Goal: Information Seeking & Learning: Learn about a topic

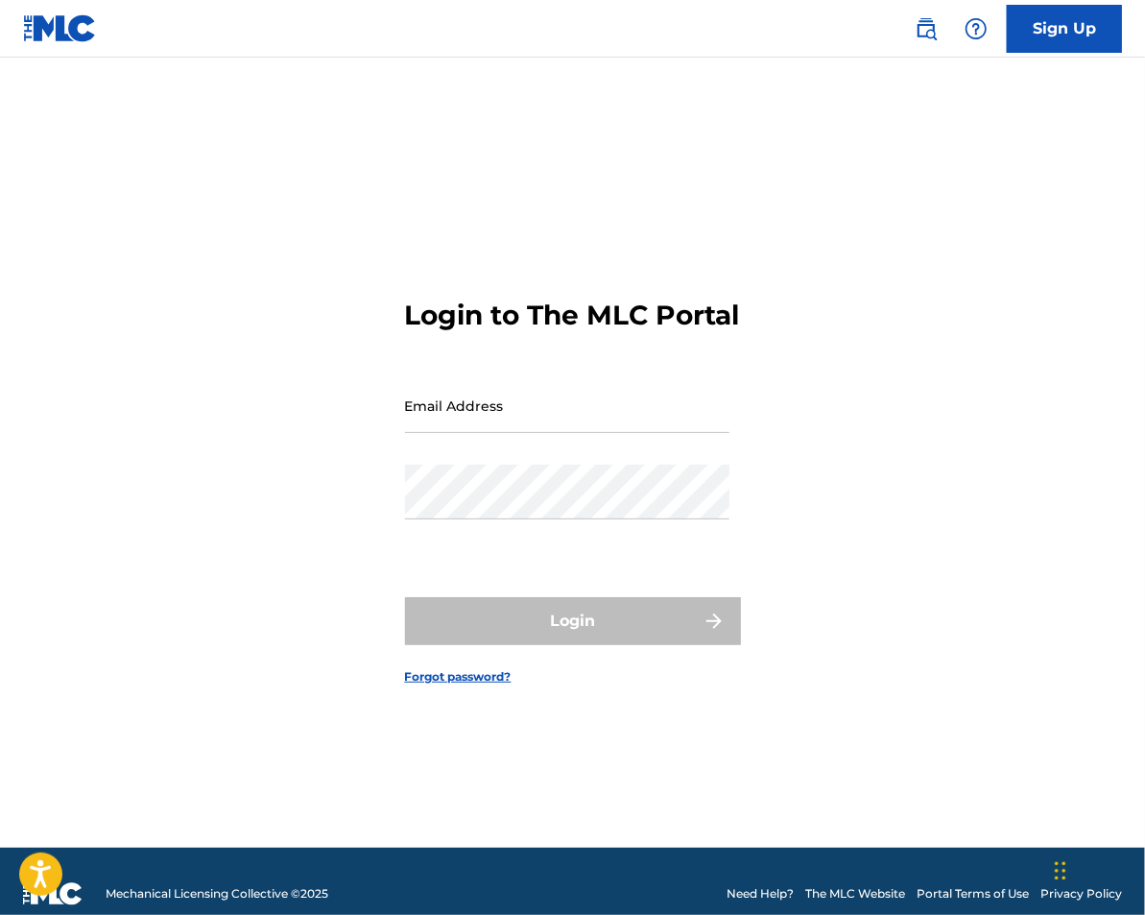
click at [453, 426] on input "Email Address" at bounding box center [567, 405] width 324 height 55
type input "[DOMAIN_NAME][EMAIL_ADDRESS][DOMAIN_NAME]"
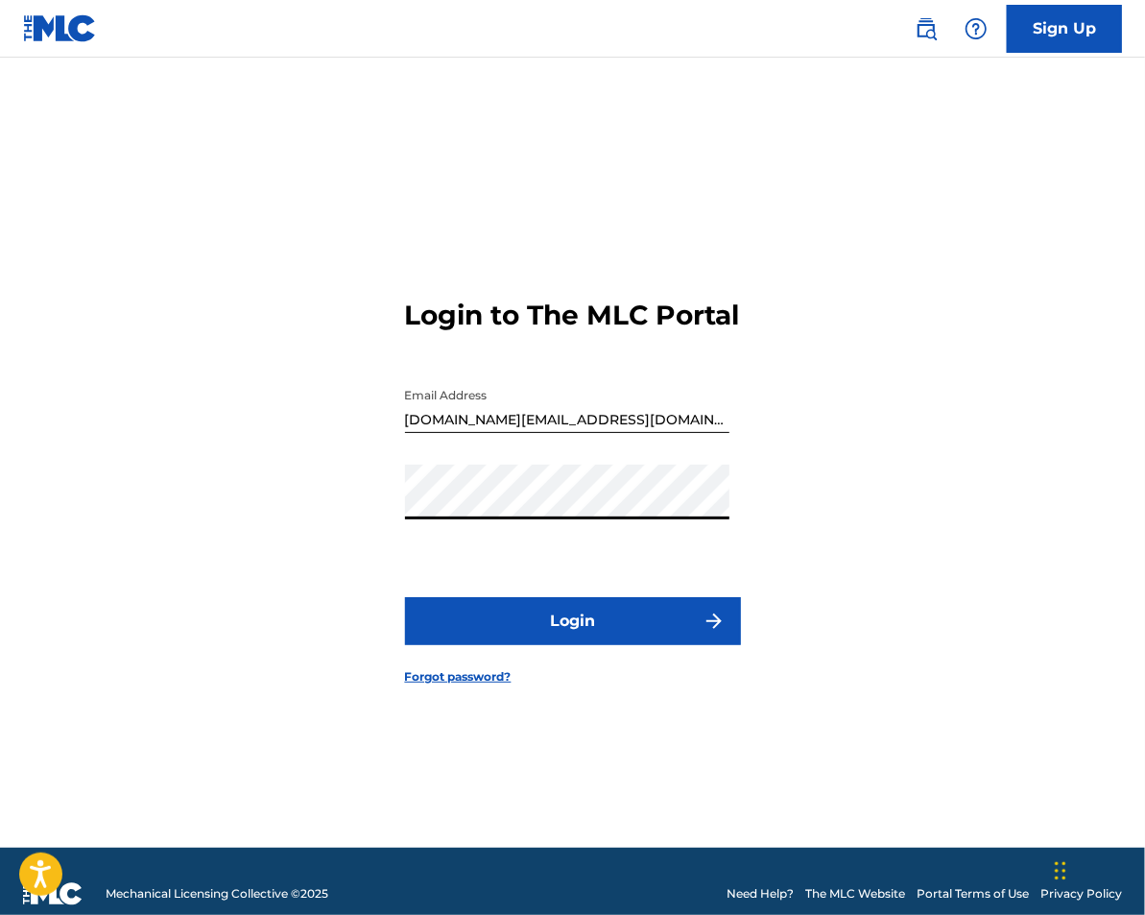
click at [539, 619] on button "Login" at bounding box center [573, 621] width 336 height 48
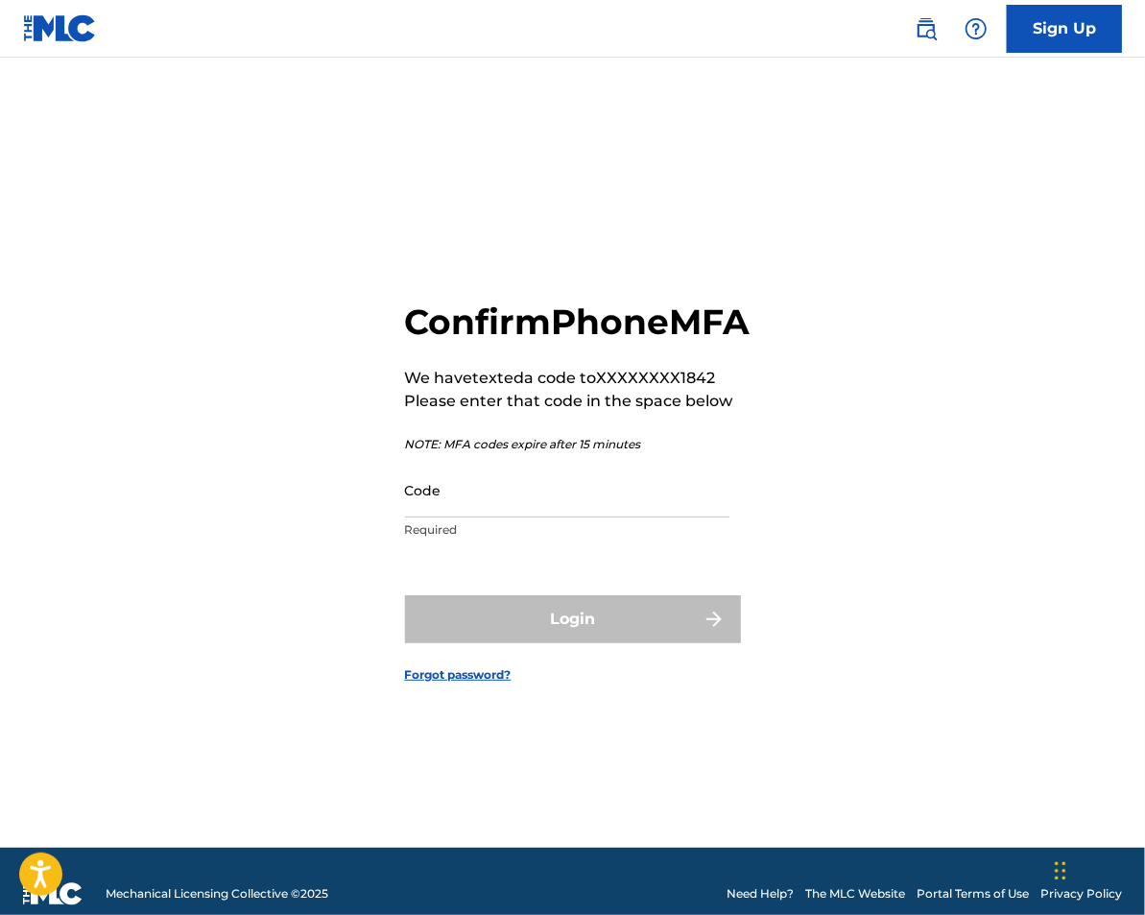
click at [497, 517] on input "Code" at bounding box center [567, 490] width 324 height 55
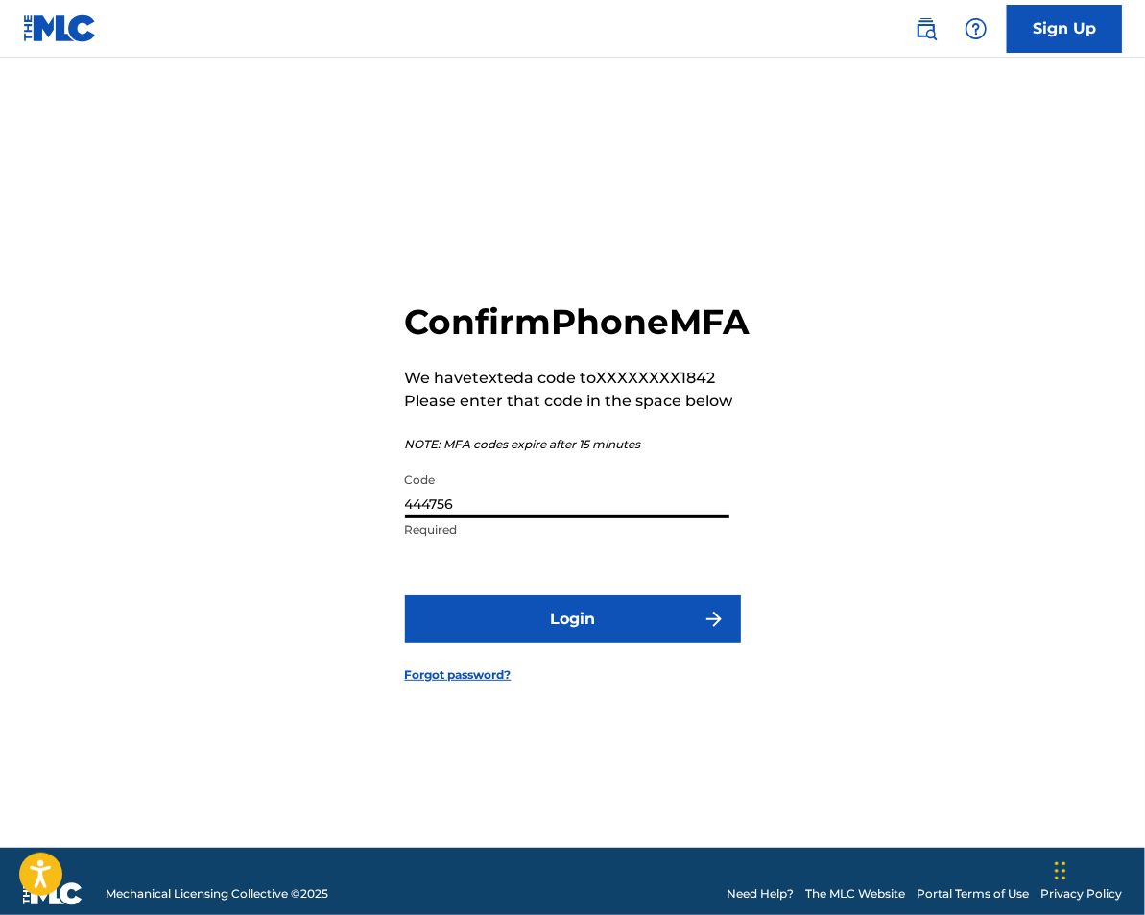
type input "444756"
click at [515, 643] on button "Login" at bounding box center [573, 619] width 336 height 48
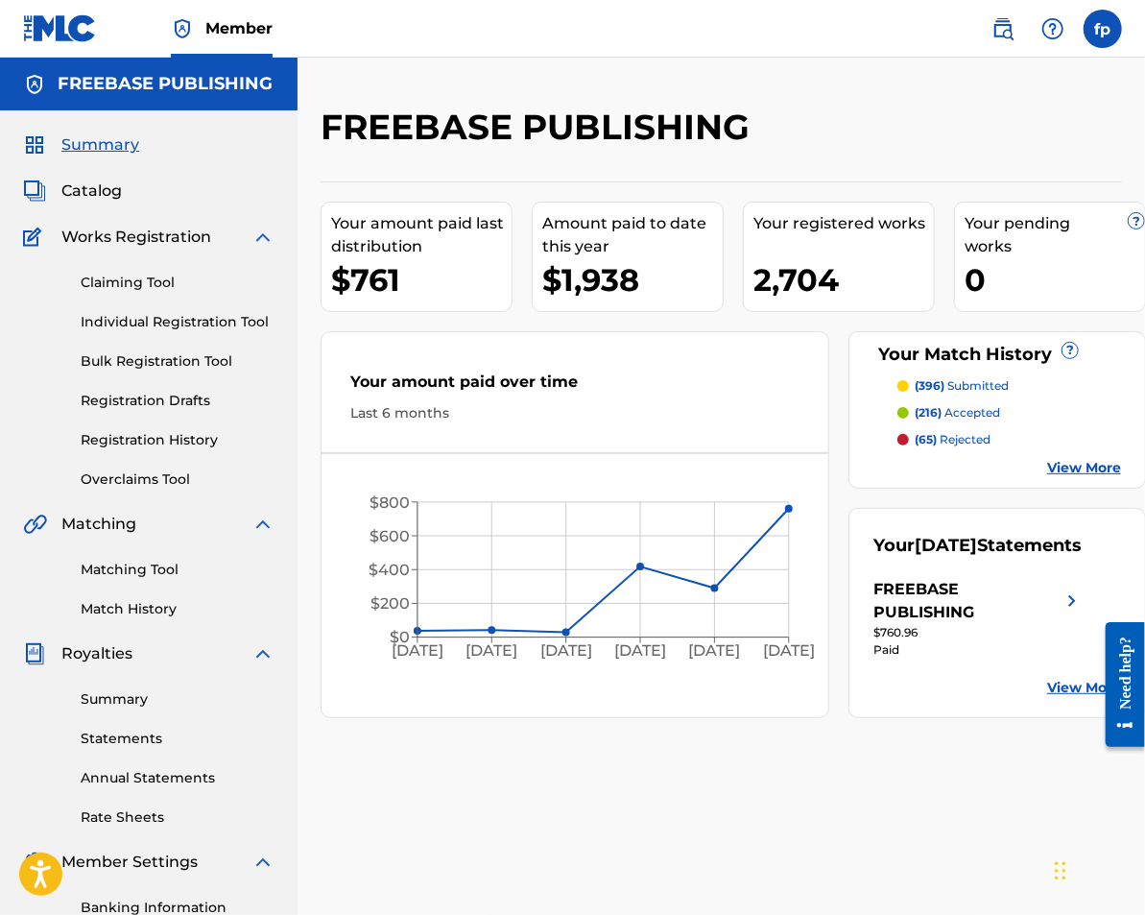
click at [168, 616] on link "Match History" at bounding box center [178, 609] width 194 height 20
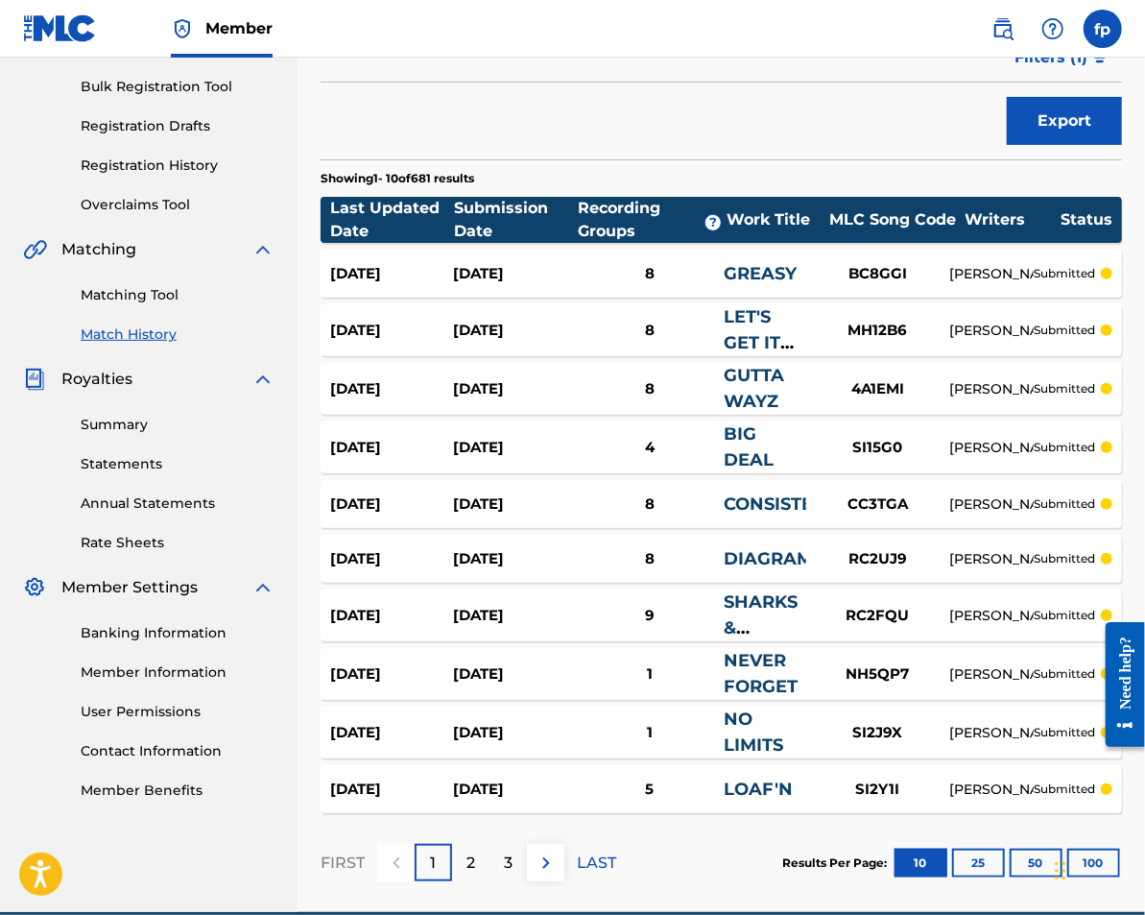
scroll to position [365, 0]
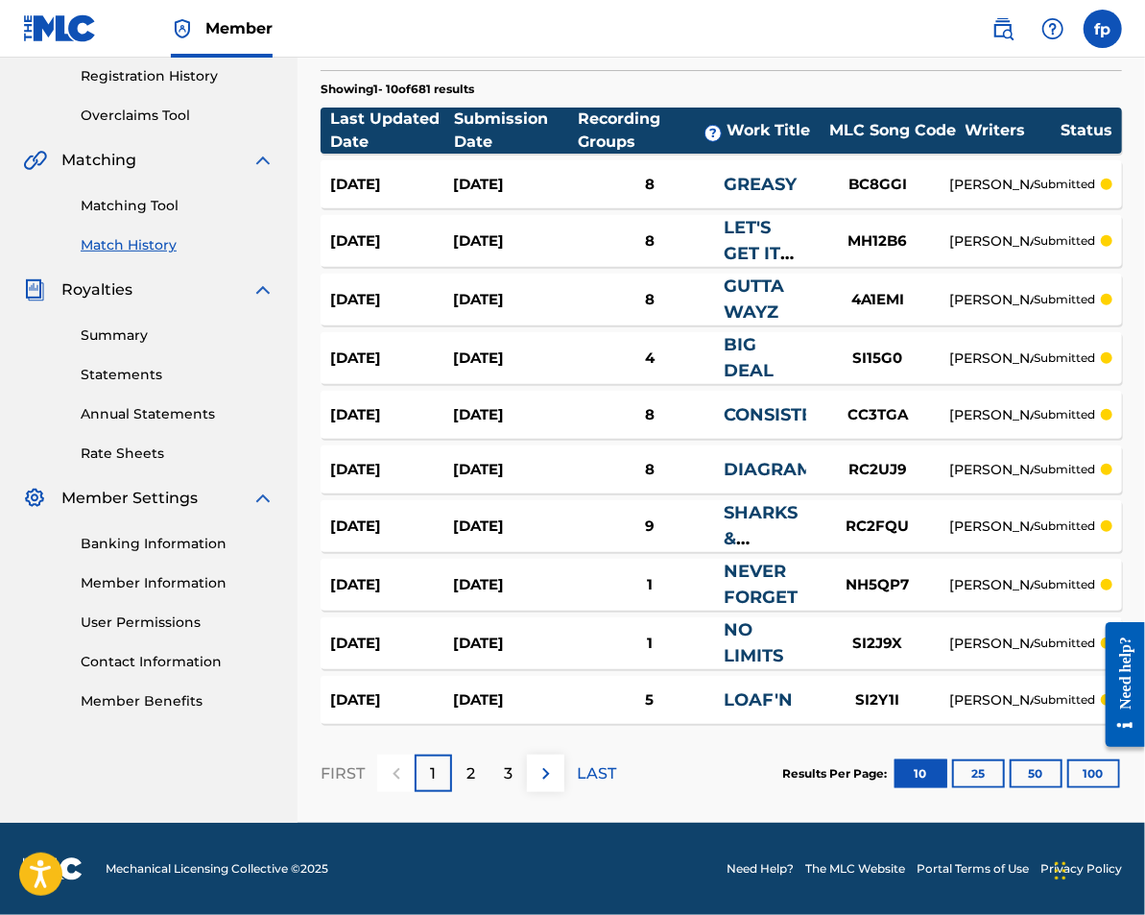
click at [1088, 769] on button "100" at bounding box center [1093, 773] width 53 height 29
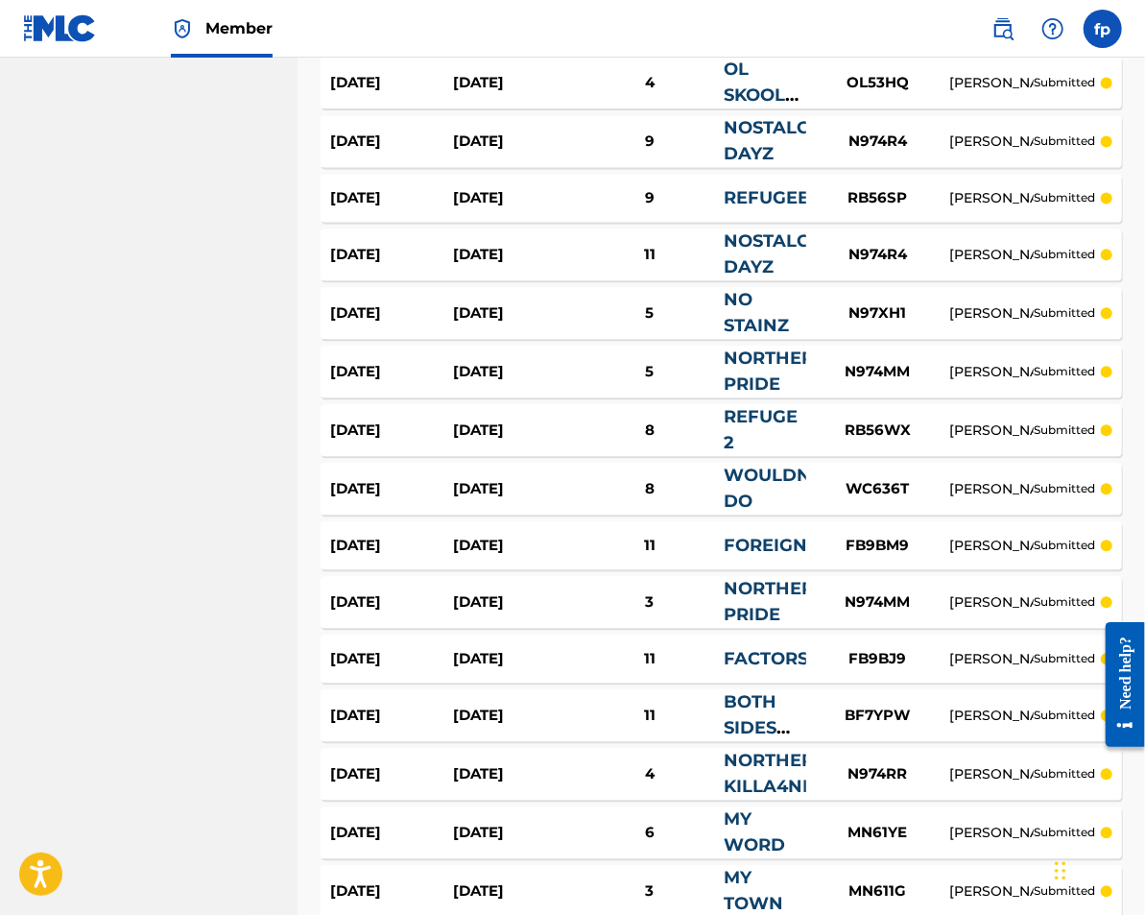
scroll to position [5538, 0]
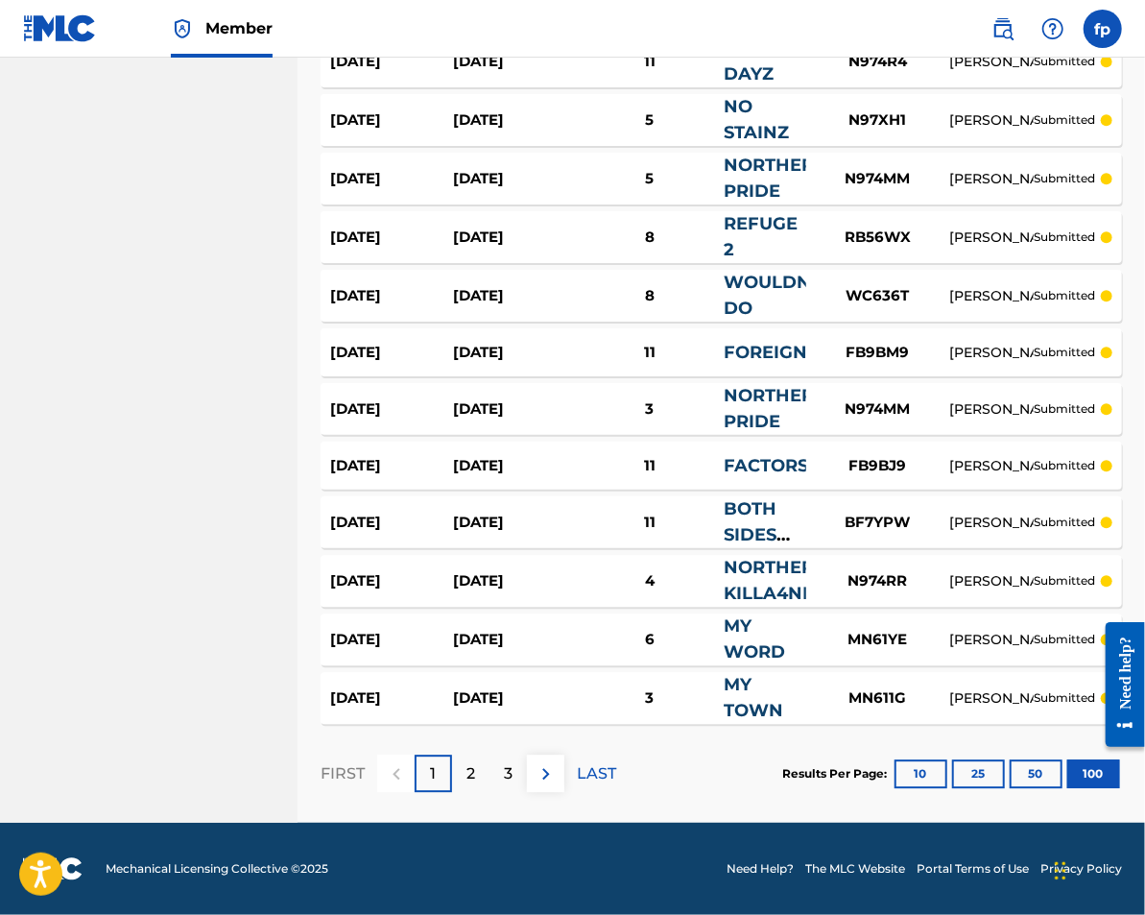
click at [512, 780] on p "3" at bounding box center [508, 773] width 9 height 23
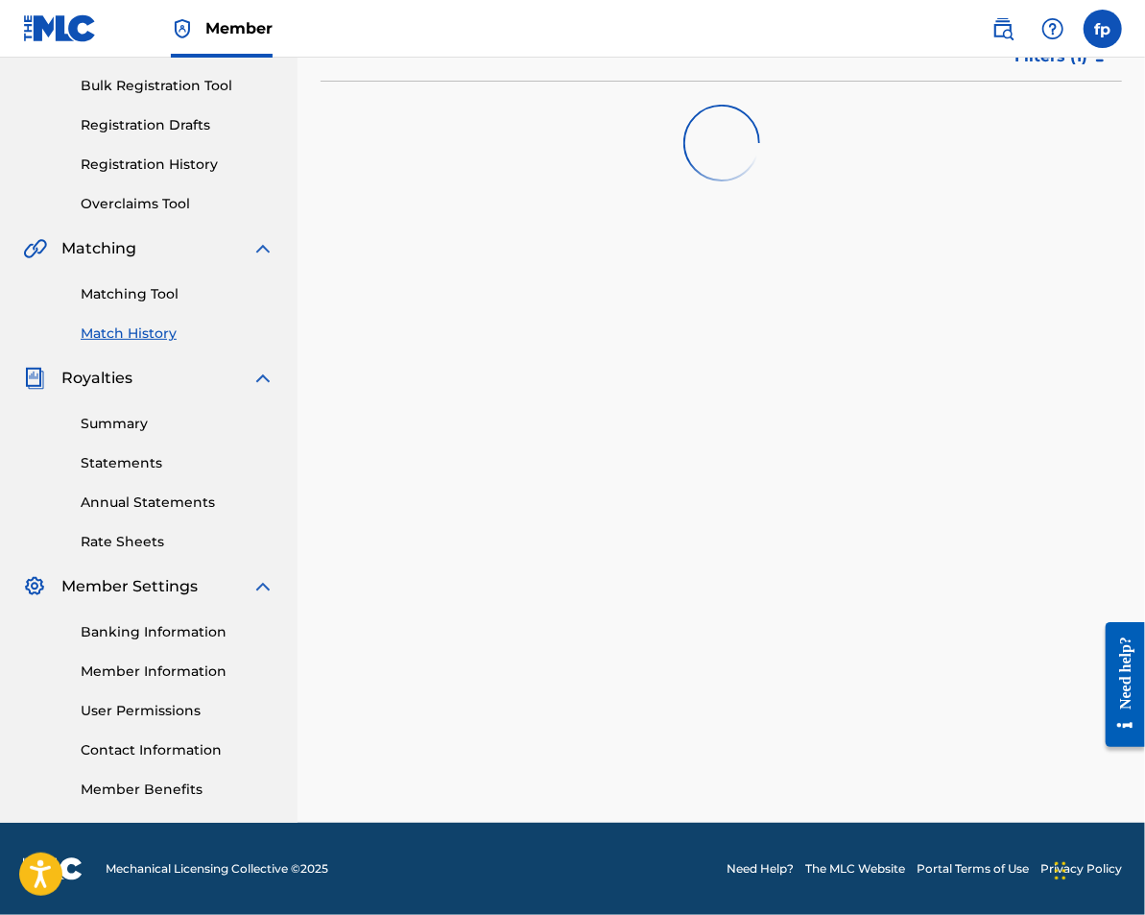
scroll to position [275, 0]
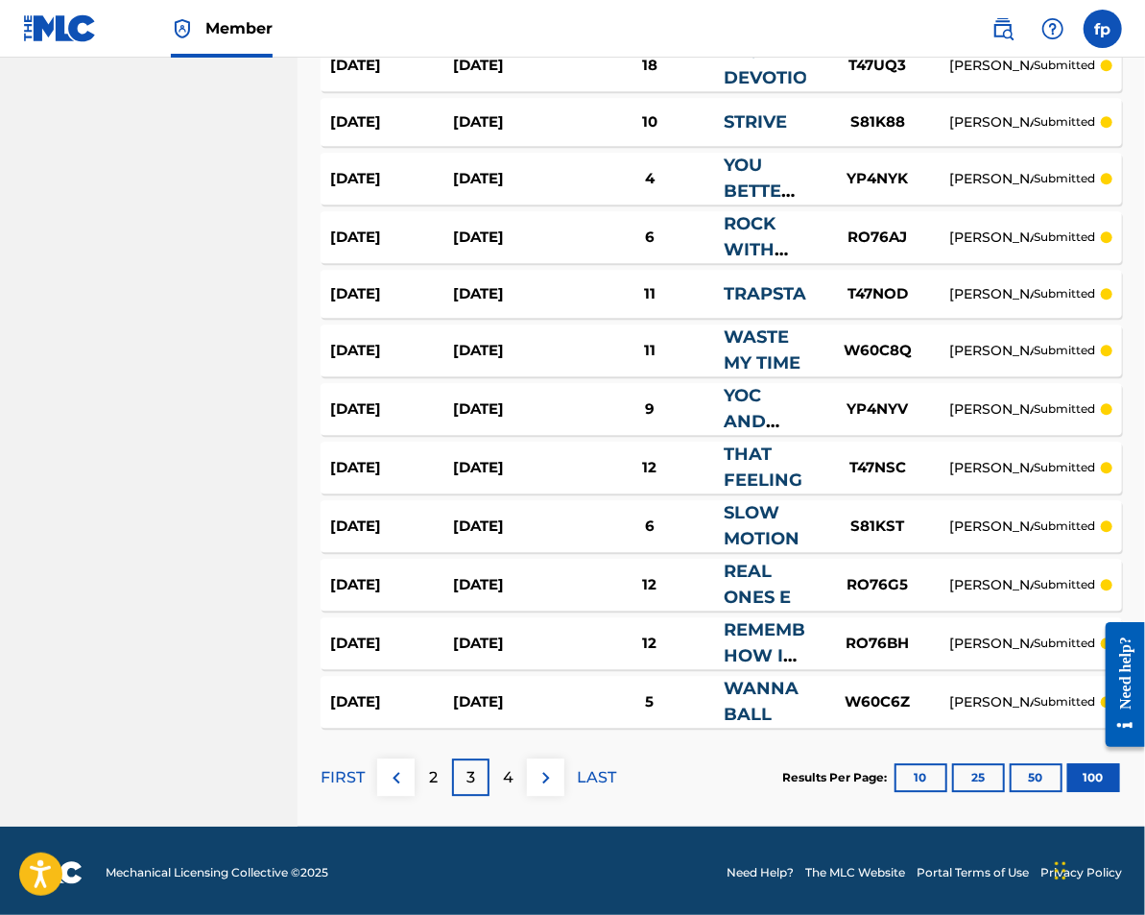
click at [512, 785] on div "4" at bounding box center [508, 776] width 37 height 37
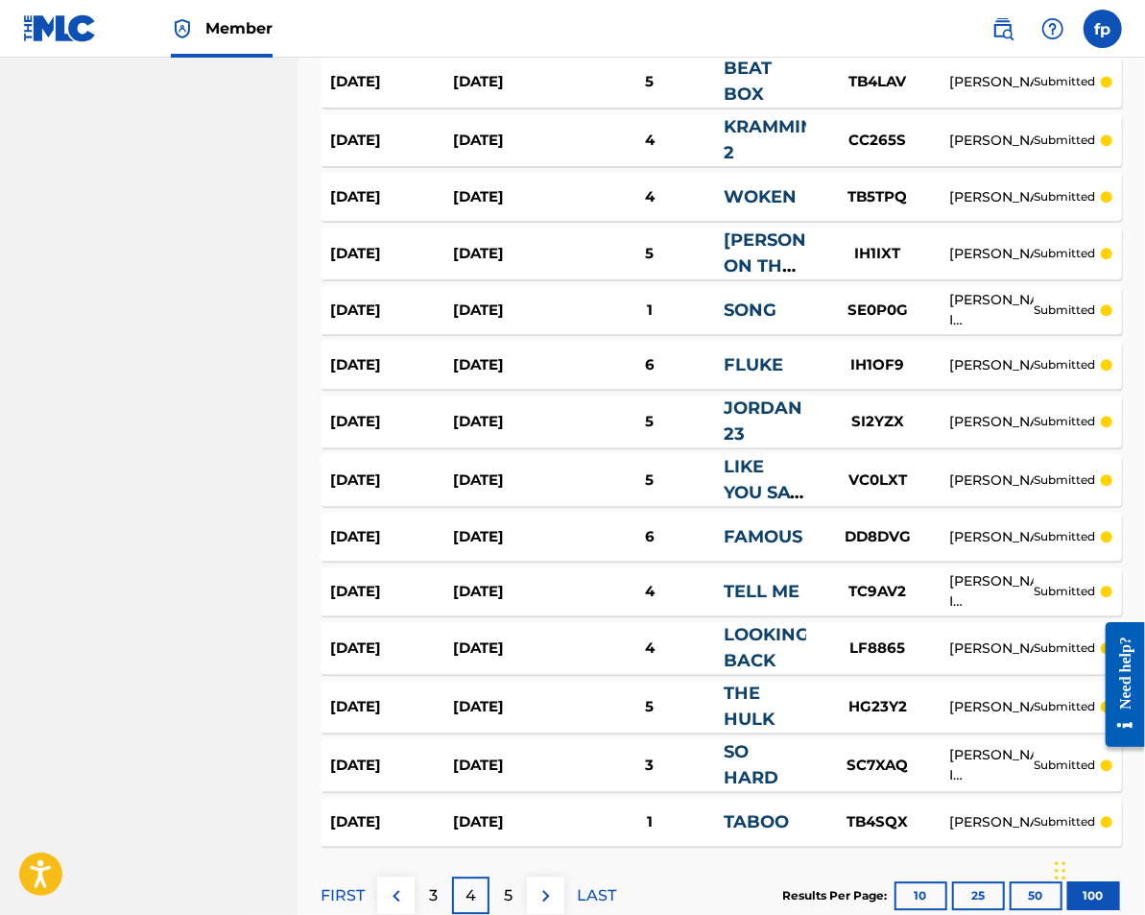
scroll to position [5433, 0]
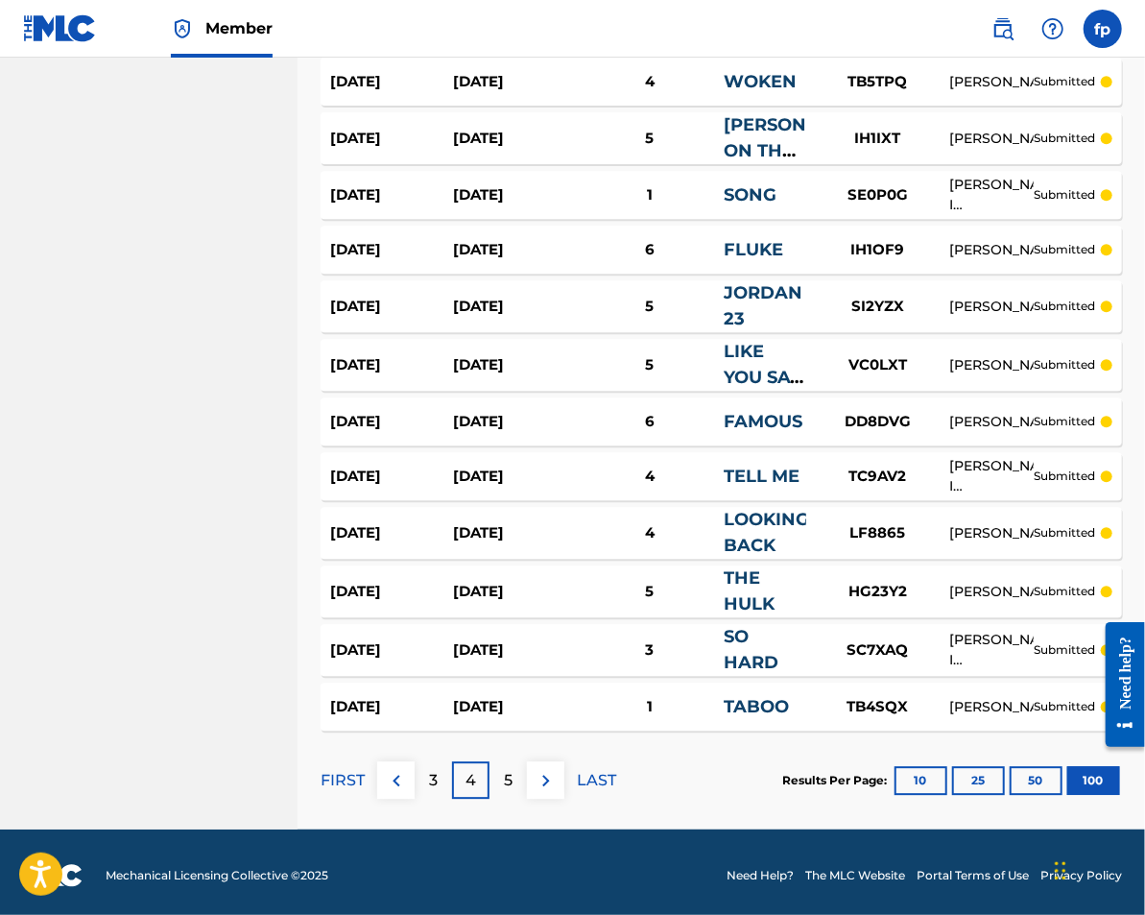
click at [501, 799] on div "5" at bounding box center [508, 779] width 37 height 37
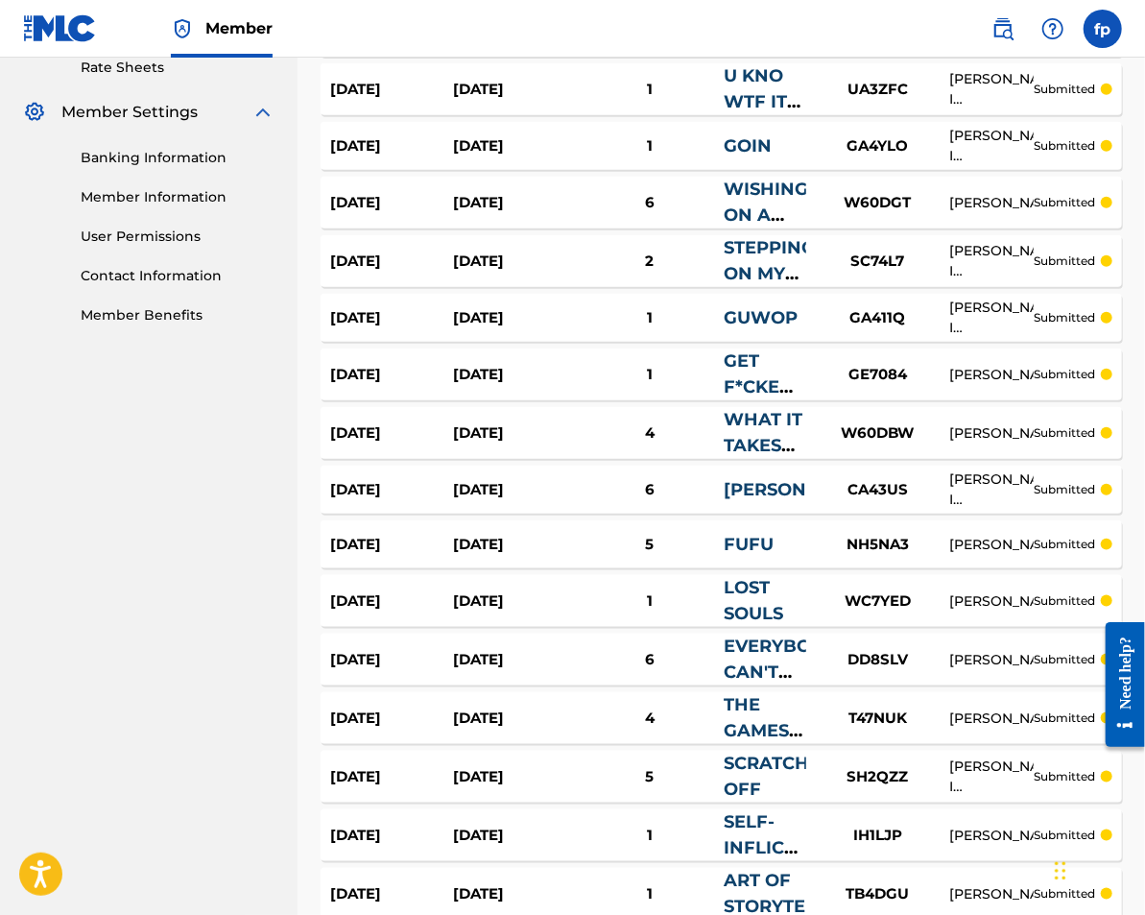
scroll to position [0, 0]
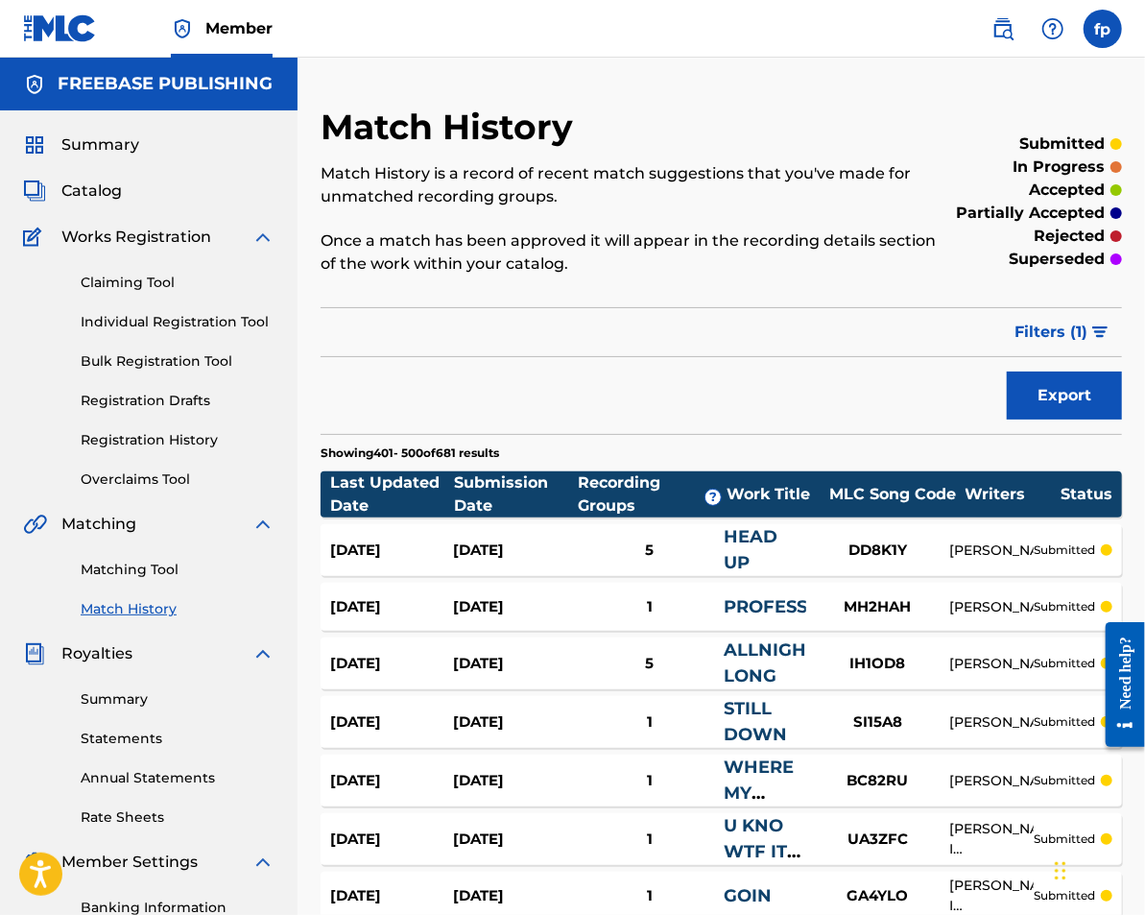
click at [161, 574] on link "Matching Tool" at bounding box center [178, 570] width 194 height 20
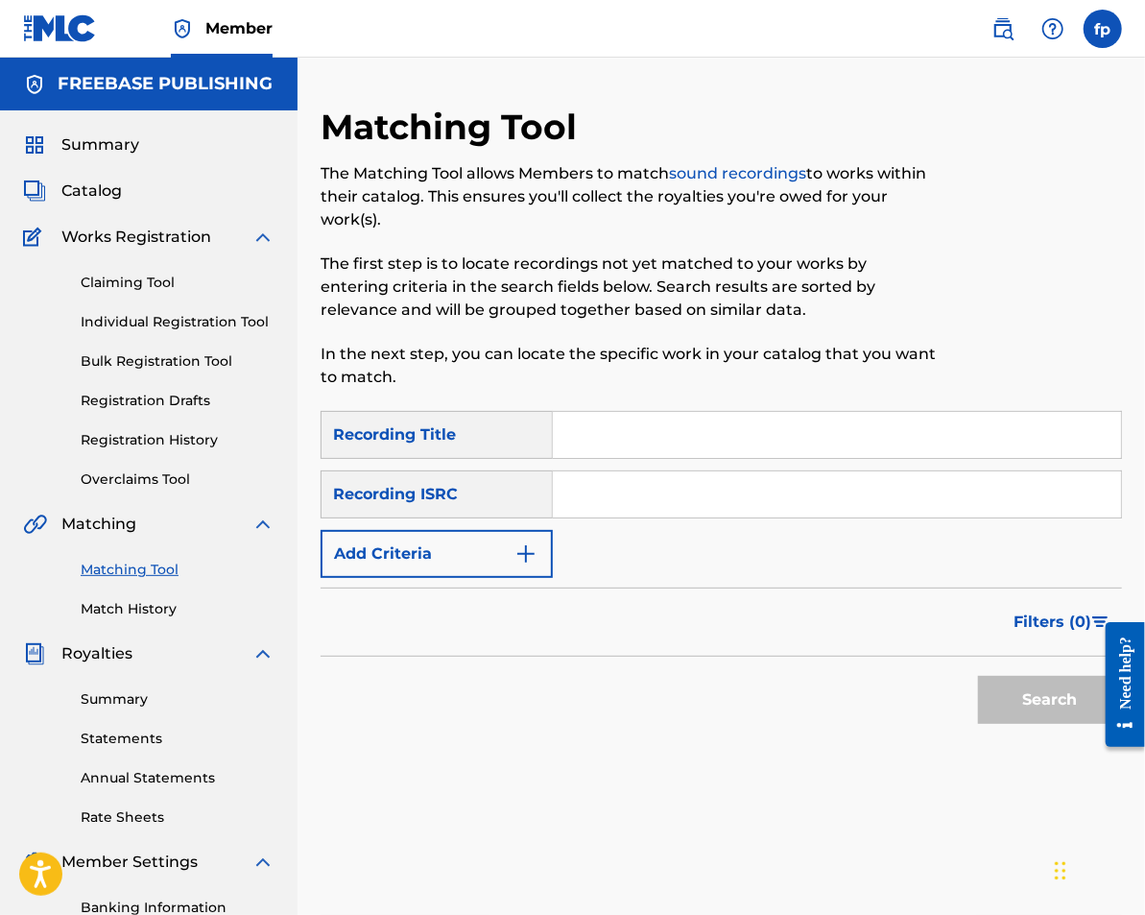
click at [85, 180] on span "Catalog" at bounding box center [91, 191] width 60 height 23
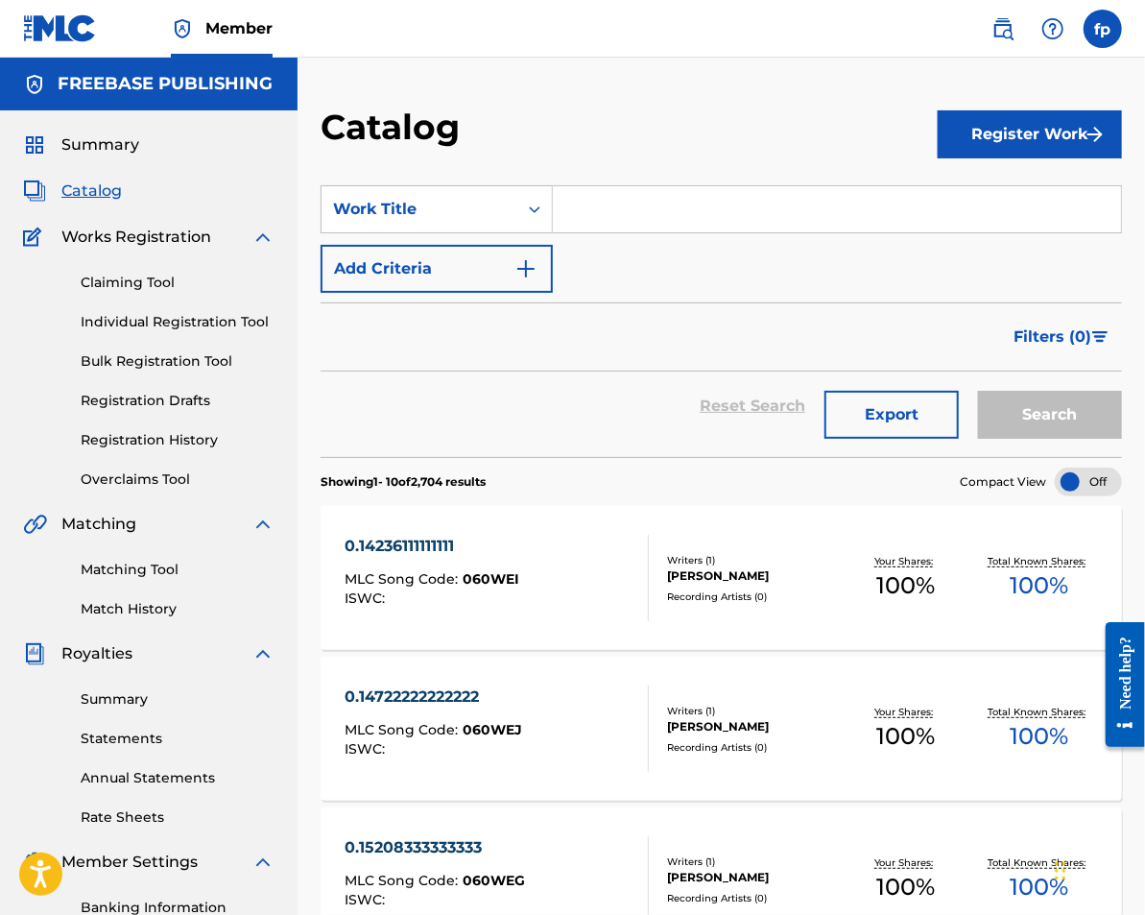
click at [182, 351] on link "Bulk Registration Tool" at bounding box center [178, 361] width 194 height 20
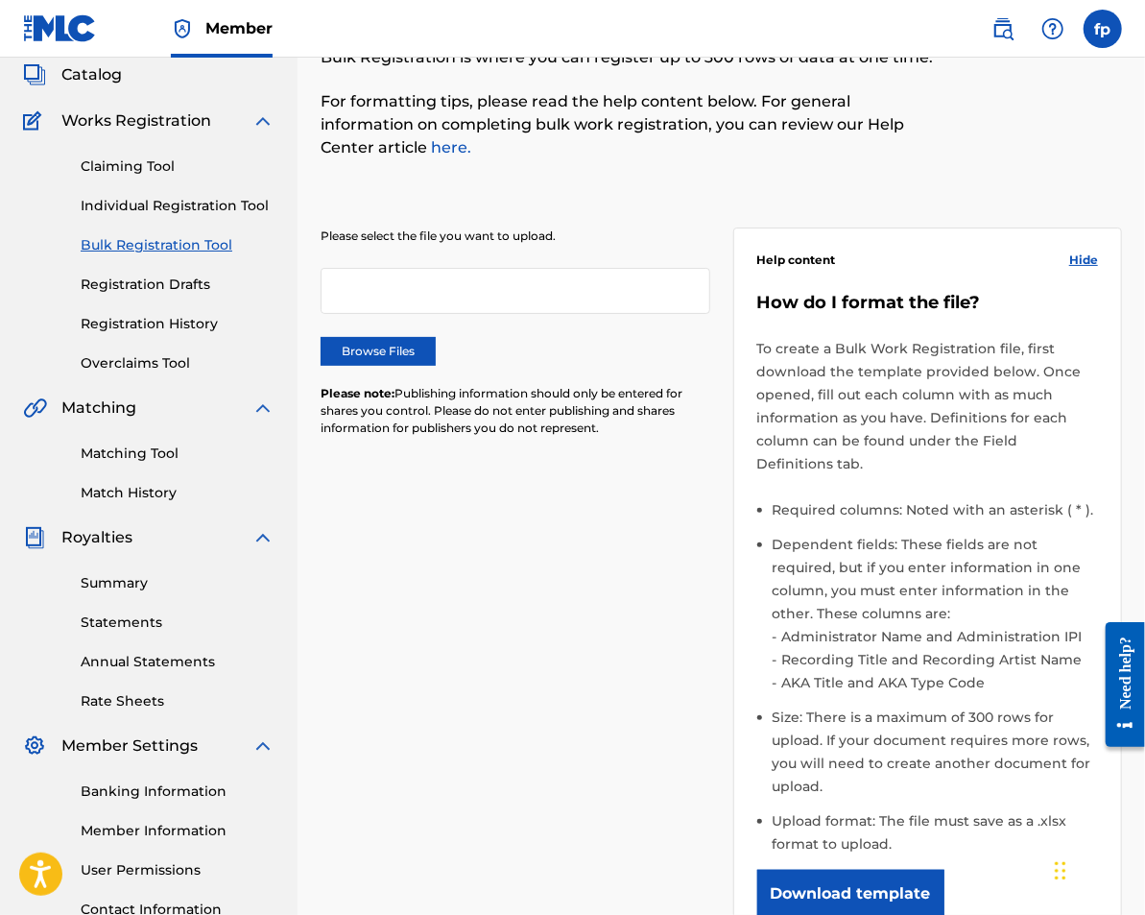
scroll to position [117, 0]
click at [172, 489] on link "Match History" at bounding box center [178, 492] width 194 height 20
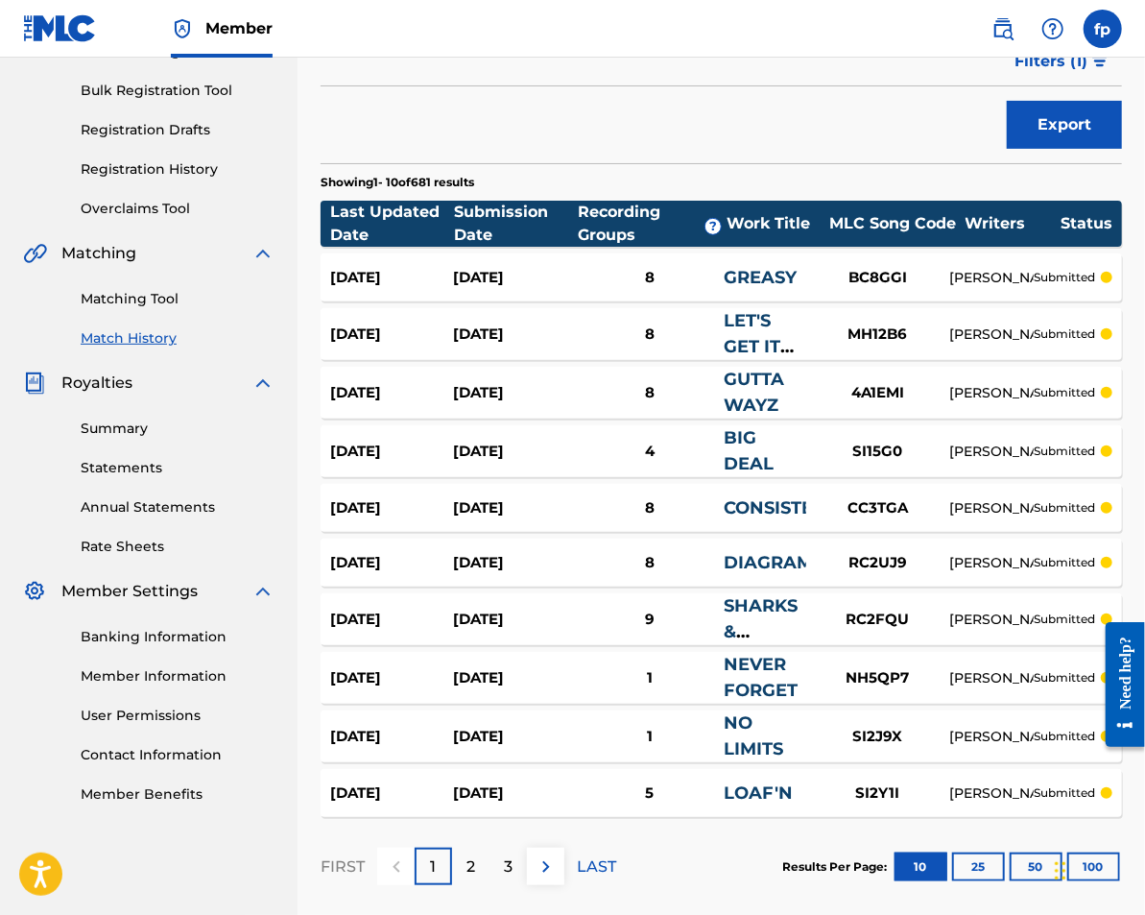
scroll to position [262, 0]
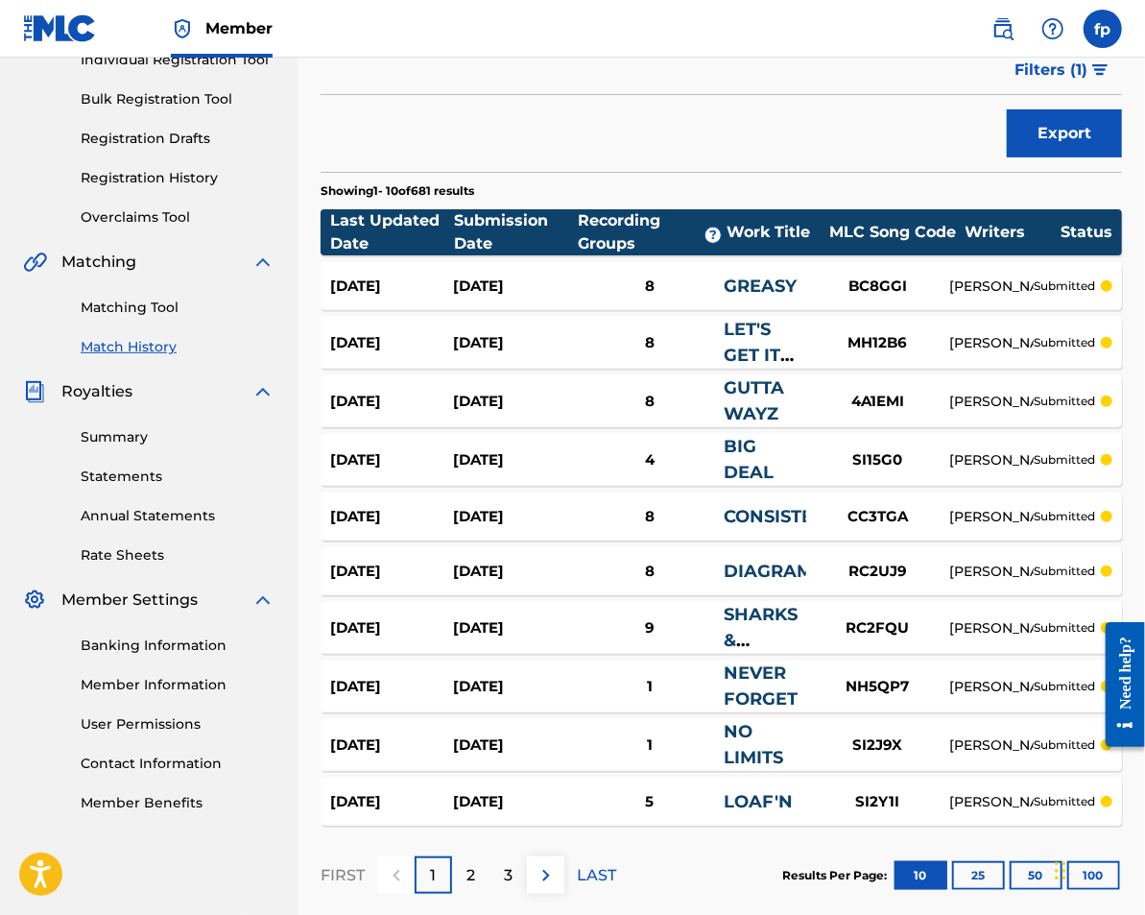
click at [148, 292] on div "Matching Tool Match History" at bounding box center [149, 316] width 252 height 84
click at [147, 302] on link "Matching Tool" at bounding box center [178, 308] width 194 height 20
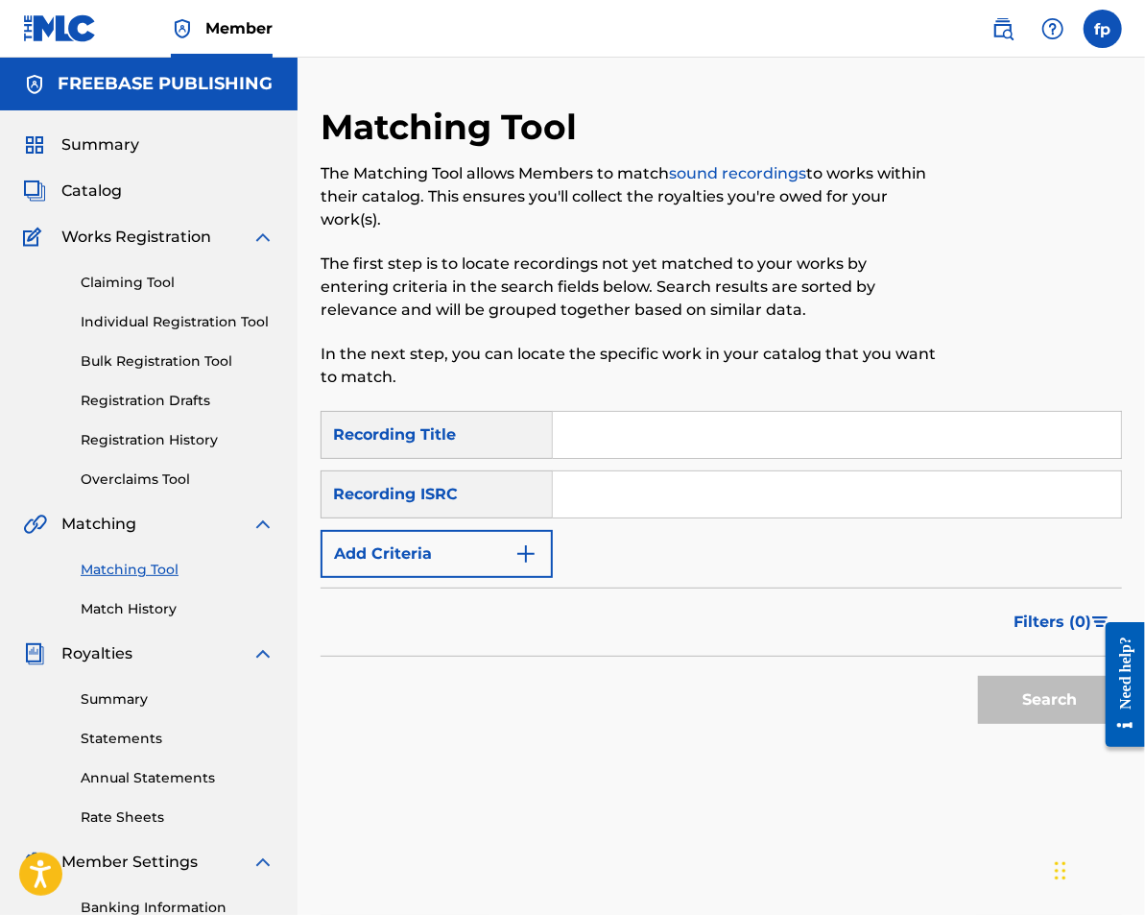
click at [534, 538] on button "Add Criteria" at bounding box center [437, 554] width 232 height 48
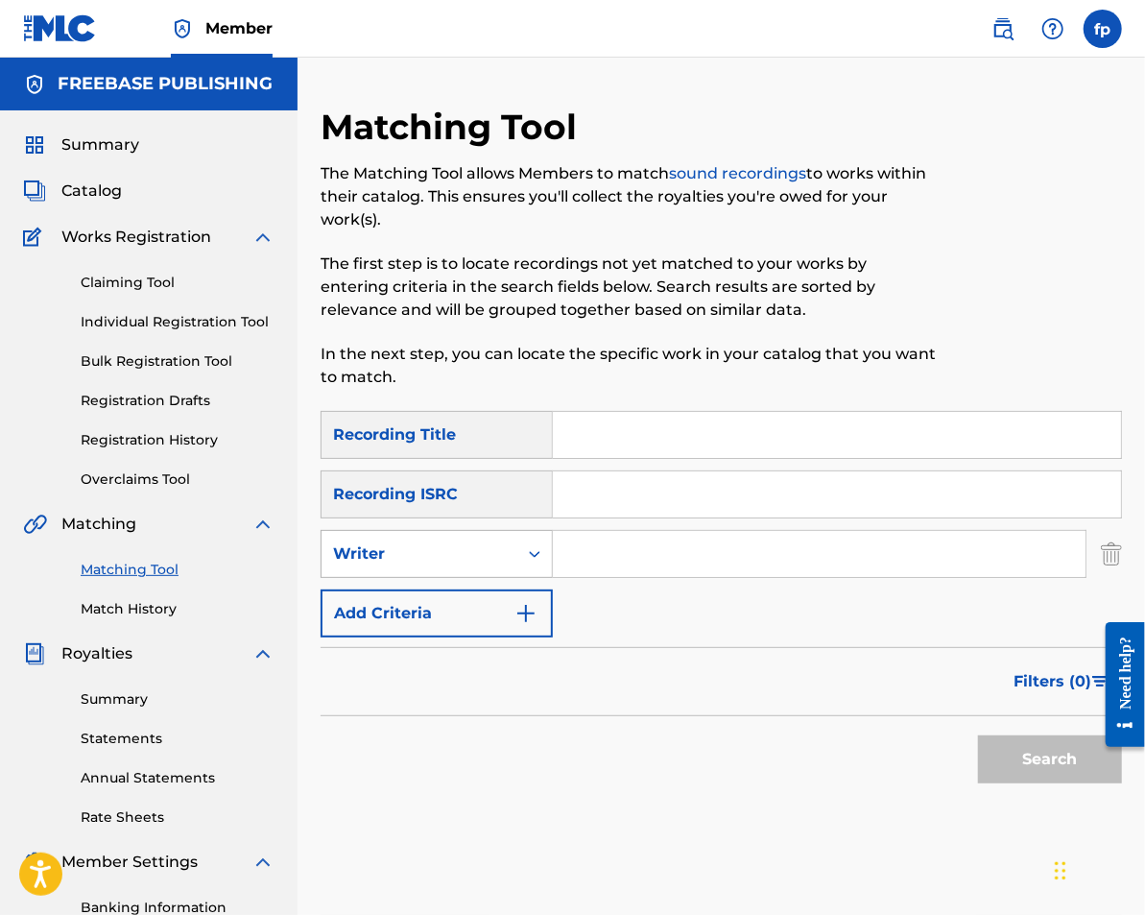
click at [522, 556] on div "Search Form" at bounding box center [534, 554] width 35 height 35
click at [467, 607] on div "Recording Artist" at bounding box center [437, 602] width 230 height 48
click at [591, 571] on input "Search Form" at bounding box center [819, 554] width 533 height 46
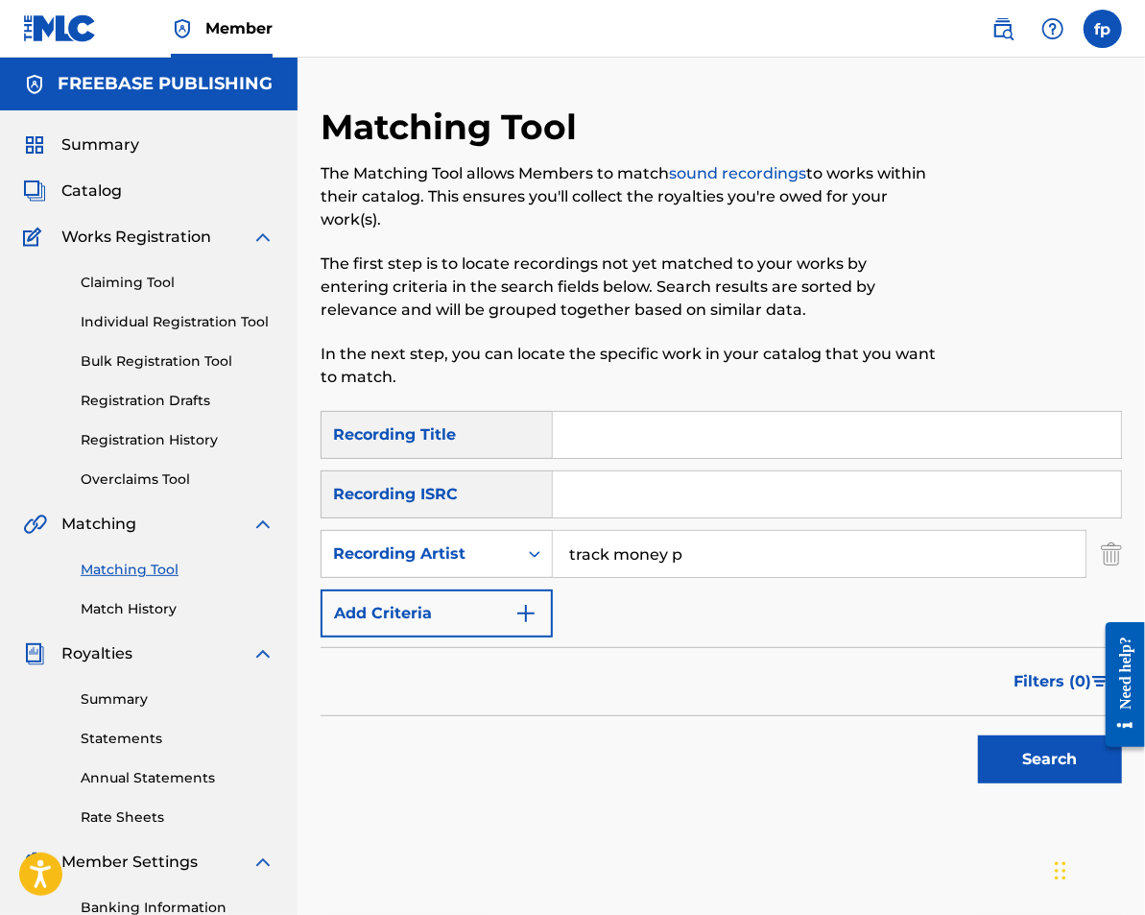
type input "track money p"
click at [978, 735] on button "Search" at bounding box center [1050, 759] width 144 height 48
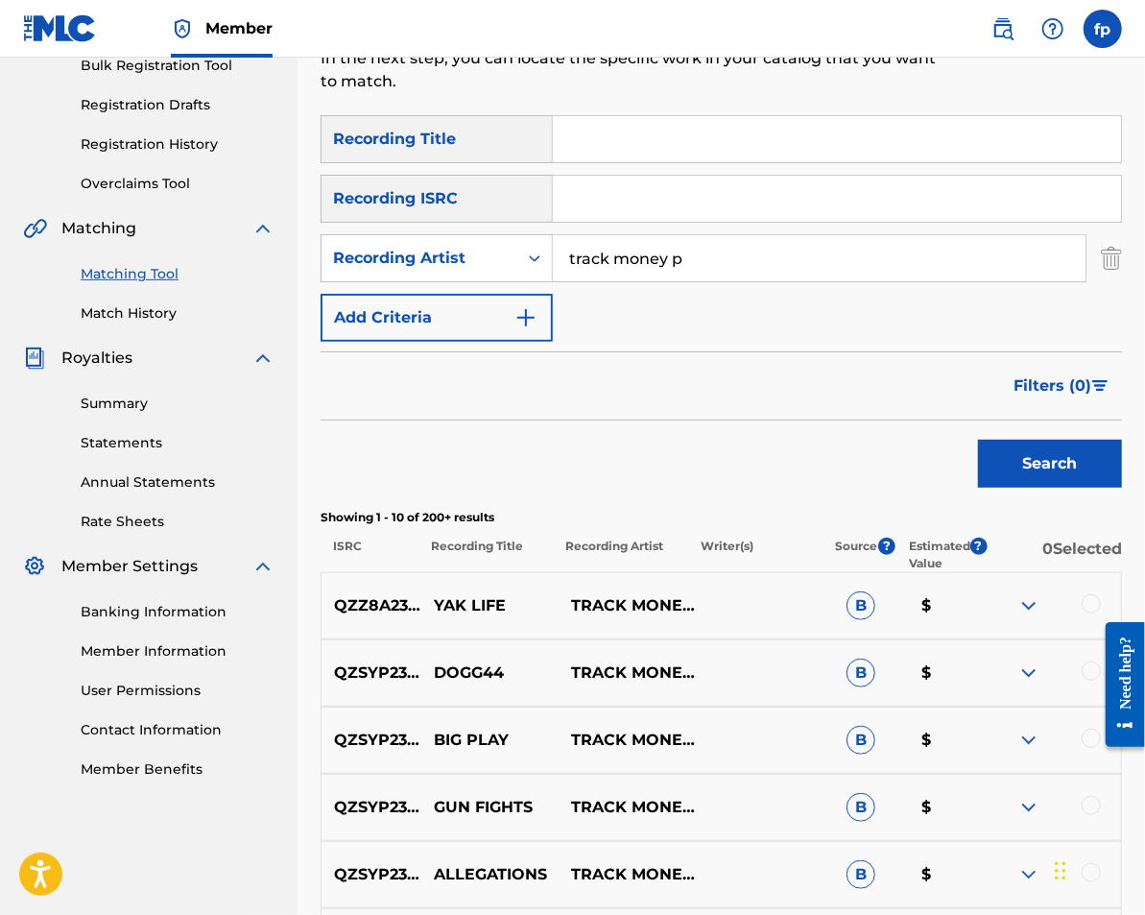
scroll to position [307, 0]
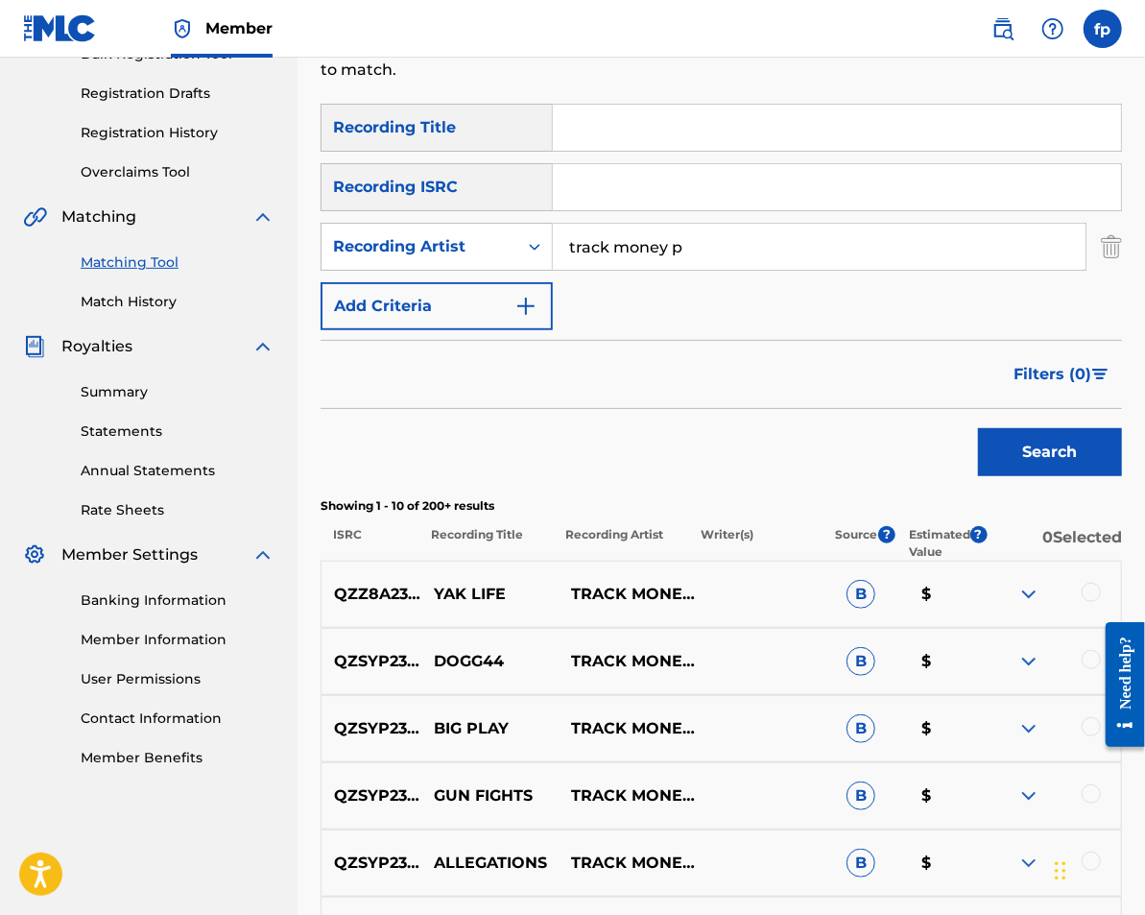
click at [1059, 366] on span "Filters ( 0 )" at bounding box center [1053, 374] width 78 height 23
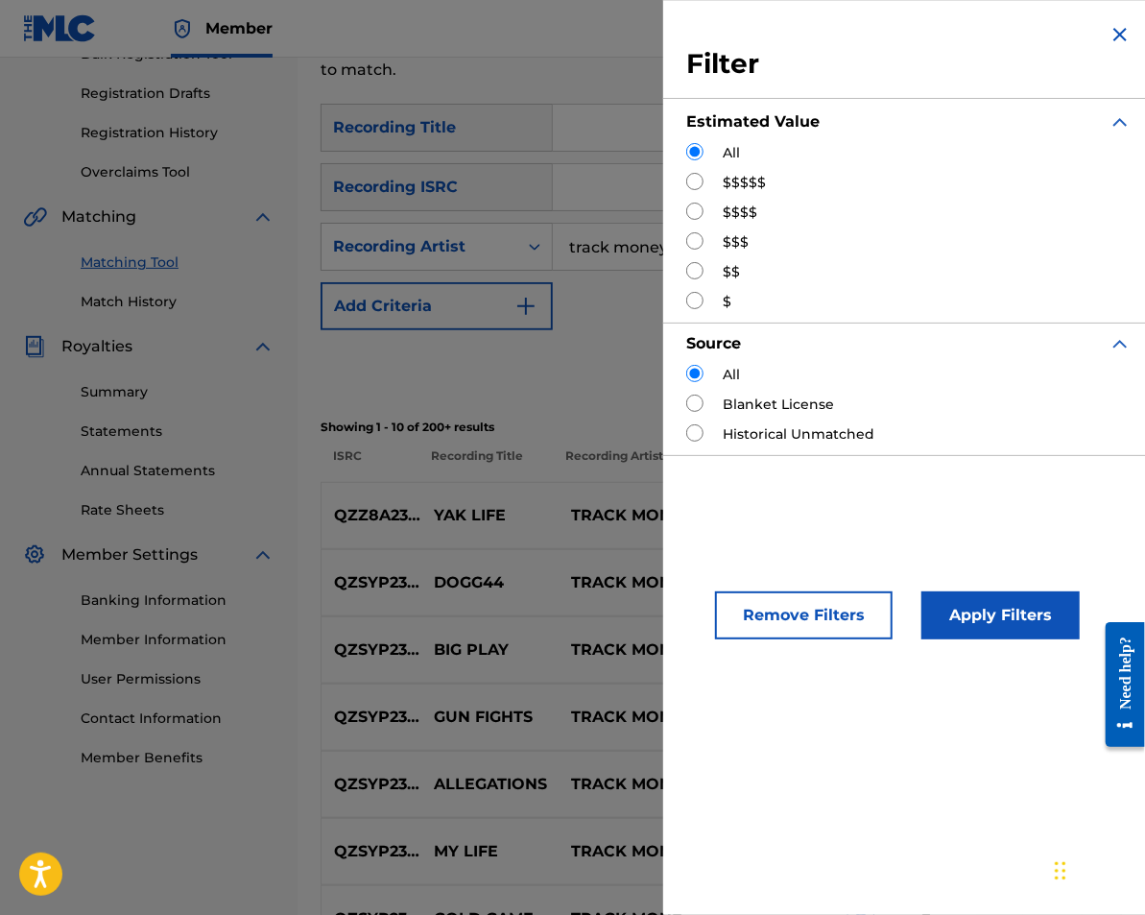
click at [696, 188] on input "Search Form" at bounding box center [694, 181] width 17 height 17
radio input "true"
click at [952, 614] on button "Apply Filters" at bounding box center [1001, 615] width 158 height 48
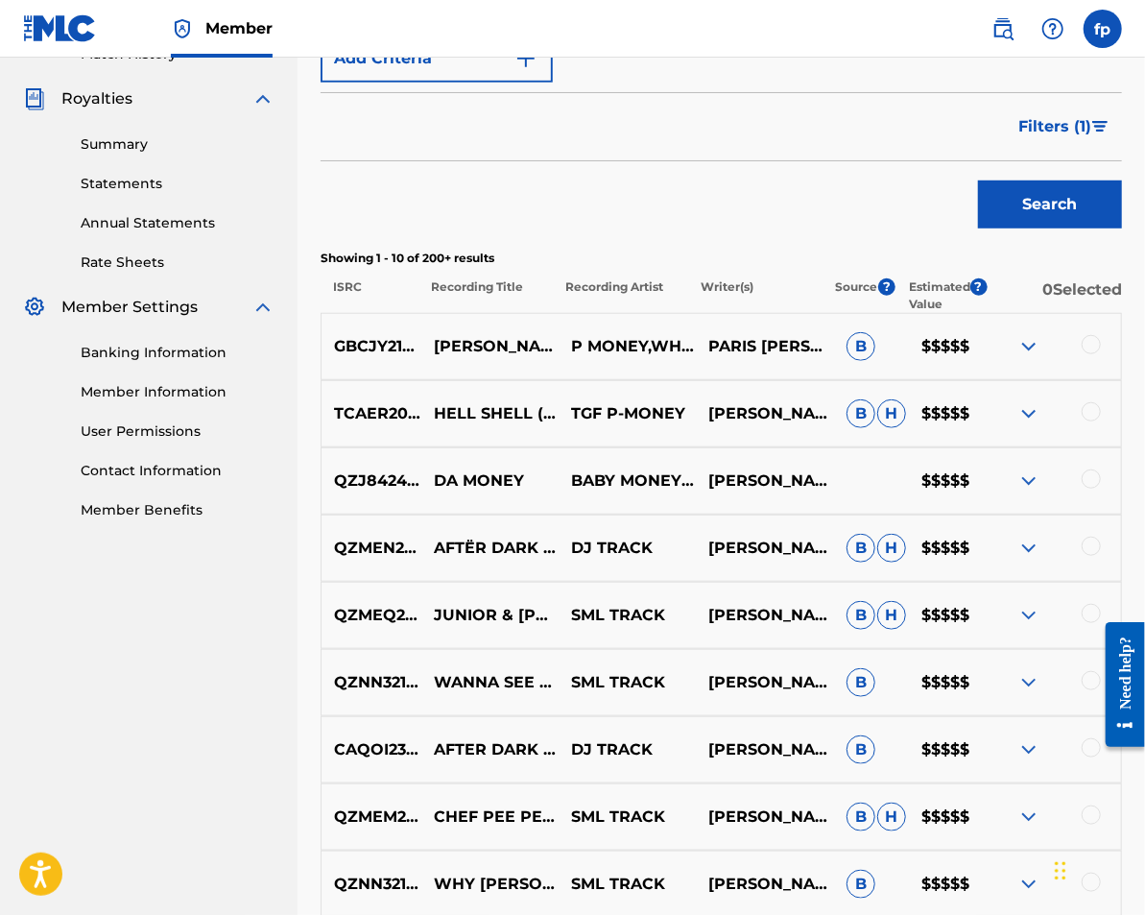
scroll to position [561, 0]
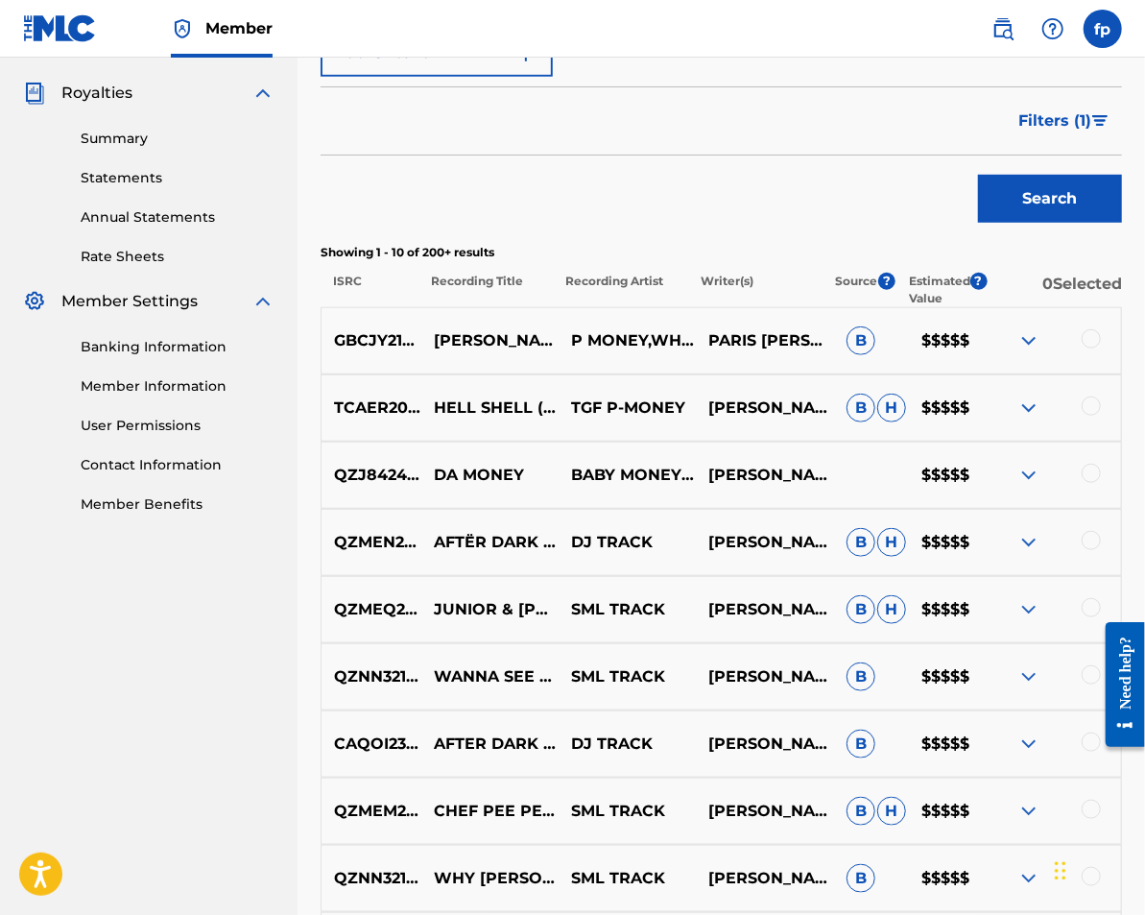
click at [1084, 114] on span "Filters ( 1 )" at bounding box center [1054, 120] width 73 height 23
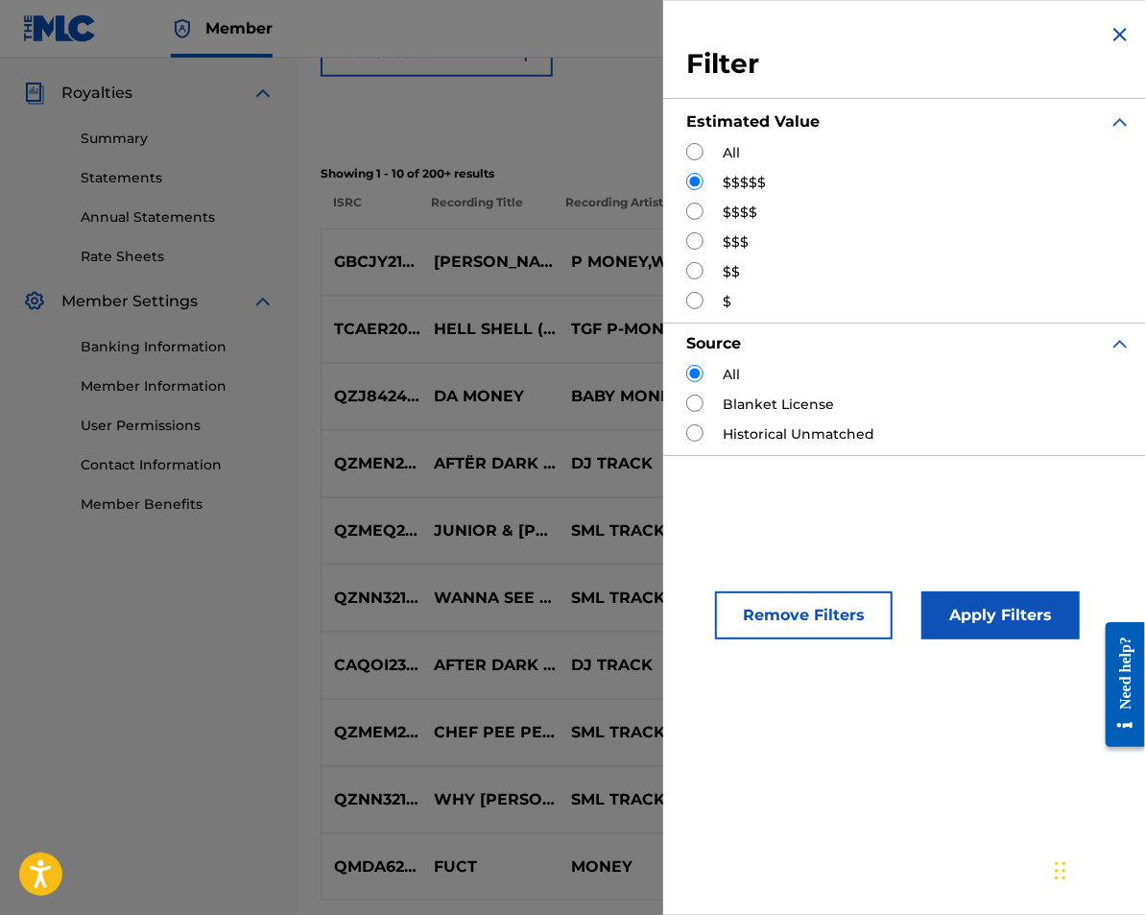
click at [693, 224] on div "All $$$$$ $$$$ $$$ $$ $" at bounding box center [908, 227] width 445 height 169
click at [693, 221] on div "$$$$" at bounding box center [908, 213] width 445 height 20
click at [693, 206] on input "Search Form" at bounding box center [694, 211] width 17 height 17
radio input "true"
click at [968, 594] on button "Apply Filters" at bounding box center [1001, 615] width 158 height 48
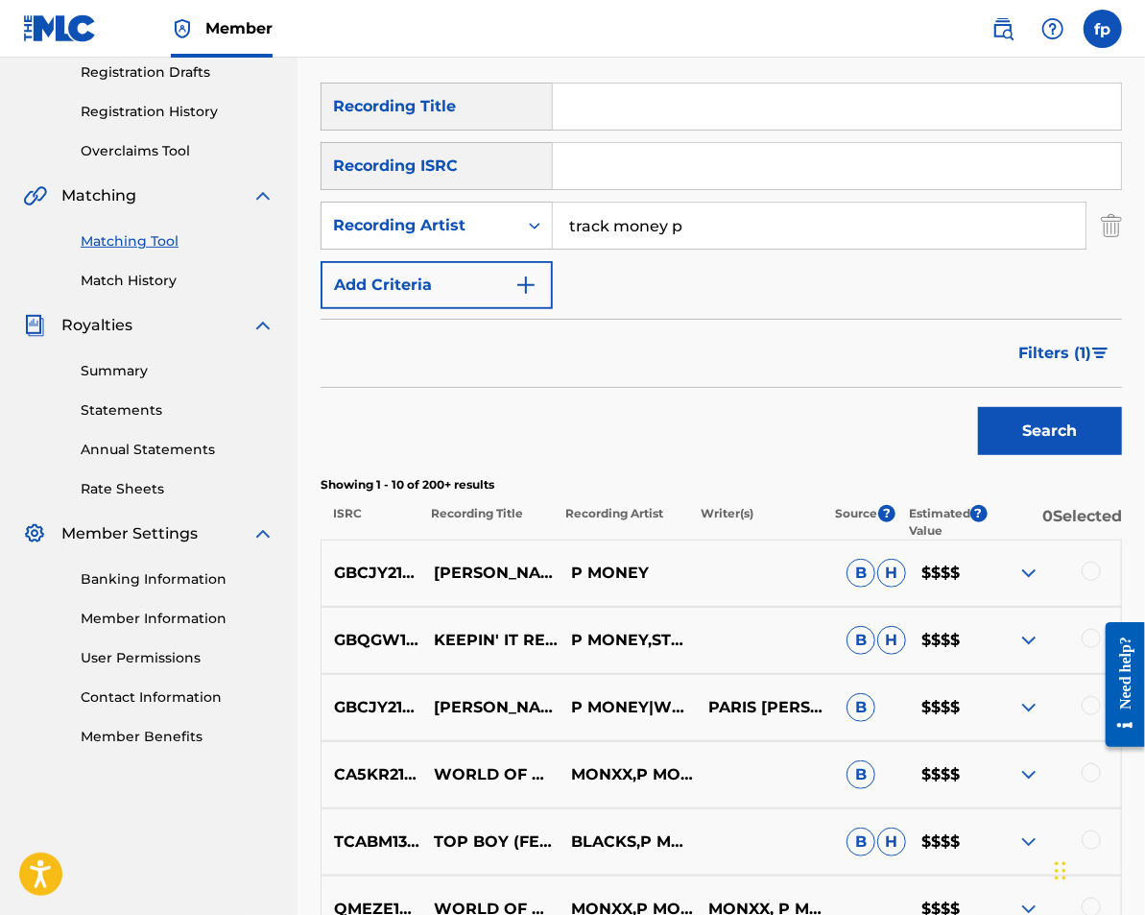
scroll to position [381, 0]
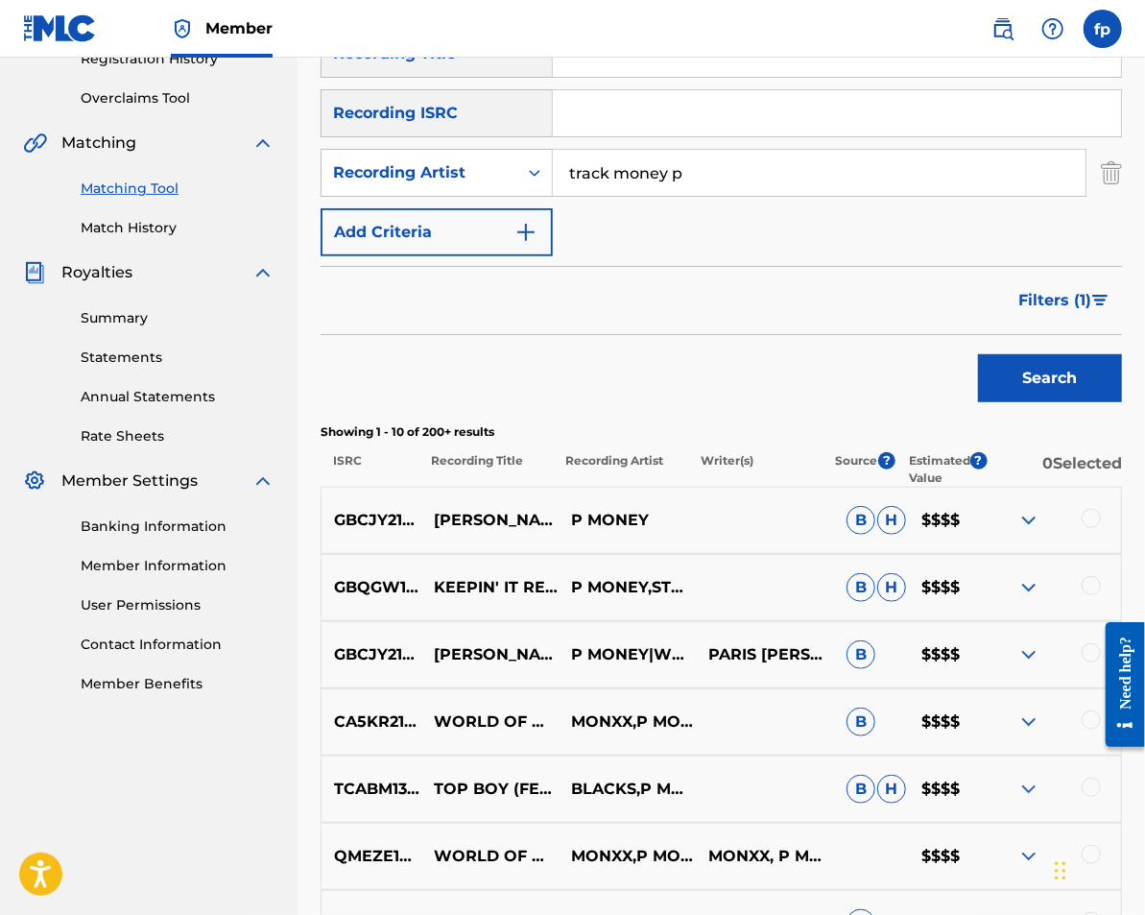
click at [1080, 299] on span "Filters ( 1 )" at bounding box center [1054, 300] width 73 height 23
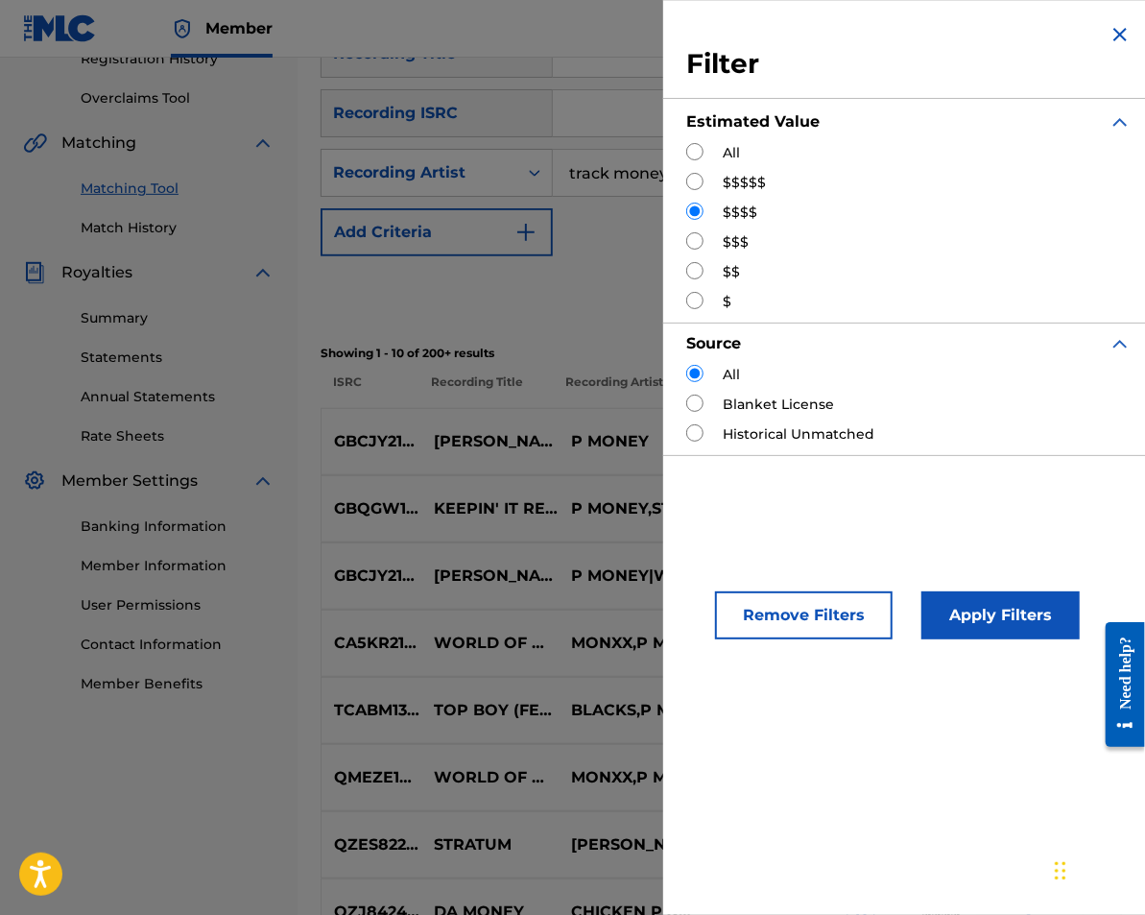
click at [698, 246] on input "Search Form" at bounding box center [694, 240] width 17 height 17
radio input "true"
click at [1030, 634] on button "Apply Filters" at bounding box center [1001, 615] width 158 height 48
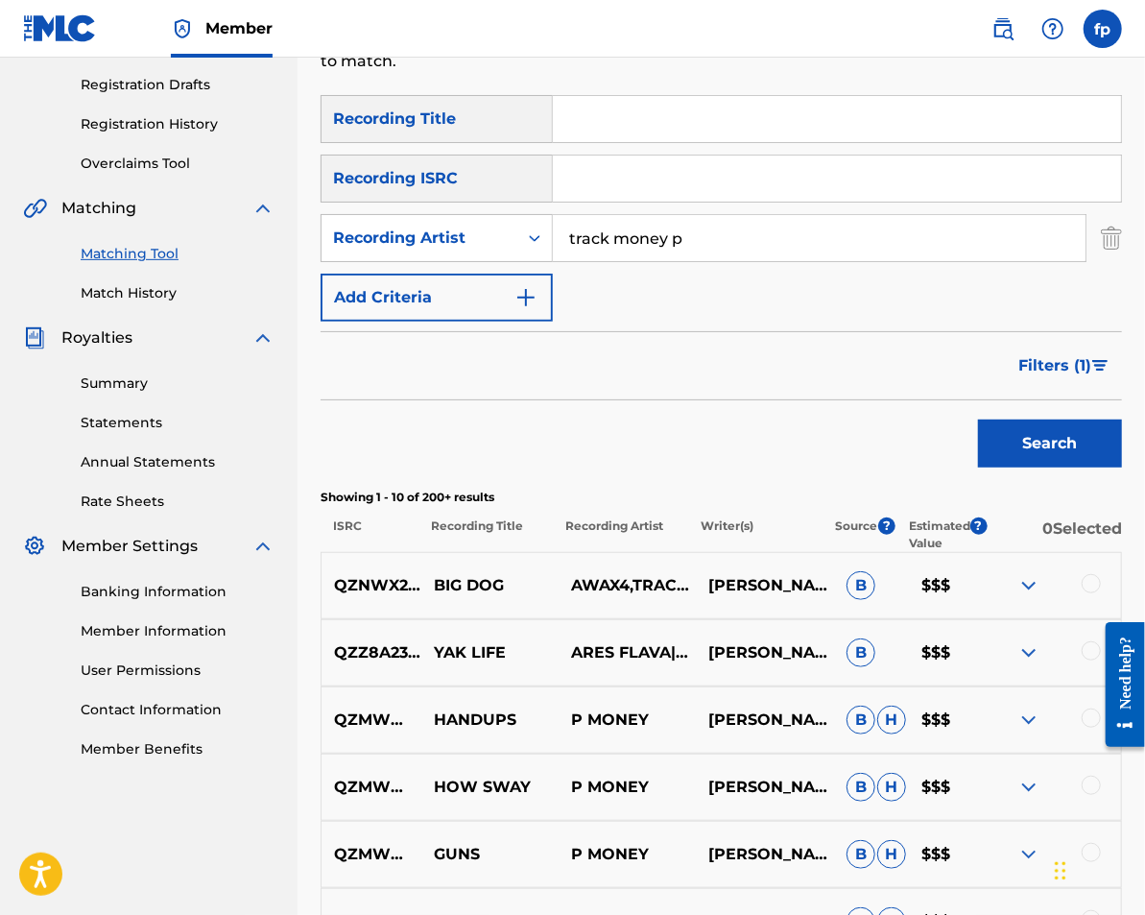
scroll to position [121, 0]
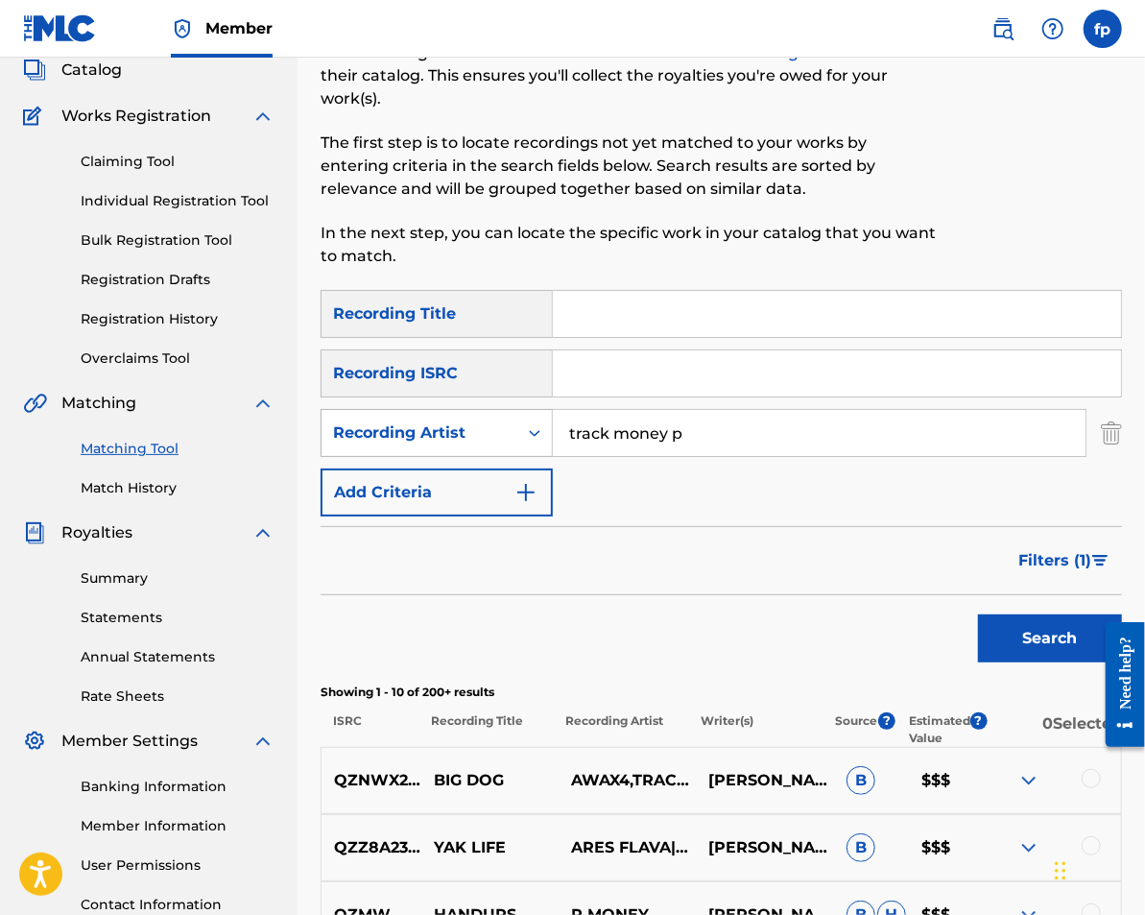
drag, startPoint x: 611, startPoint y: 431, endPoint x: 509, endPoint y: 437, distance: 102.9
click at [509, 437] on div "SearchWithCriteria1d6c96f5-fbfa-4f70-a73e-cba9d8de931e Recording Artist track m…" at bounding box center [722, 433] width 802 height 48
click at [978, 614] on button "Search" at bounding box center [1050, 638] width 144 height 48
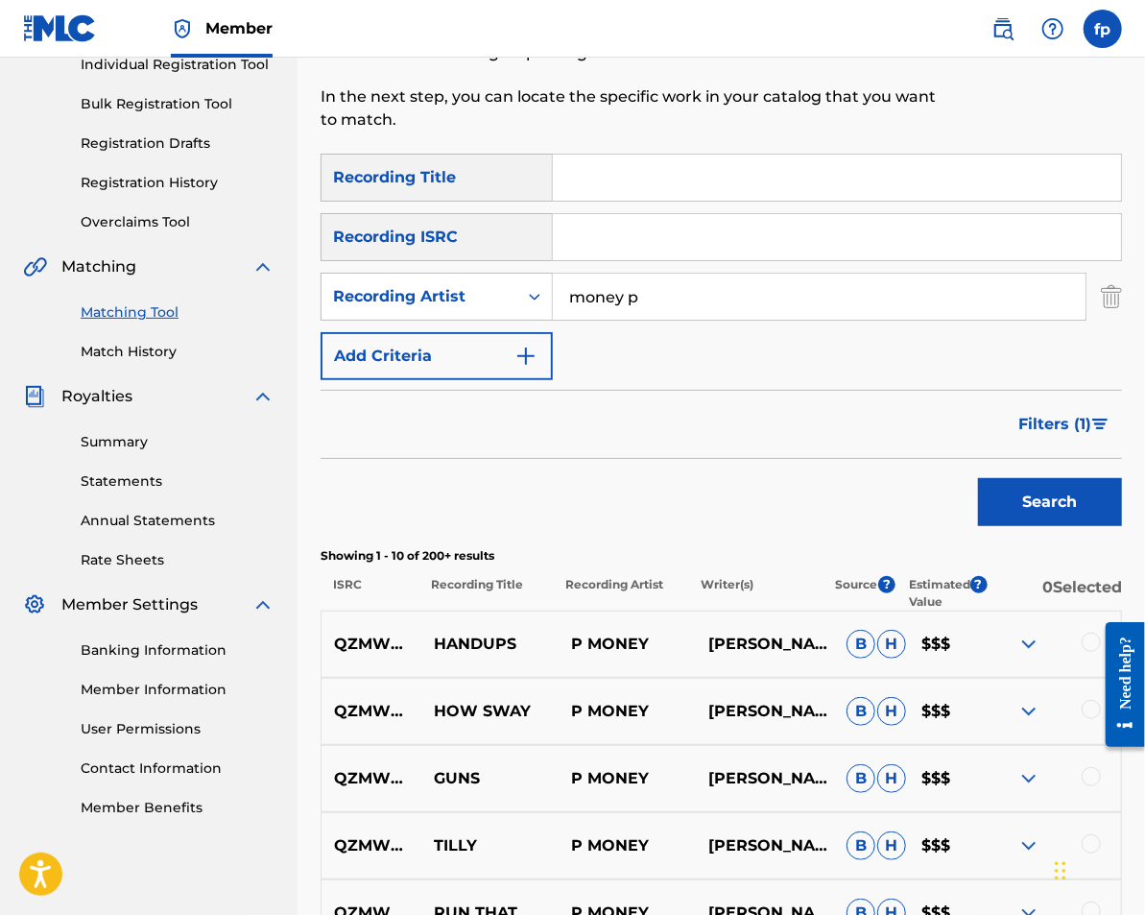
scroll to position [0, 0]
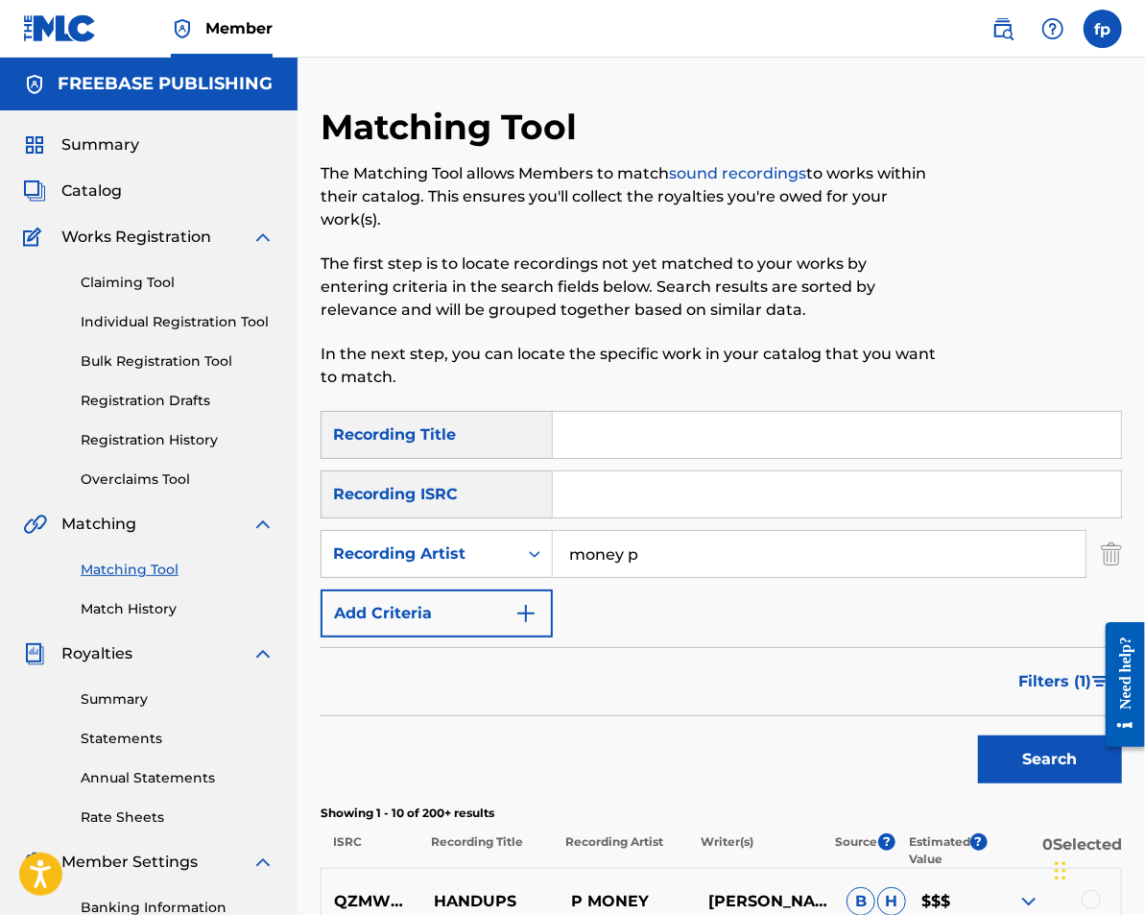
click at [606, 561] on input "money p" at bounding box center [819, 554] width 533 height 46
type input "weez gotti"
click at [978, 735] on button "Search" at bounding box center [1050, 759] width 144 height 48
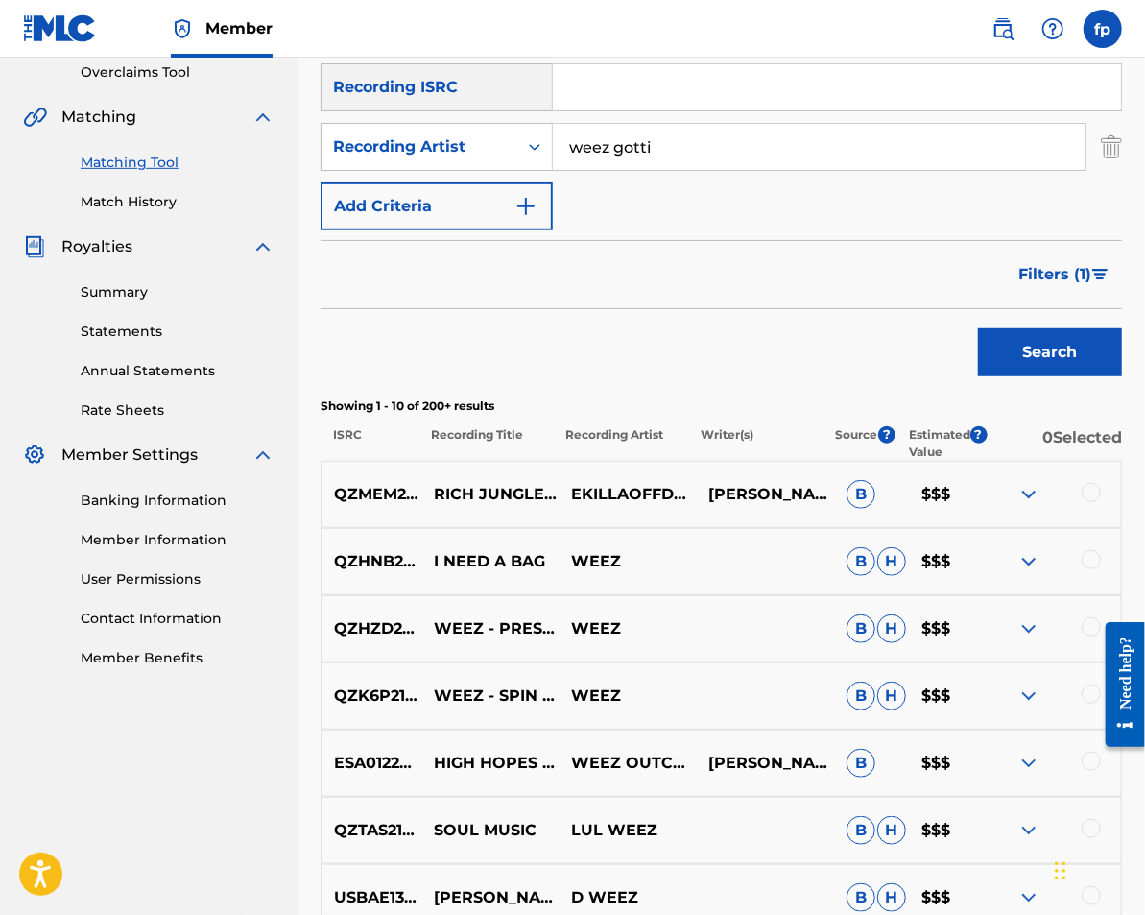
scroll to position [390, 0]
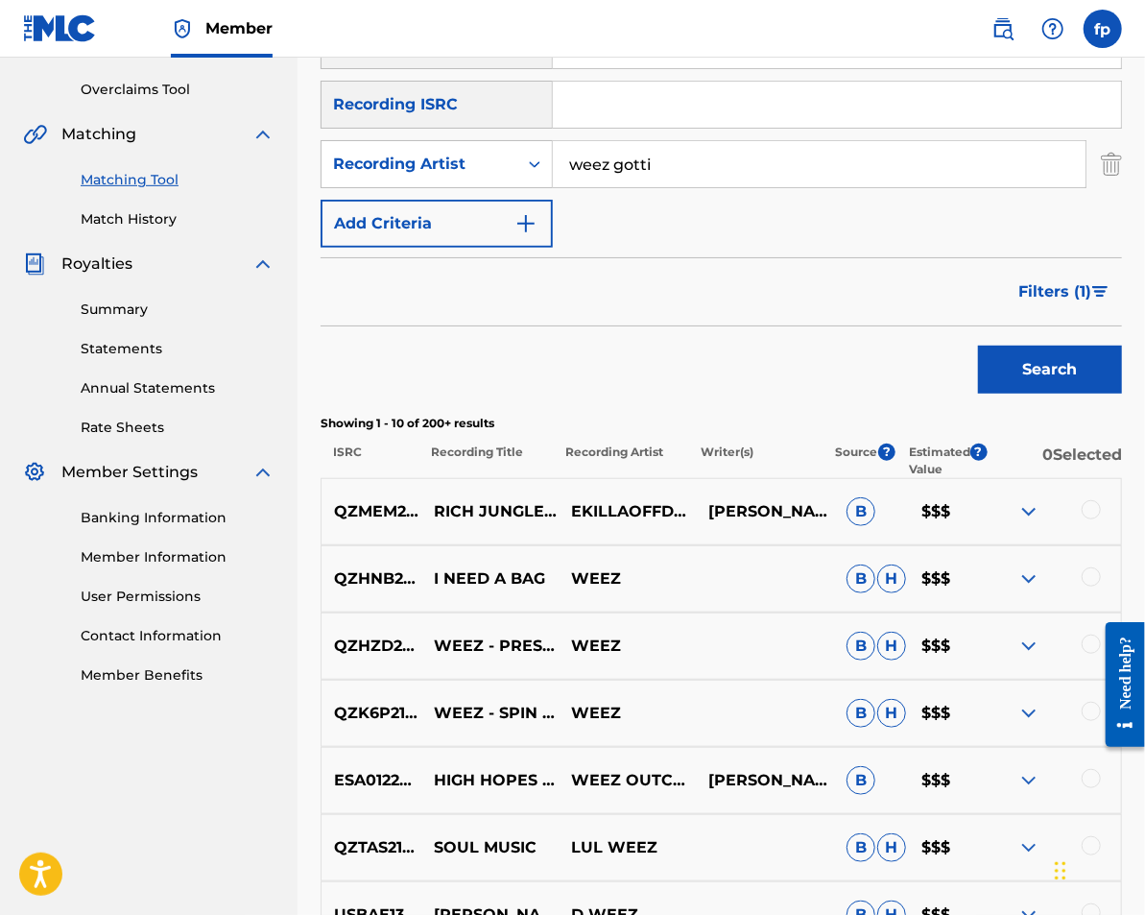
click at [1025, 301] on span "Filters ( 1 )" at bounding box center [1054, 291] width 73 height 23
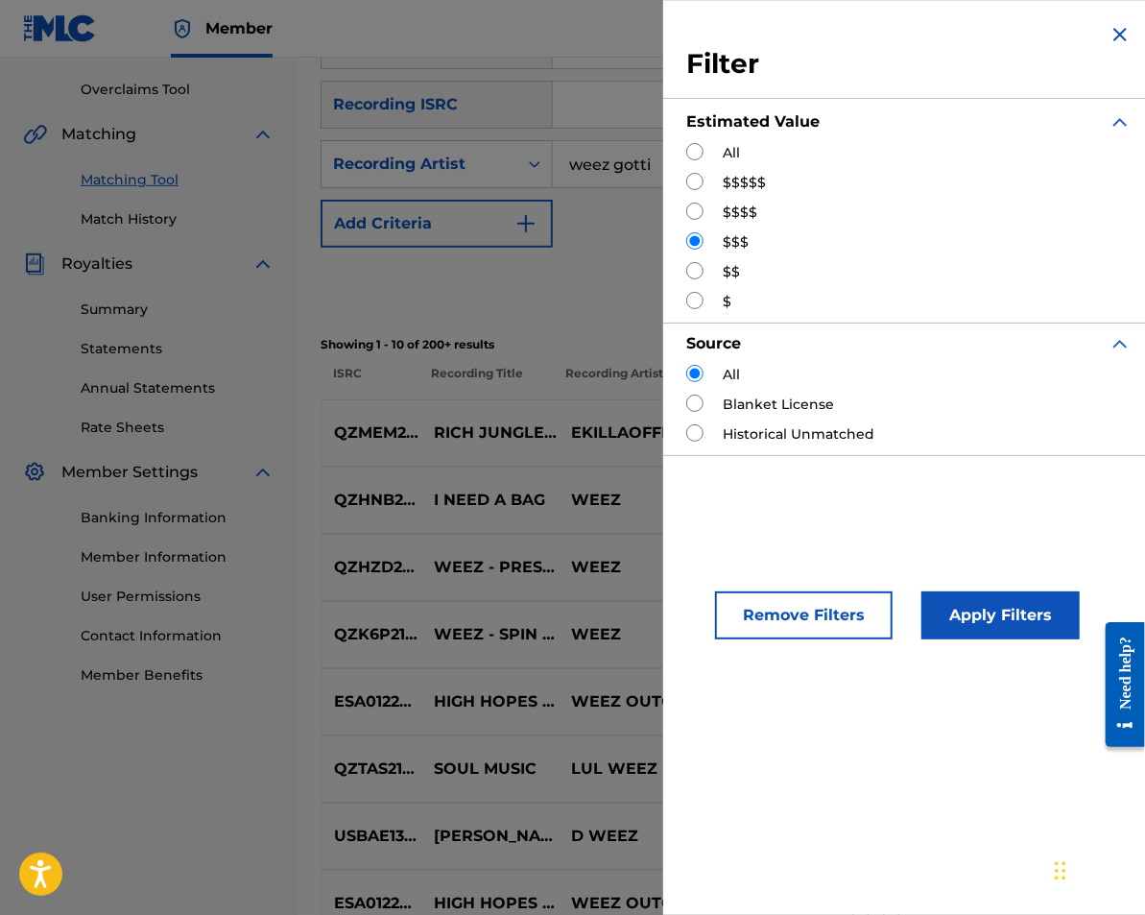
click at [700, 153] on input "Search Form" at bounding box center [694, 151] width 17 height 17
radio input "true"
click at [935, 619] on button "Apply Filters" at bounding box center [1001, 615] width 158 height 48
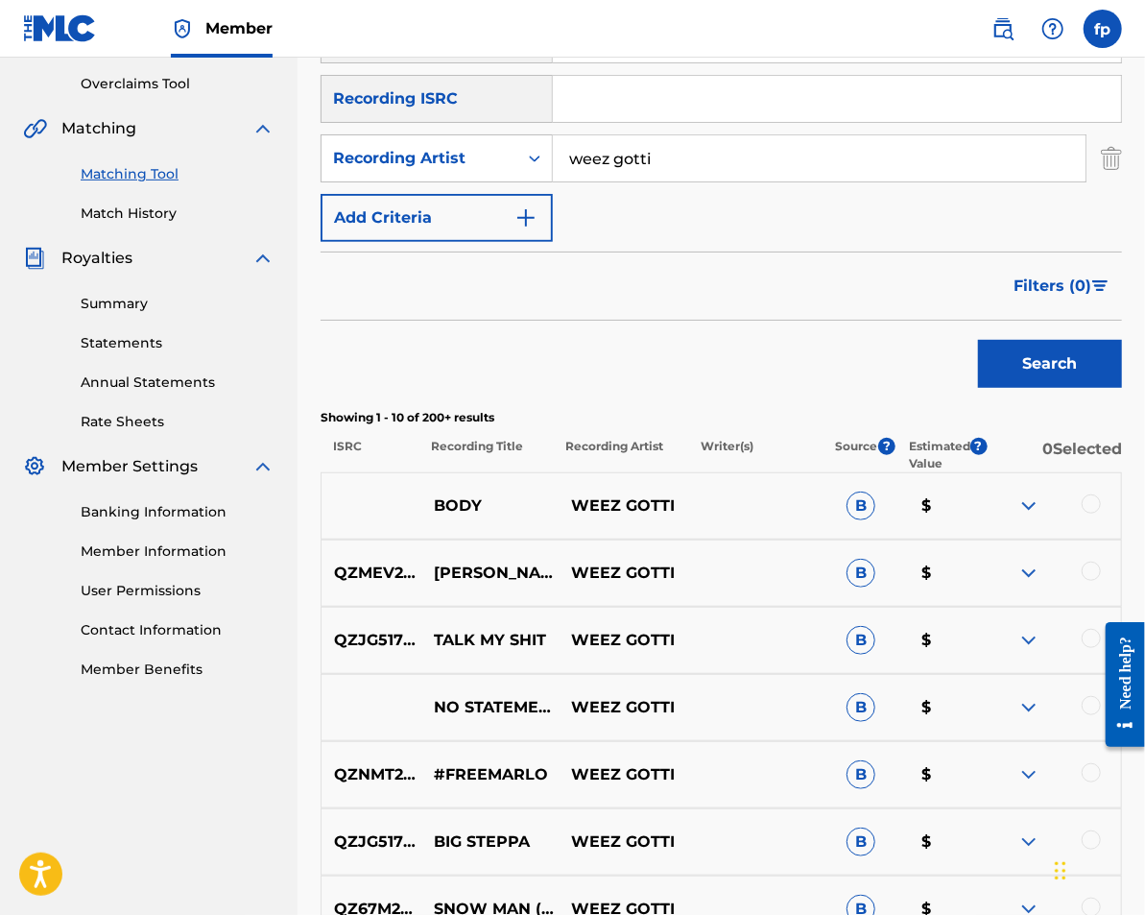
scroll to position [354, 0]
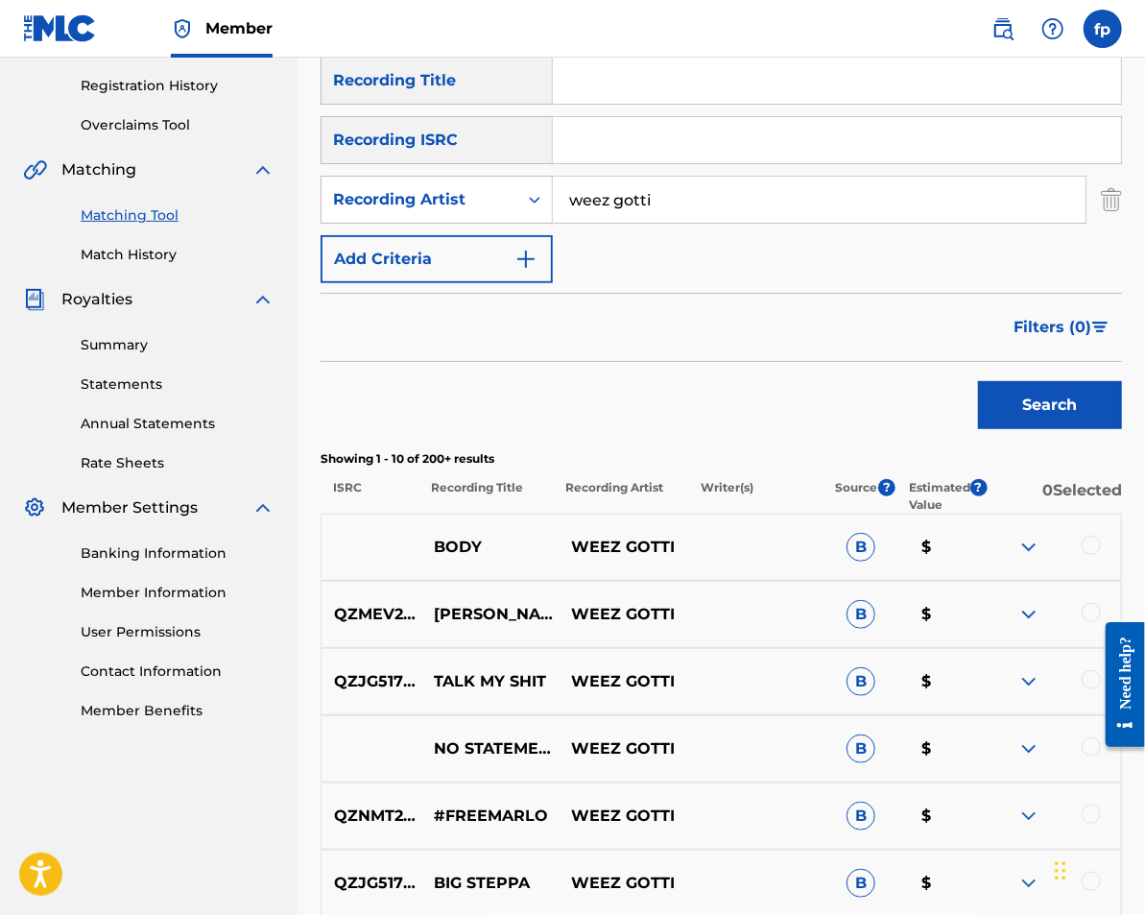
click at [1098, 305] on button "Filters ( 0 )" at bounding box center [1062, 327] width 120 height 48
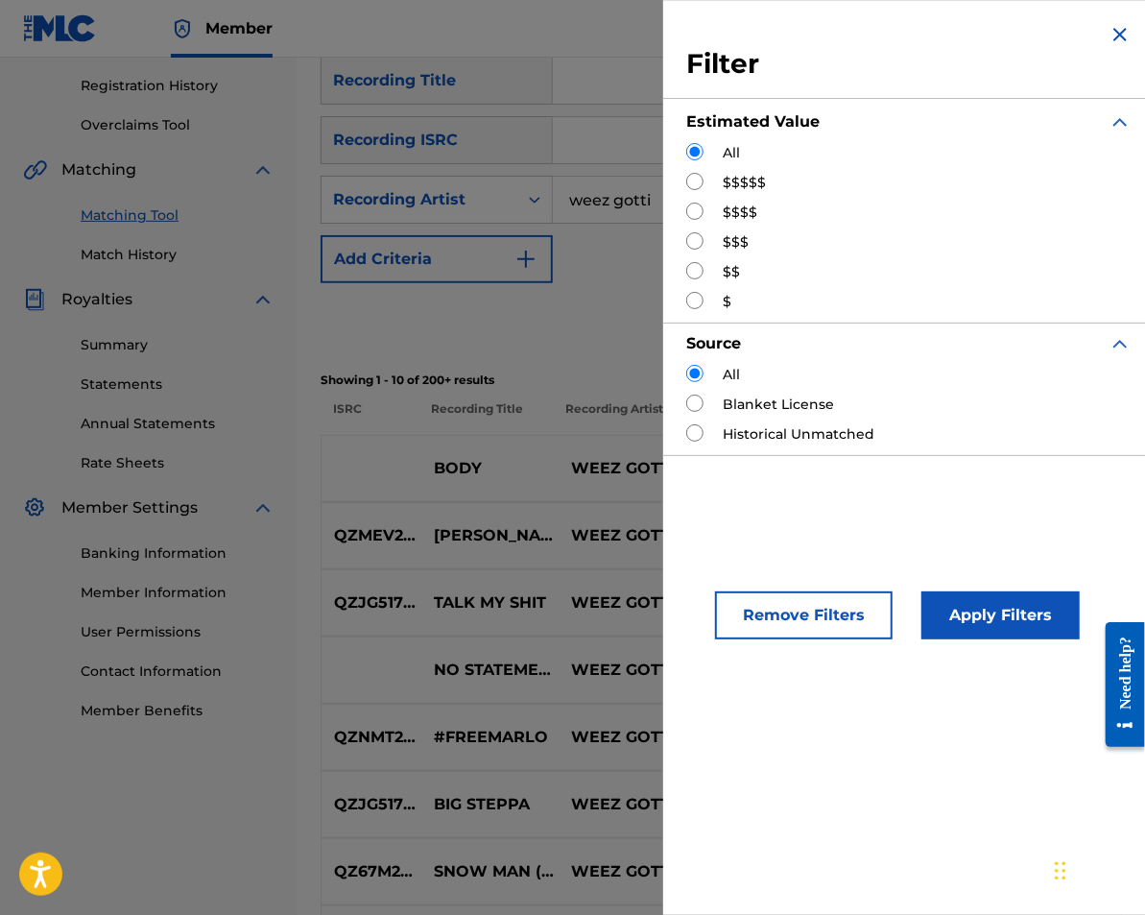
click at [298, 190] on div "Matching Tool The Matching Tool allows Members to match sound recordings to wor…" at bounding box center [722, 500] width 848 height 1499
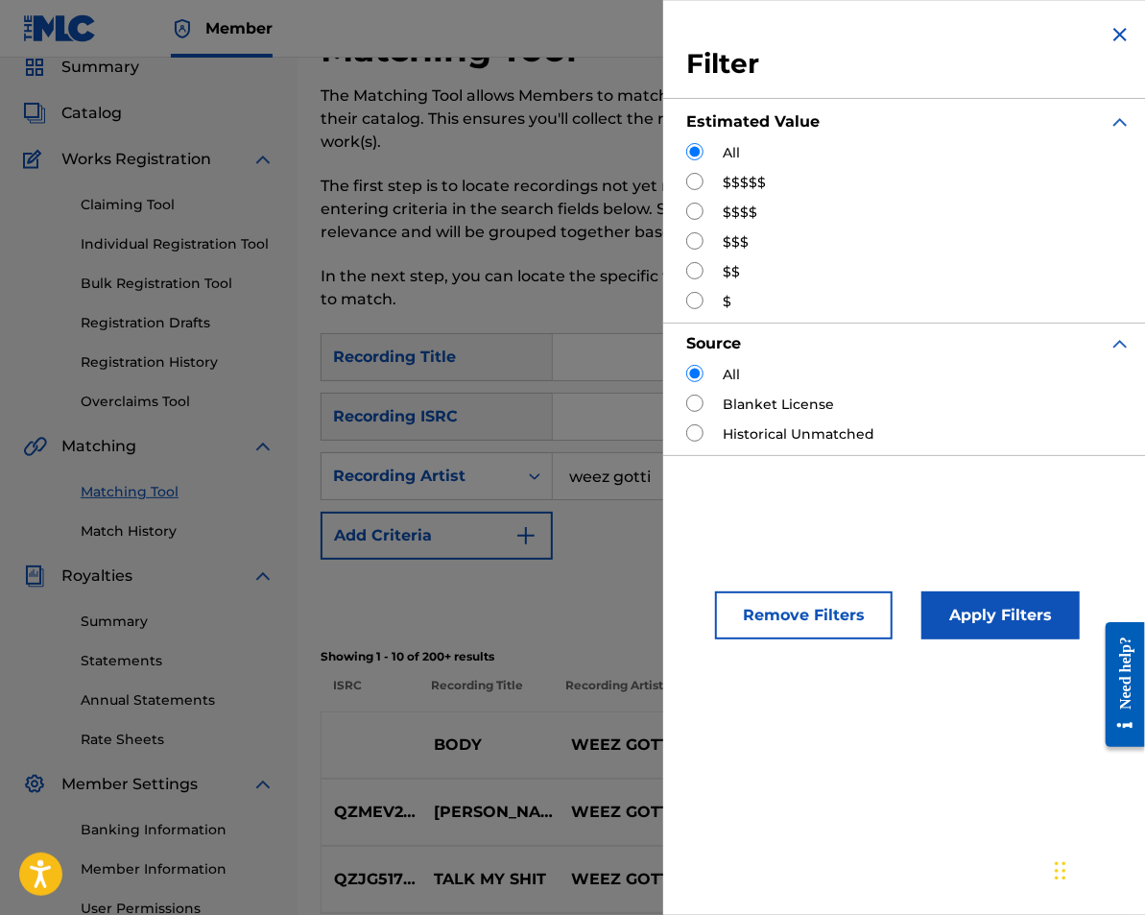
scroll to position [0, 0]
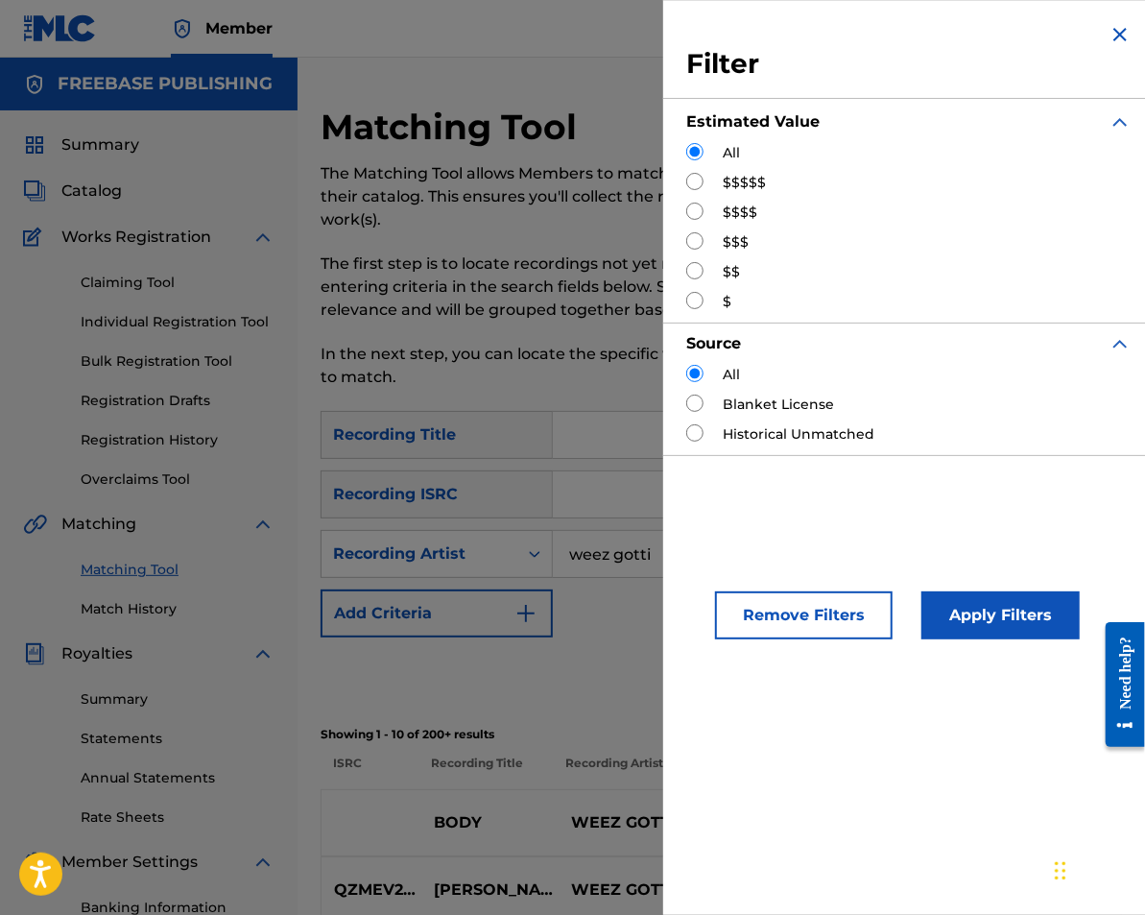
click at [298, 184] on div "Matching Tool The Matching Tool allows Members to match sound recordings to wor…" at bounding box center [722, 855] width 848 height 1499
click at [1120, 25] on img "Search Form" at bounding box center [1120, 34] width 23 height 23
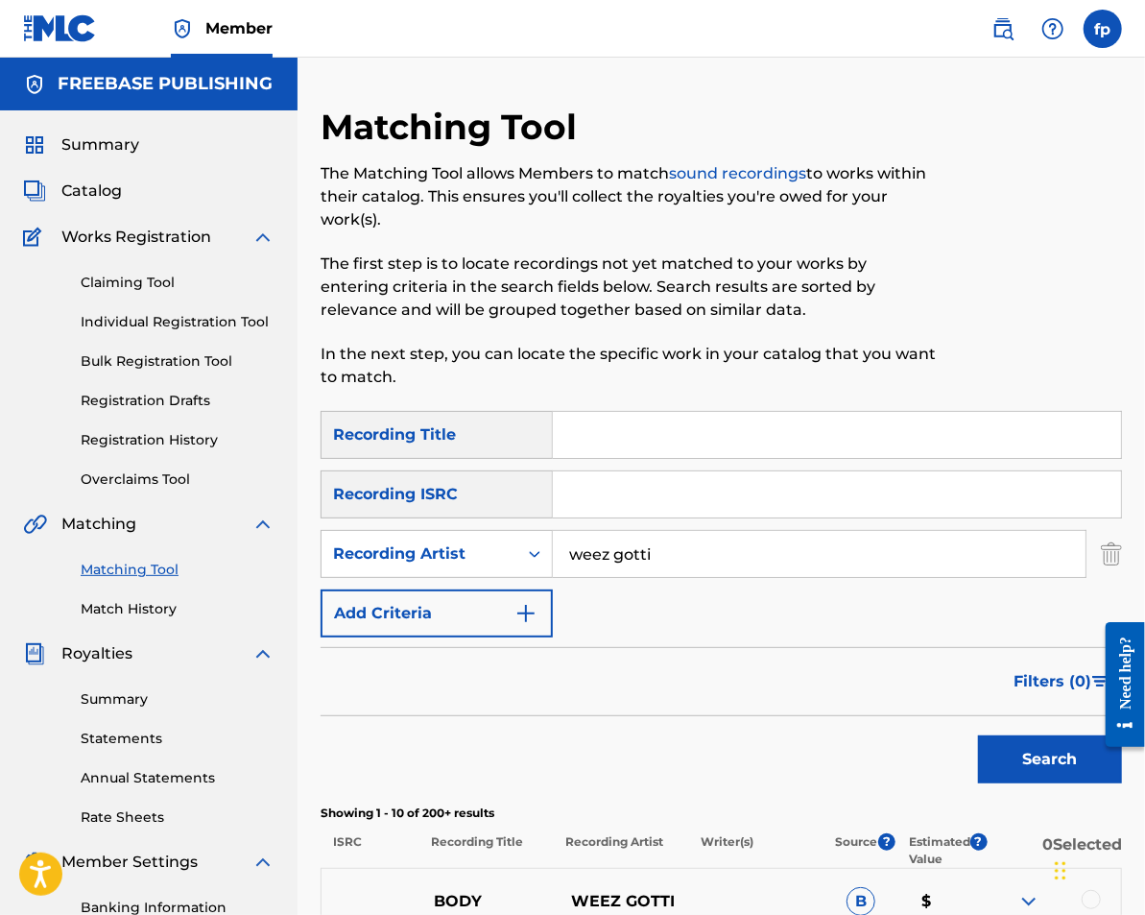
click at [1008, 41] on link at bounding box center [1003, 29] width 38 height 38
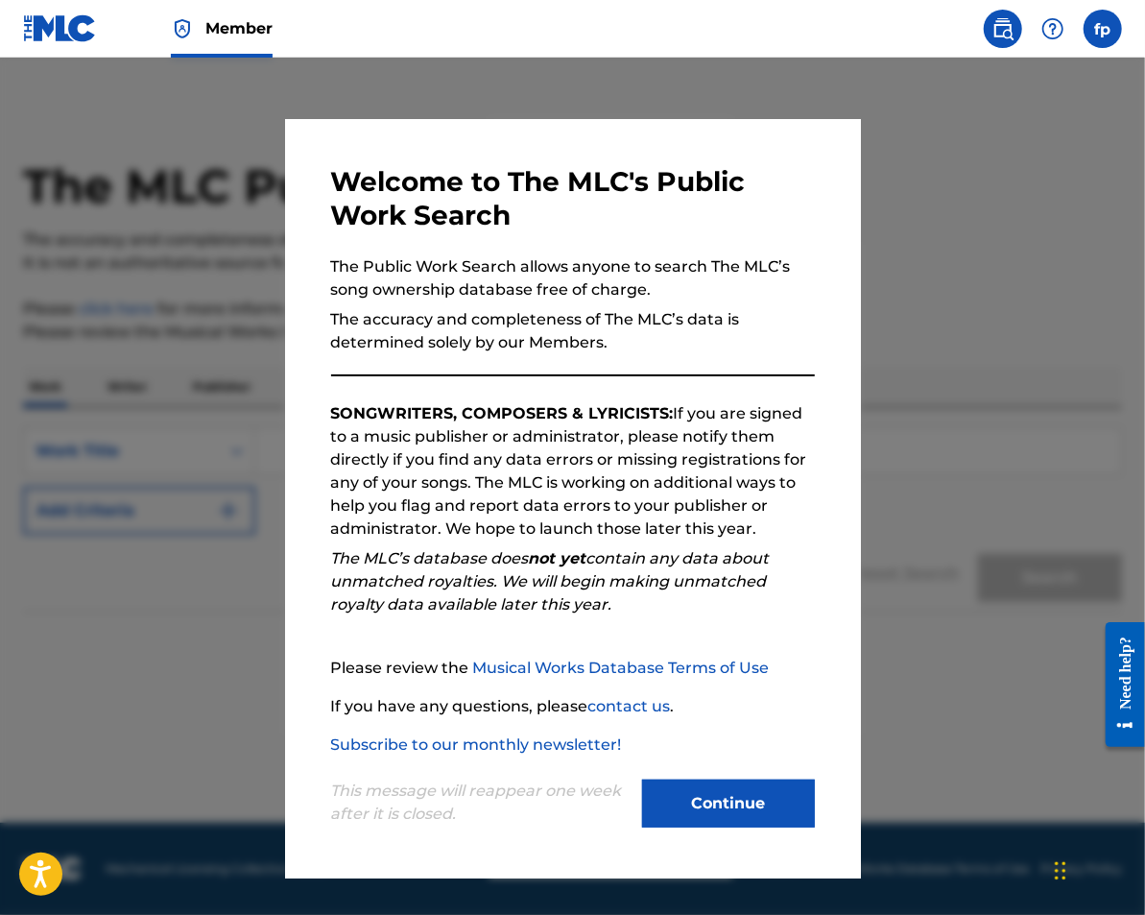
click at [706, 810] on button "Continue" at bounding box center [728, 803] width 173 height 48
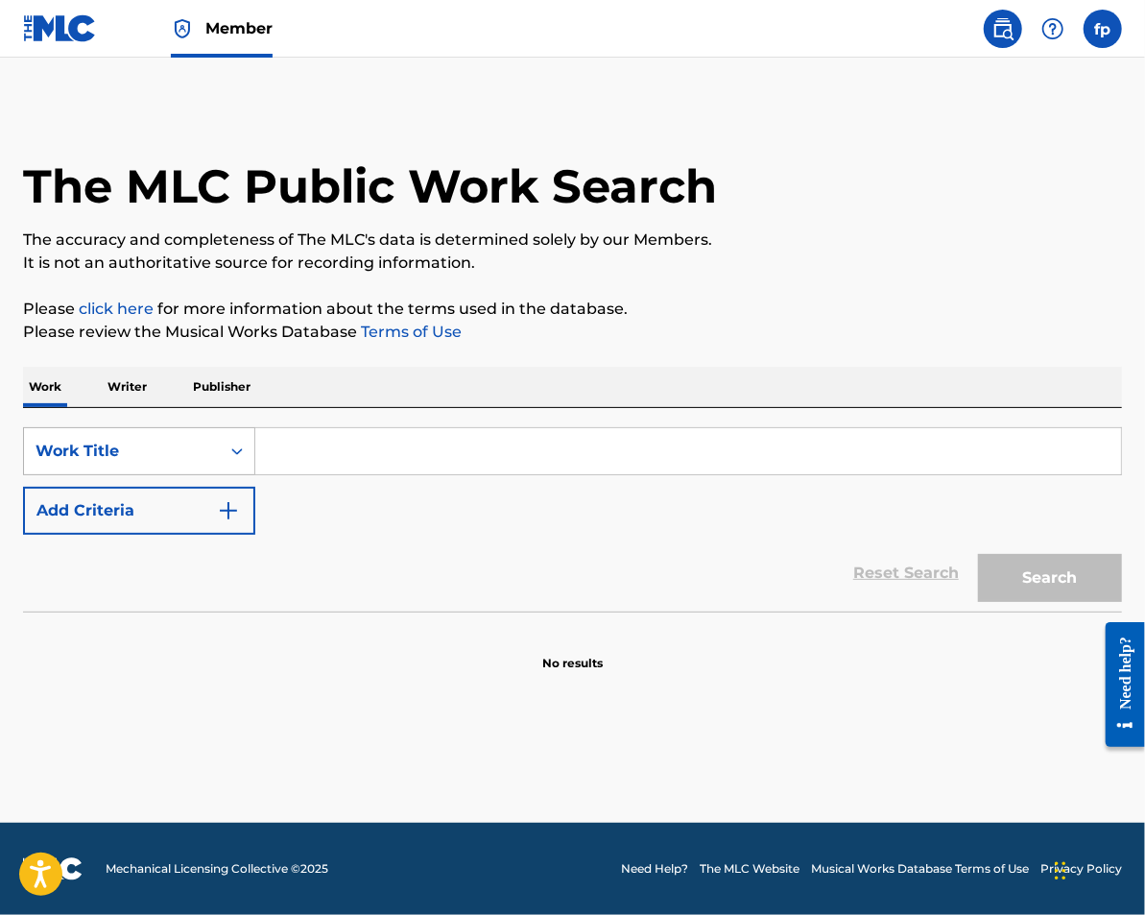
click at [188, 457] on div "Work Title" at bounding box center [122, 451] width 173 height 23
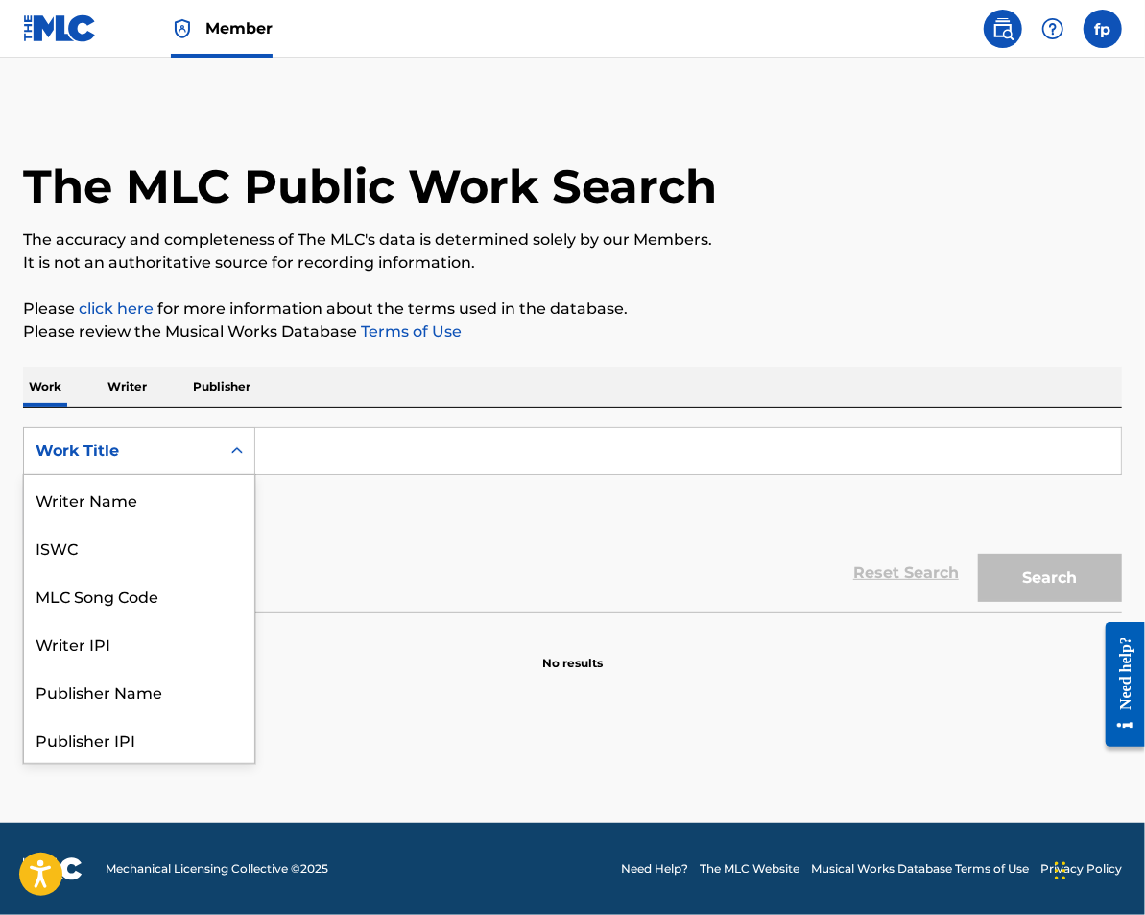
scroll to position [96, 0]
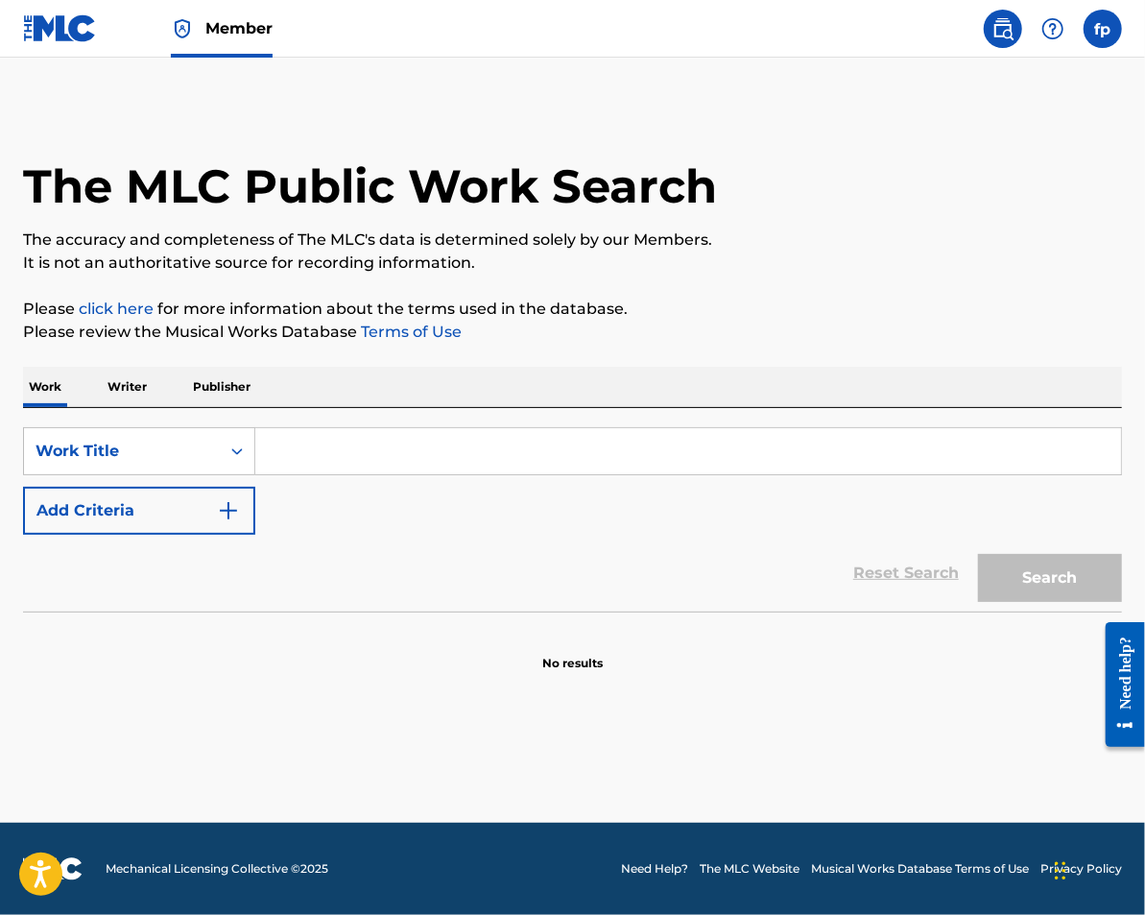
click at [334, 592] on div "Reset Search Search" at bounding box center [572, 573] width 1099 height 77
click at [189, 529] on button "Add Criteria" at bounding box center [139, 511] width 232 height 48
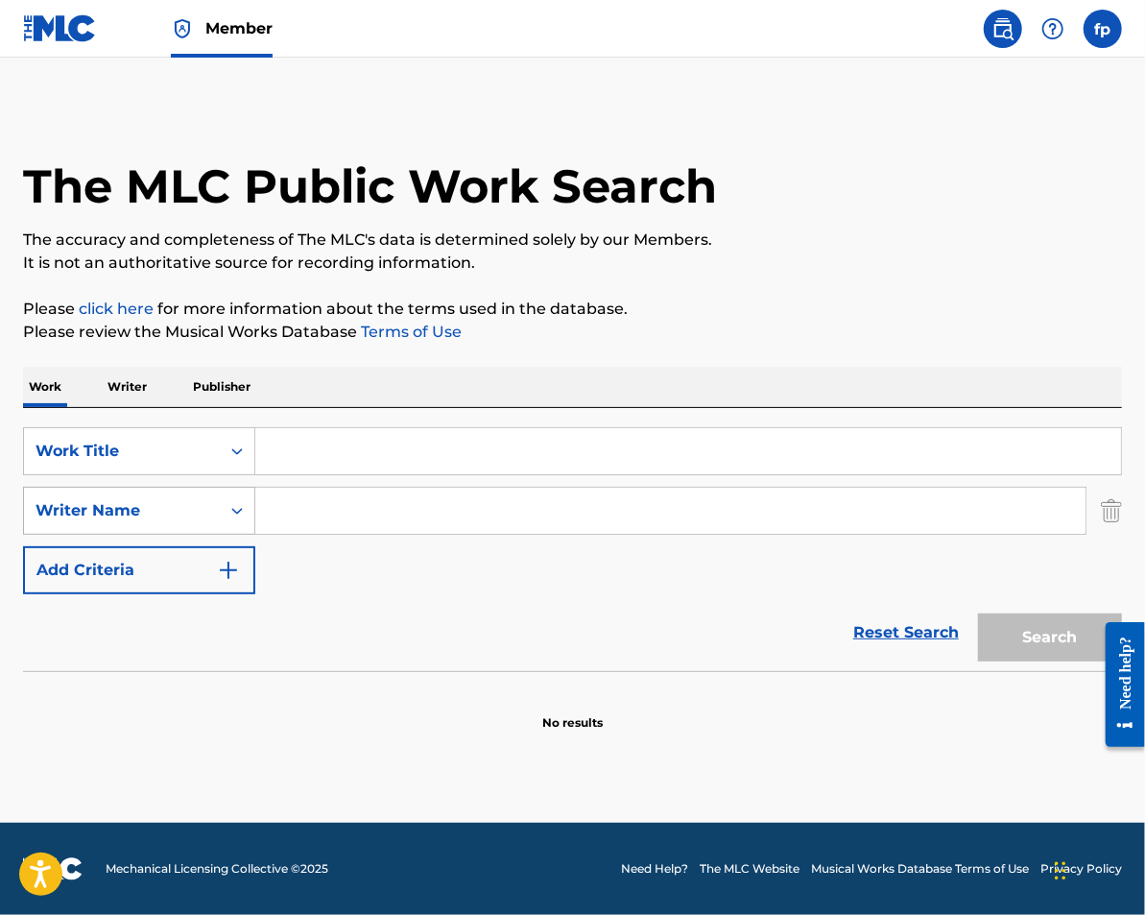
click at [179, 518] on div "Writer Name" at bounding box center [122, 510] width 173 height 23
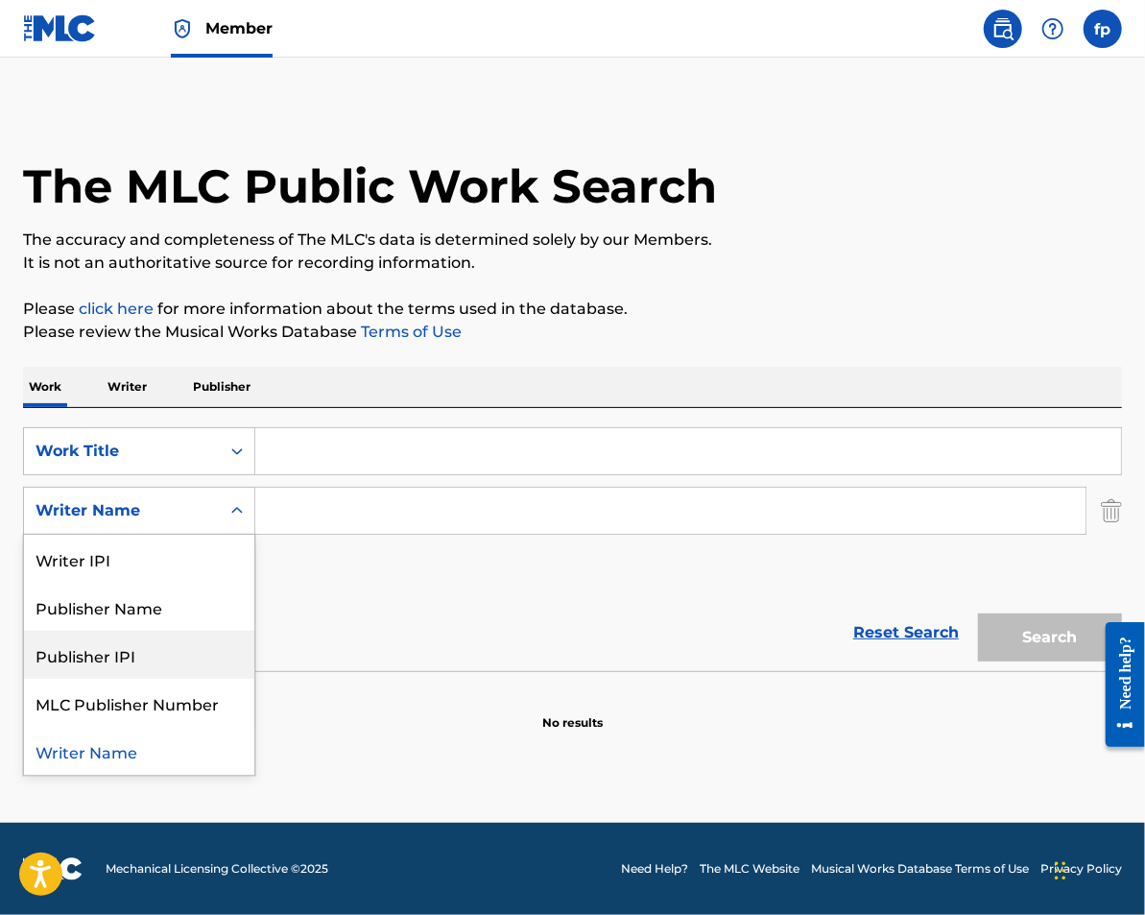
click at [349, 517] on input "Search Form" at bounding box center [670, 511] width 830 height 46
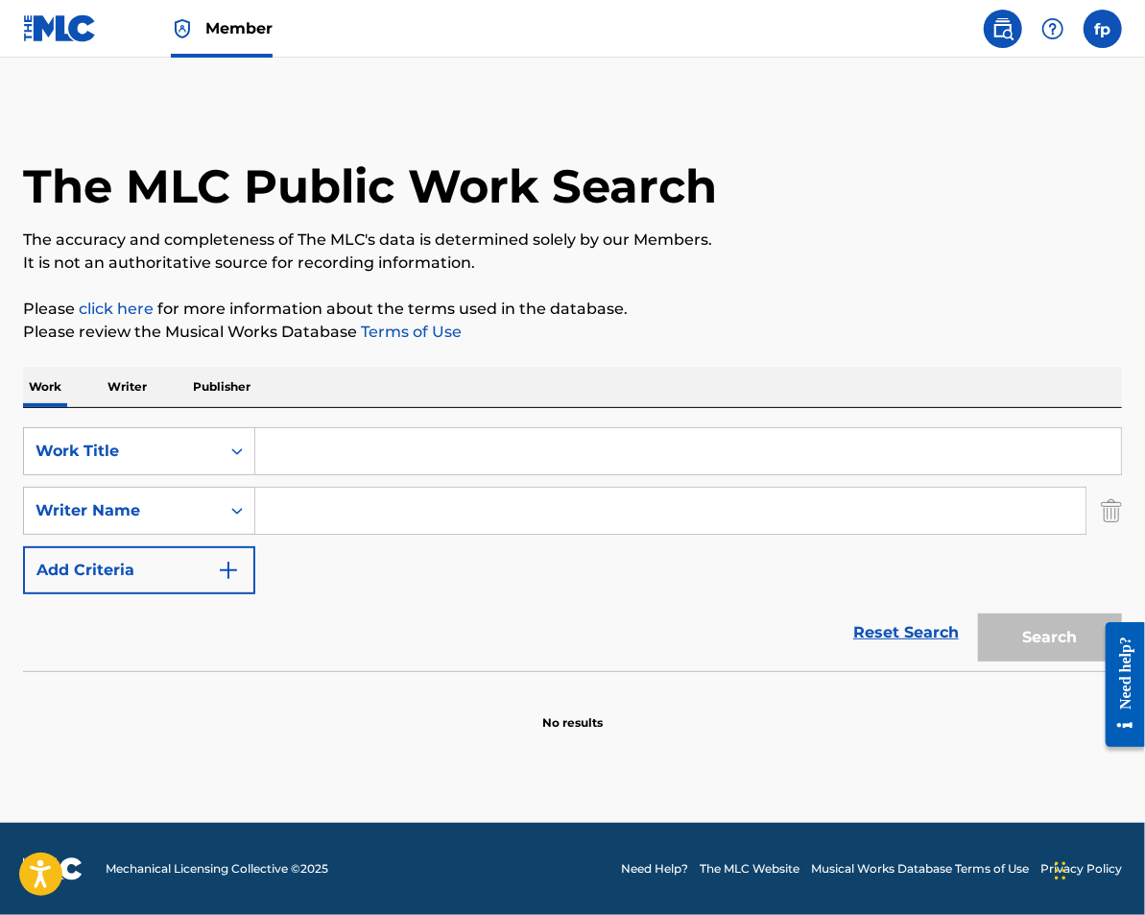
type input "m"
click at [371, 544] on span "p" at bounding box center [373, 553] width 11 height 18
type input "trackmoney p"
click at [342, 459] on input "Search Form" at bounding box center [688, 451] width 866 height 46
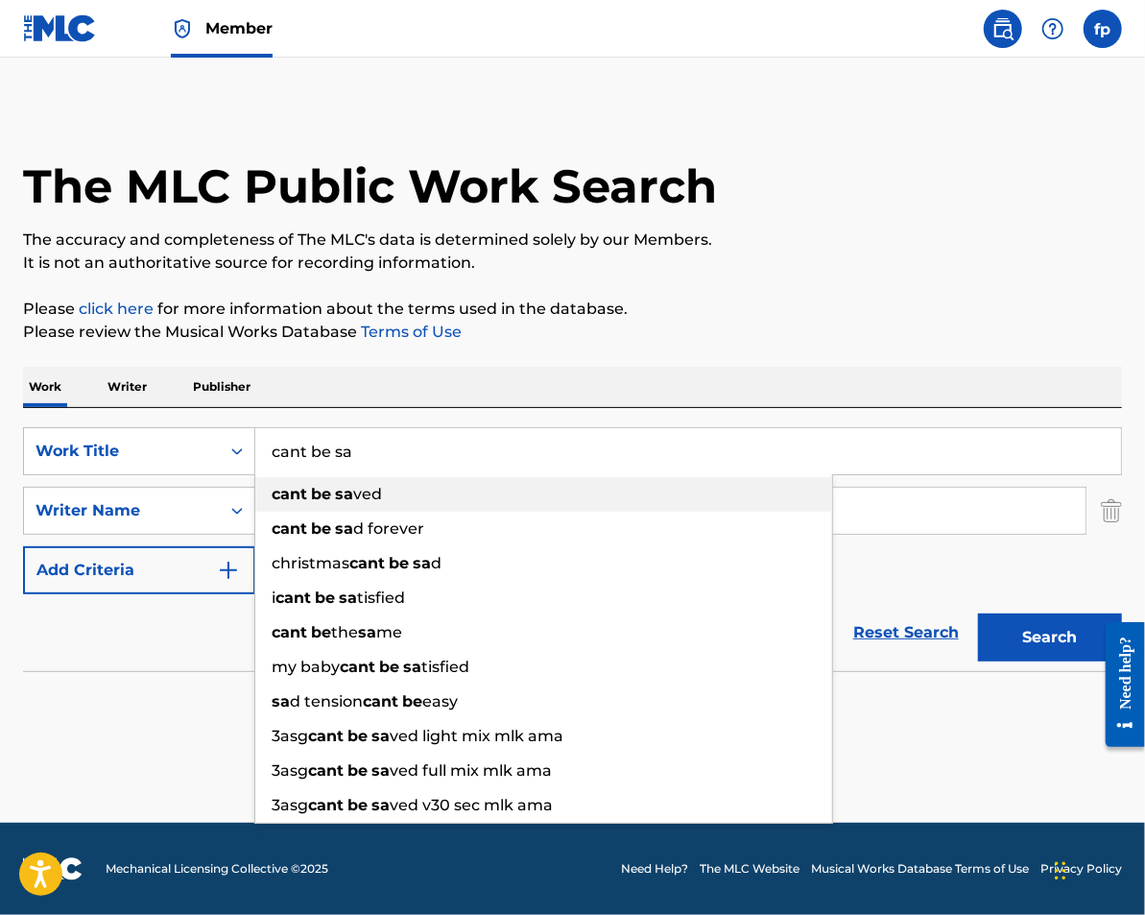
click at [326, 497] on strong "be" at bounding box center [321, 494] width 20 height 18
type input "cant be saved"
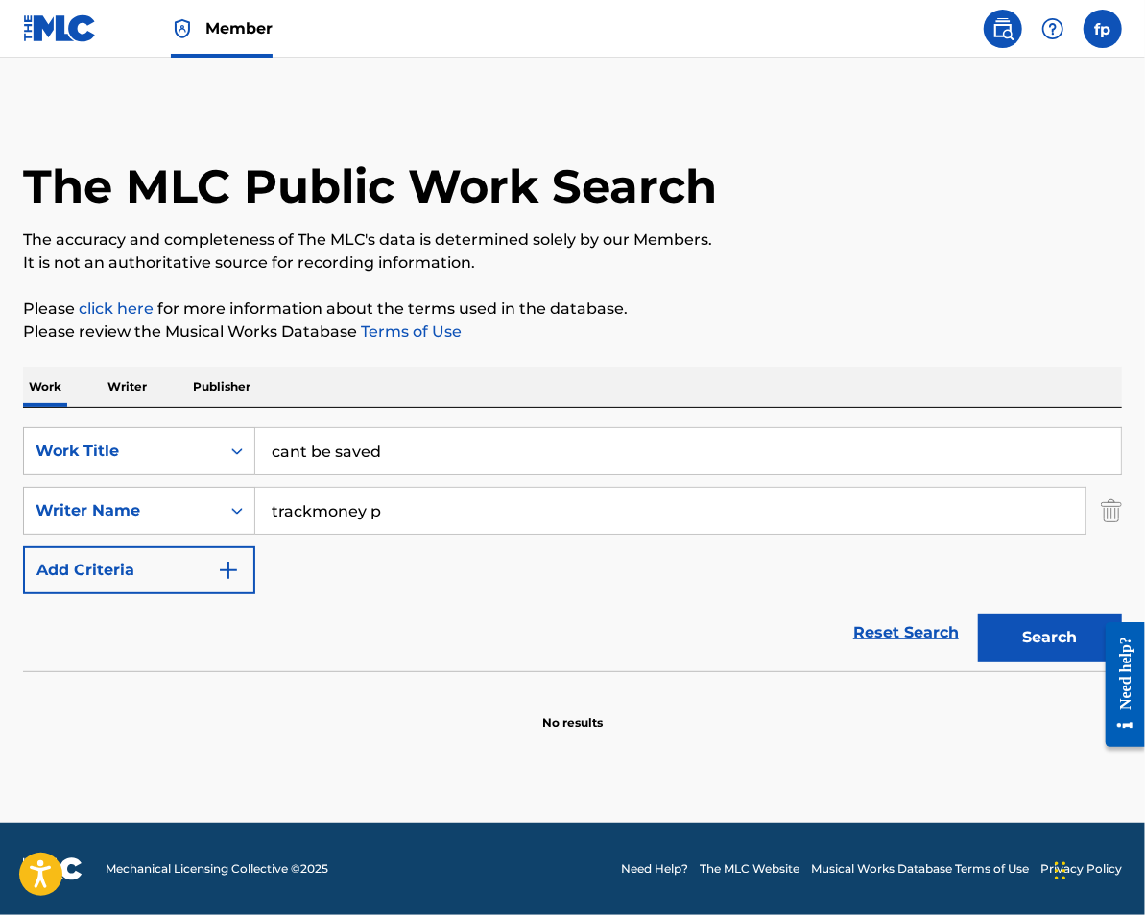
click at [1035, 643] on button "Search" at bounding box center [1050, 637] width 144 height 48
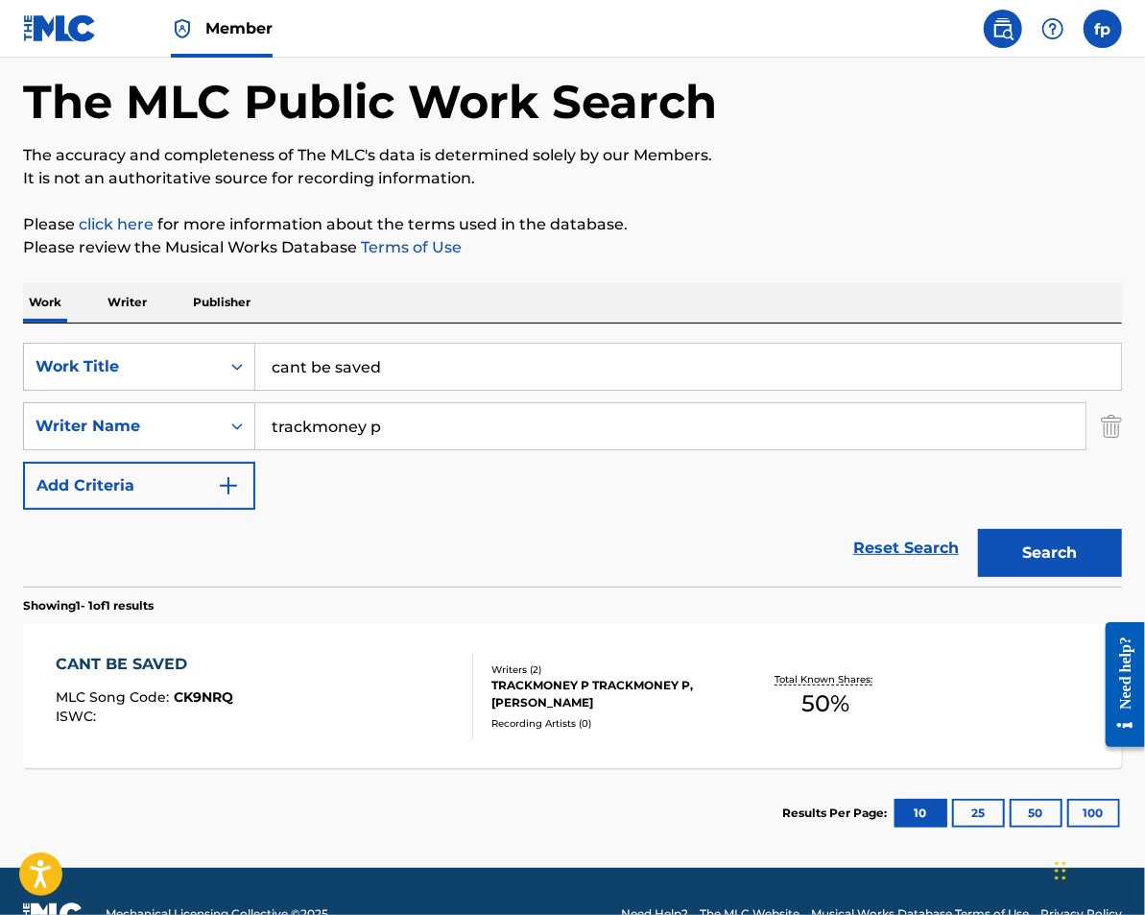
scroll to position [131, 0]
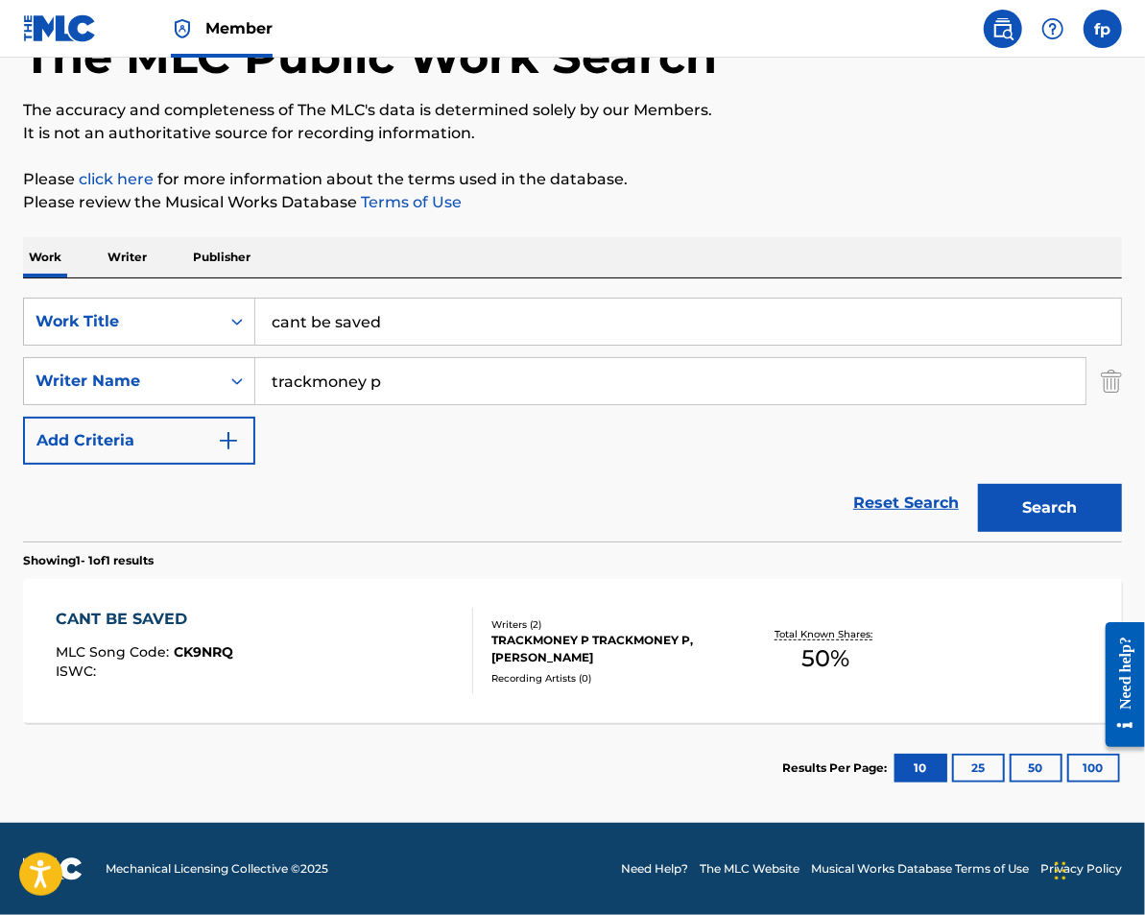
click at [571, 665] on div "Writers ( 2 ) TRACKMONEY P TRACKMONEY P, [PERSON_NAME] Recording Artists ( 0 )" at bounding box center [603, 651] width 261 height 68
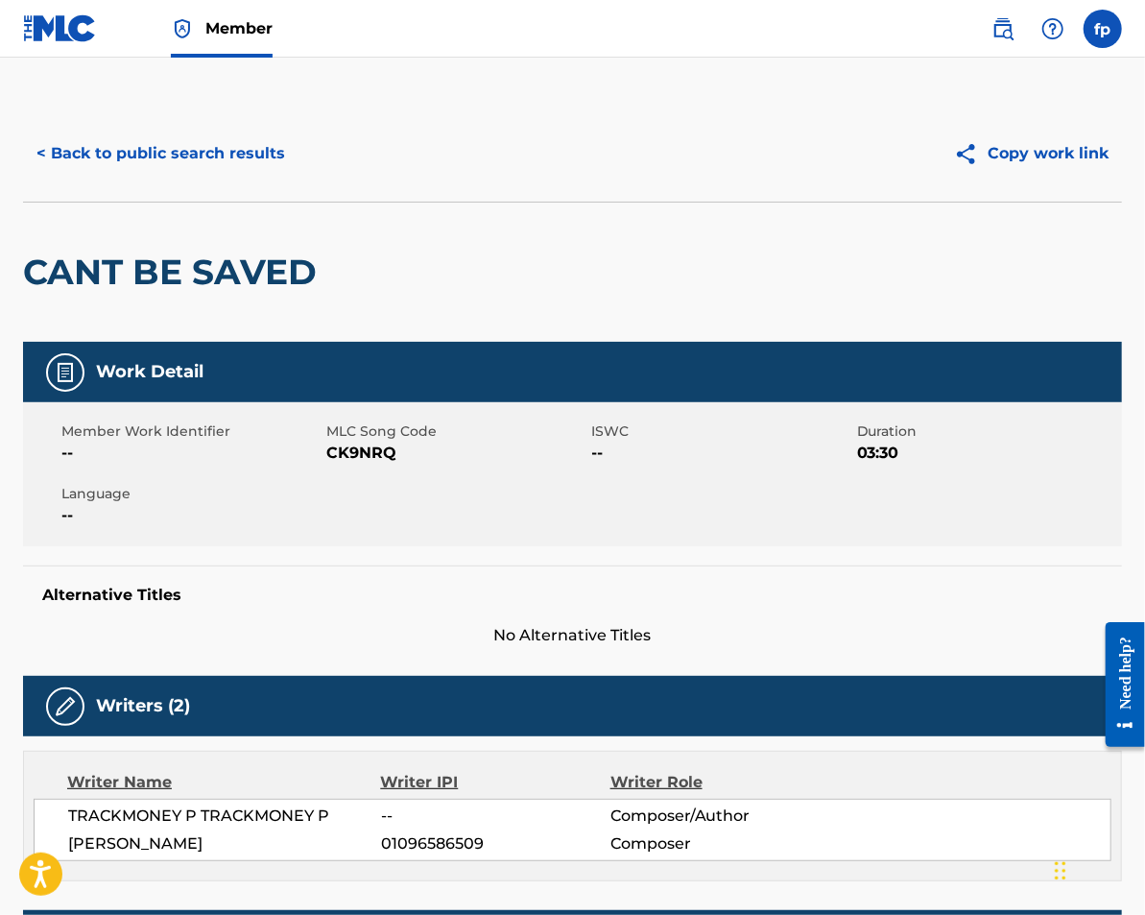
click at [134, 160] on button "< Back to public search results" at bounding box center [161, 154] width 276 height 48
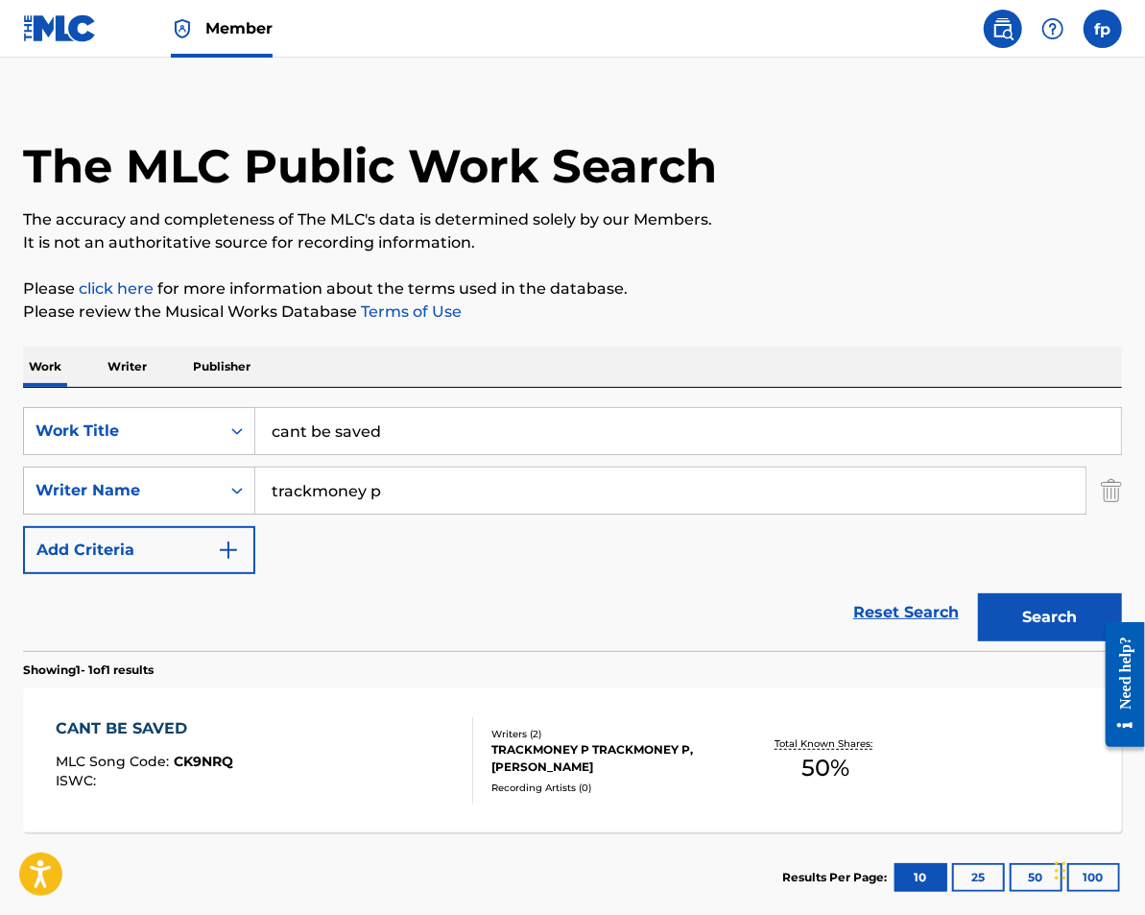
scroll to position [131, 0]
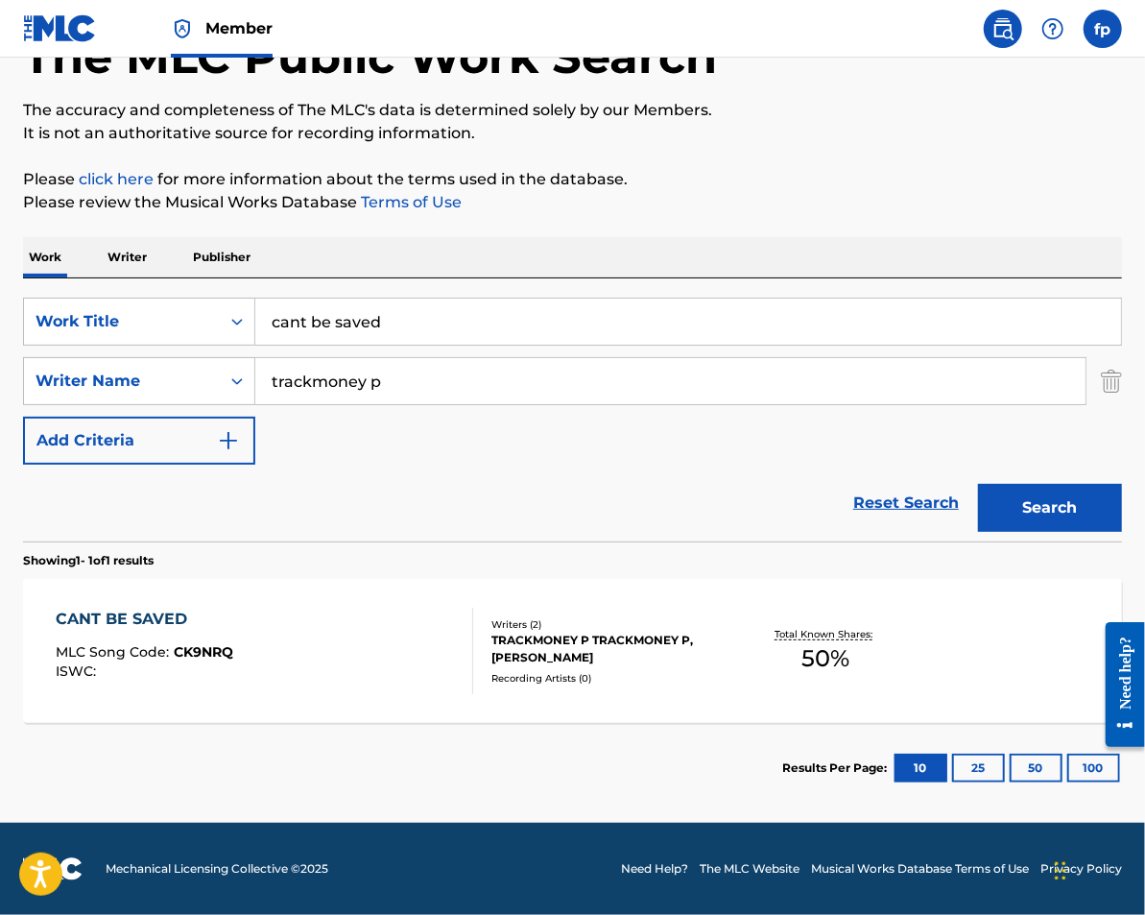
click at [96, 414] on div "SearchWithCriteriad0233770-d093-44b3-ae57-7a6e4250a945 Work Title cant be saved…" at bounding box center [572, 381] width 1099 height 167
click at [95, 428] on button "Add Criteria" at bounding box center [139, 441] width 232 height 48
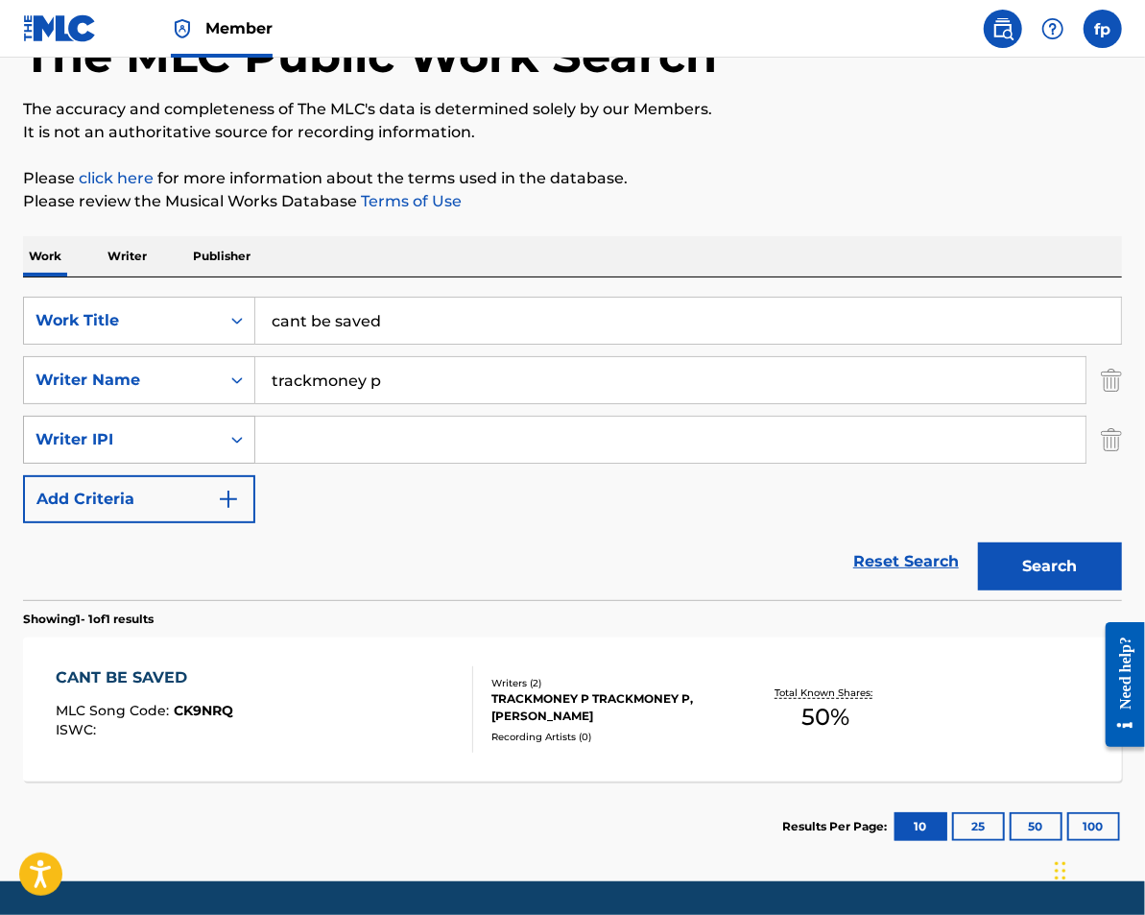
click at [156, 432] on div "Writer IPI" at bounding box center [122, 439] width 173 height 23
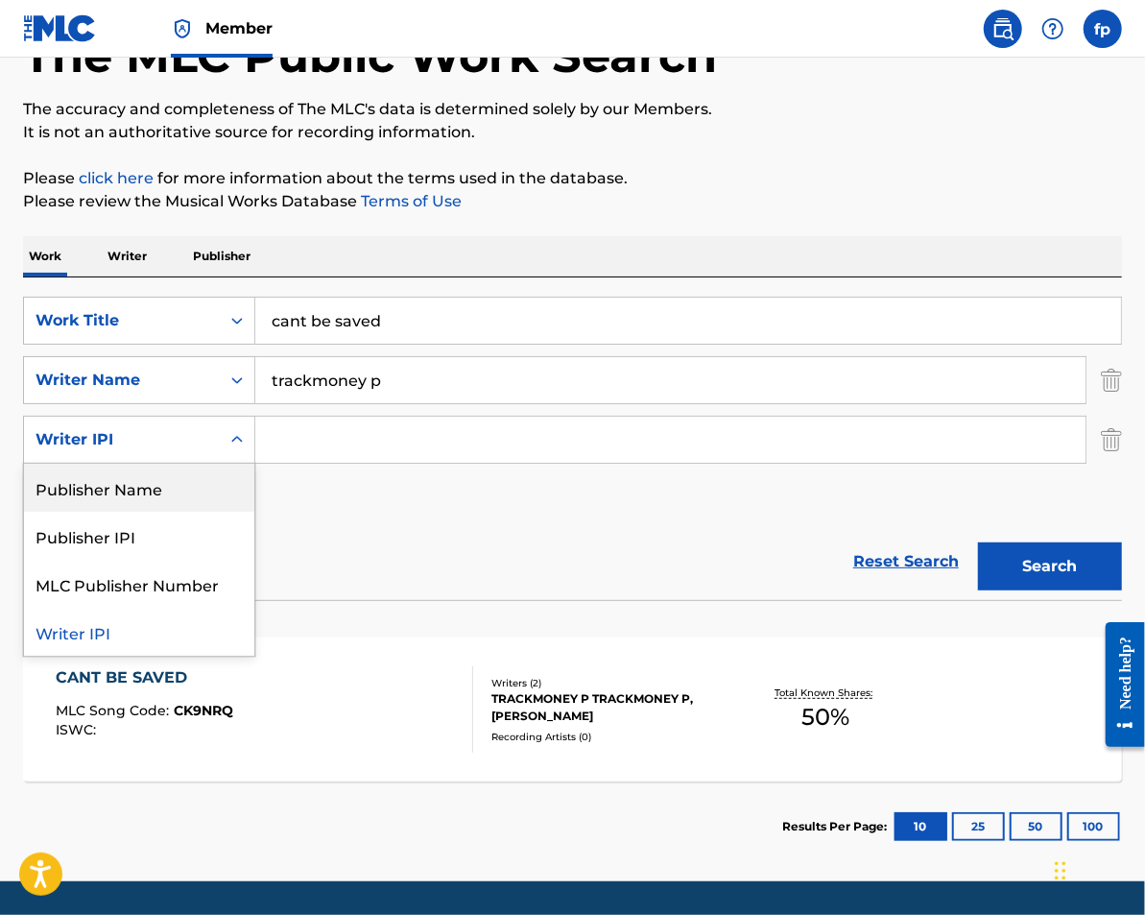
click at [341, 477] on div "SearchWithCriteriad0233770-d093-44b3-ae57-7a6e4250a945 Work Title cant be saved…" at bounding box center [572, 410] width 1099 height 227
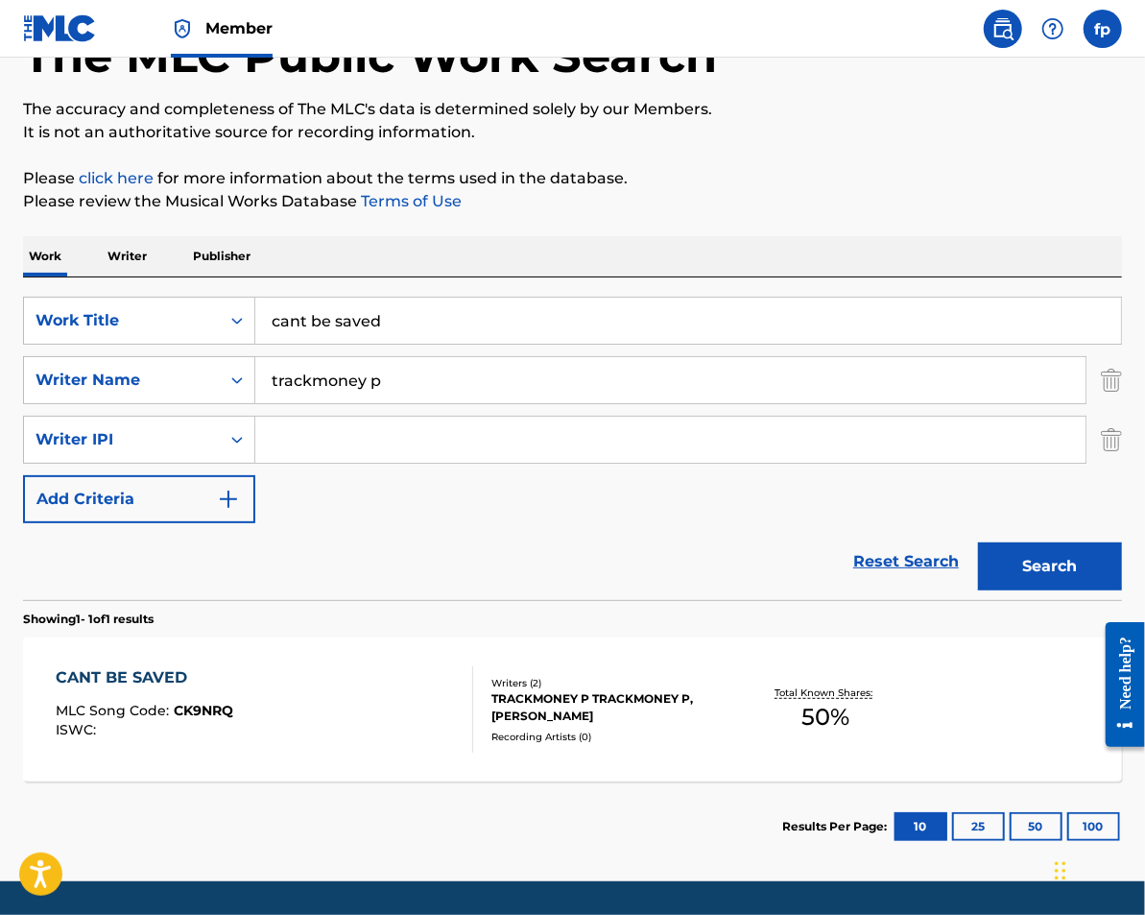
click at [350, 334] on input "cant be saved" at bounding box center [688, 321] width 866 height 46
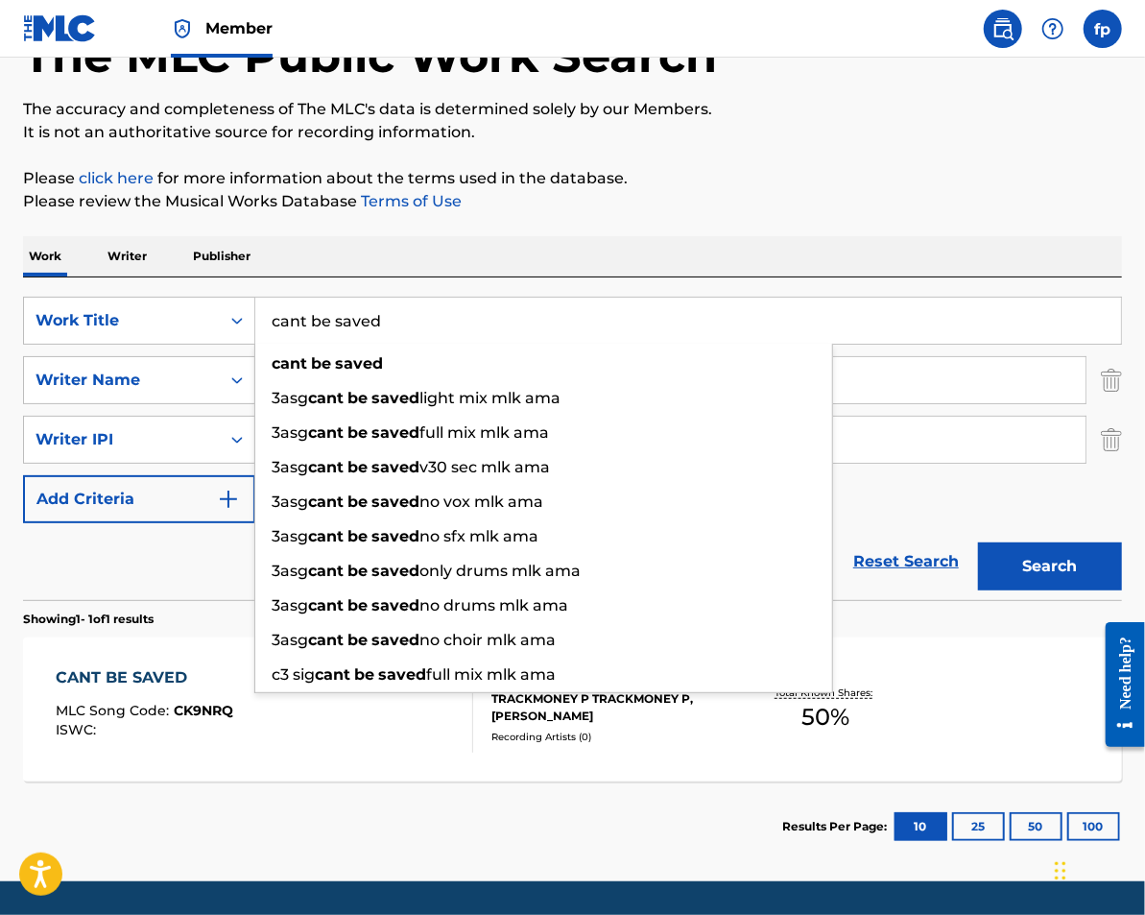
click at [350, 334] on input "cant be saved" at bounding box center [688, 321] width 866 height 46
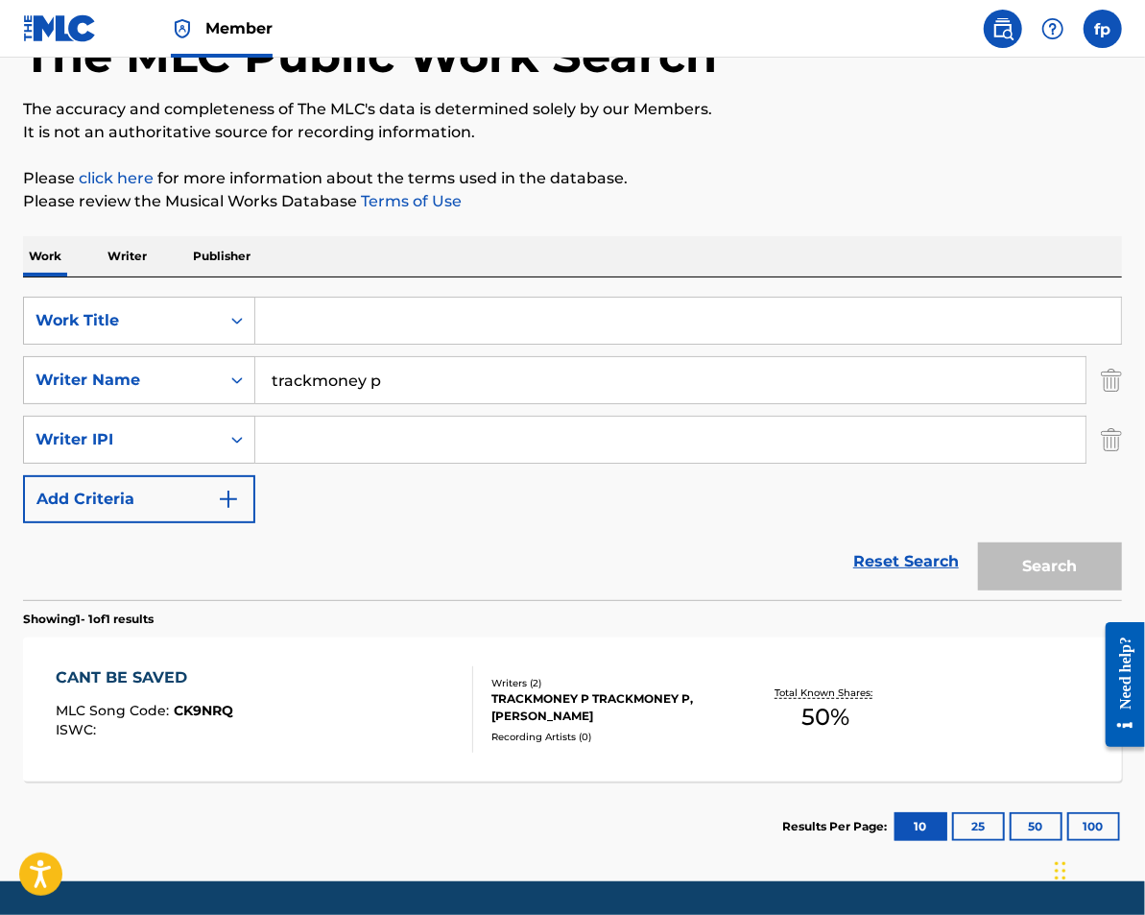
click at [128, 257] on p "Writer" at bounding box center [127, 256] width 51 height 40
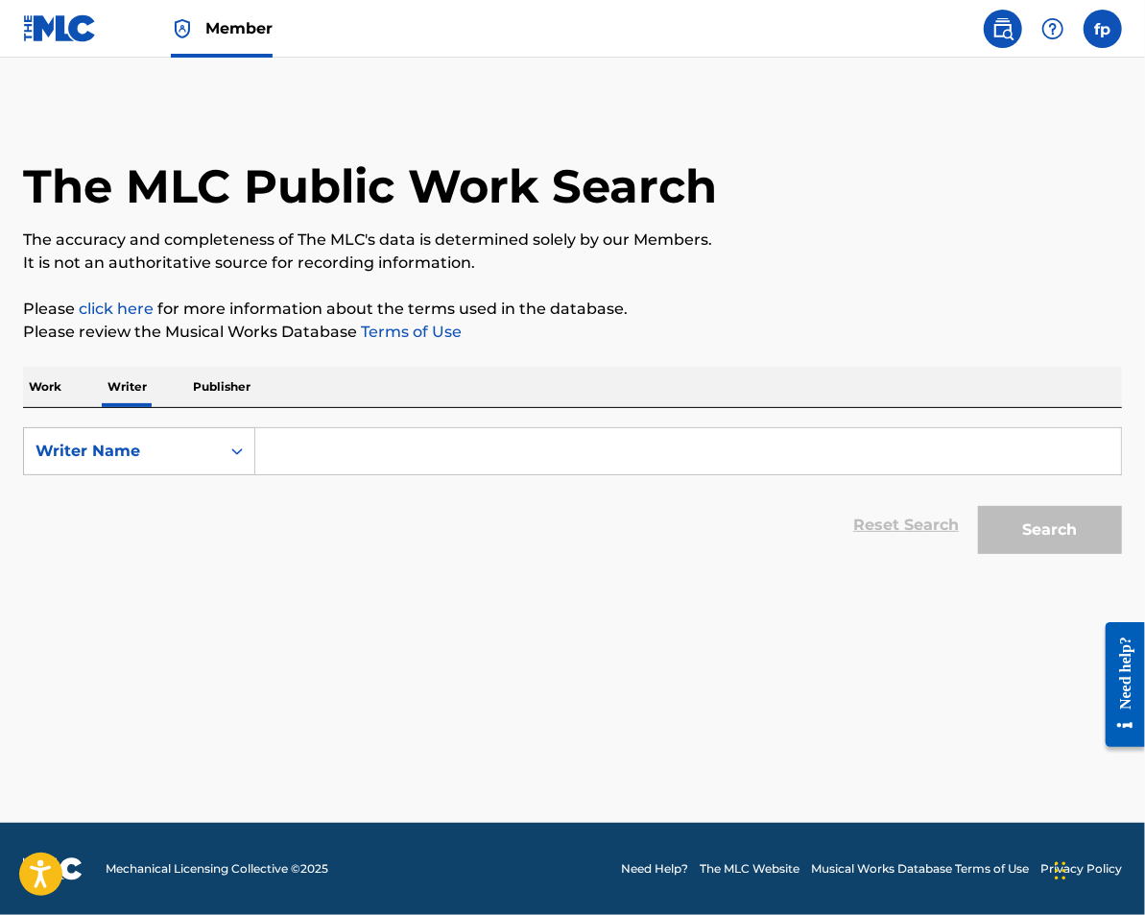
click at [202, 395] on p "Publisher" at bounding box center [221, 387] width 69 height 40
click at [82, 384] on div "Work Writer Publisher" at bounding box center [572, 387] width 1099 height 40
click at [55, 384] on p "Work" at bounding box center [45, 387] width 44 height 40
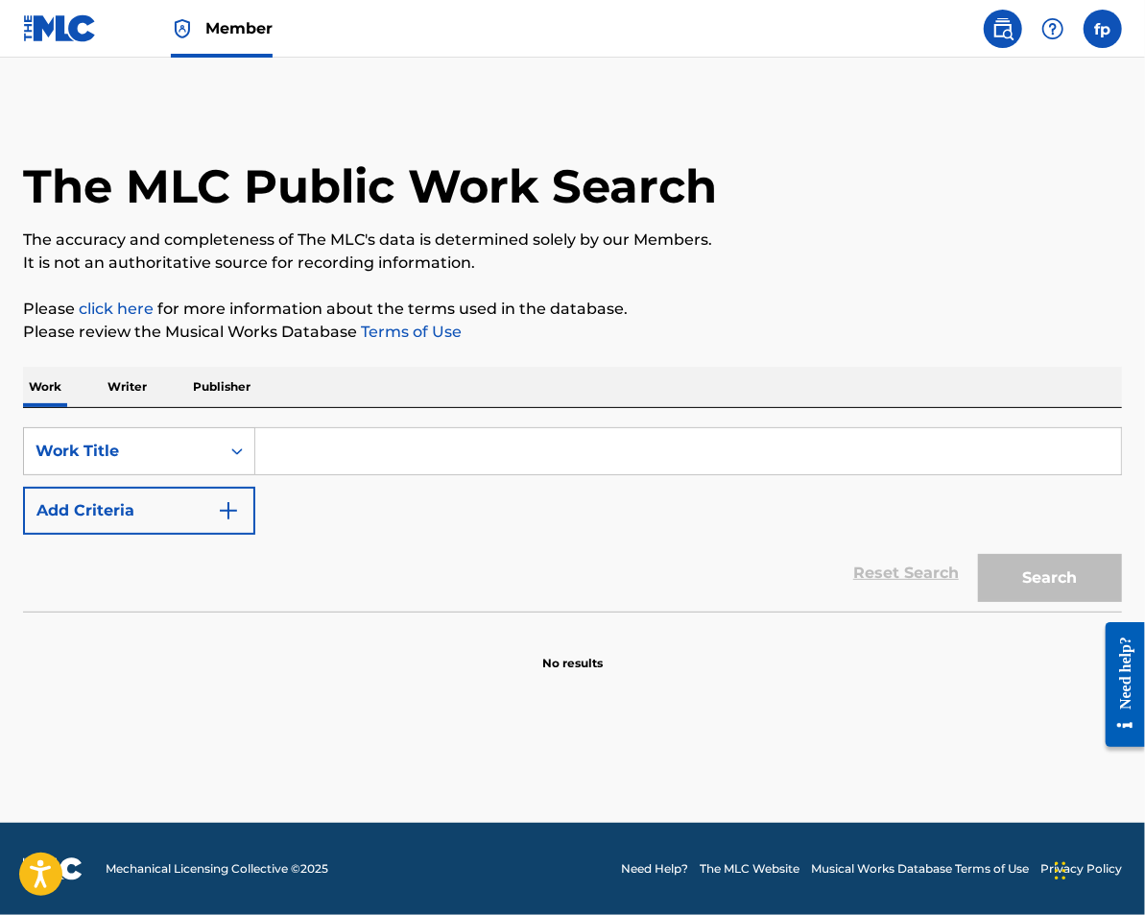
click at [283, 456] on input "Search Form" at bounding box center [688, 451] width 866 height 46
click at [232, 496] on button "Add Criteria" at bounding box center [139, 511] width 232 height 48
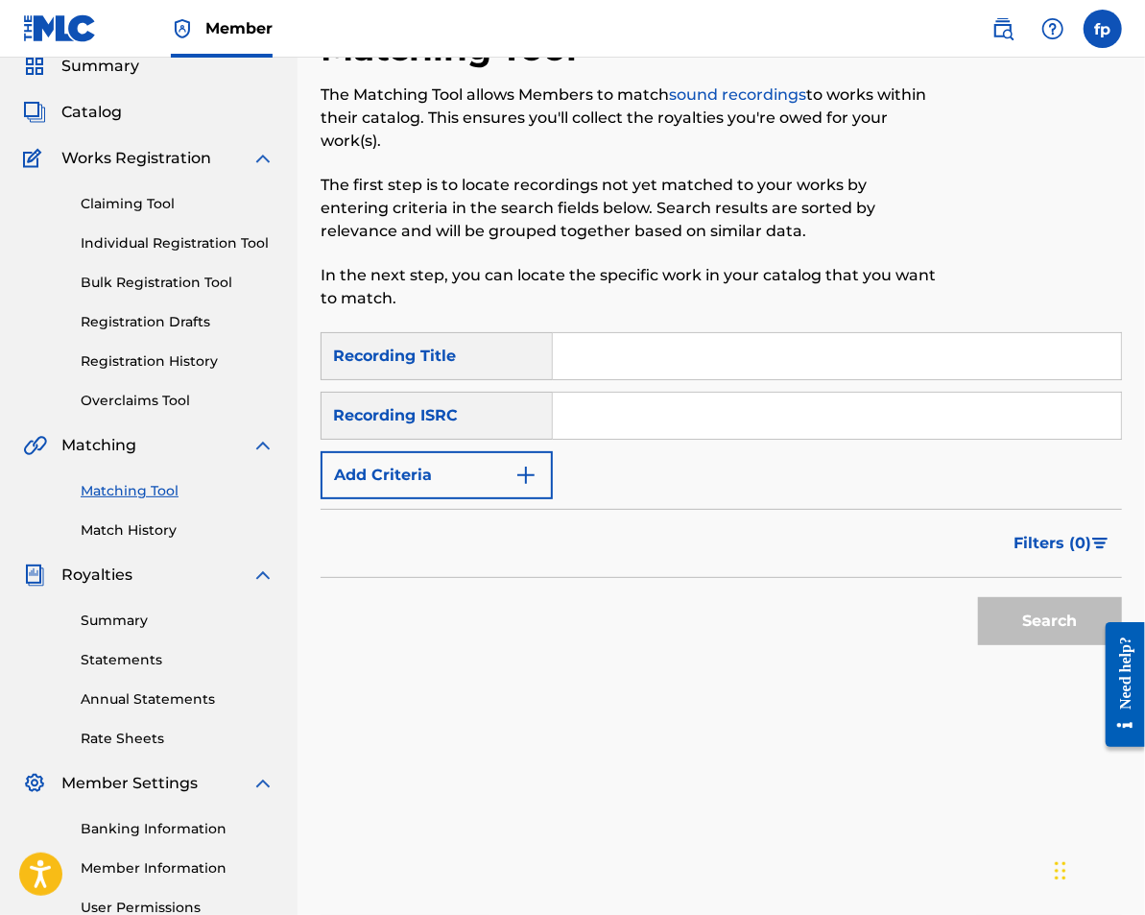
scroll to position [70, 0]
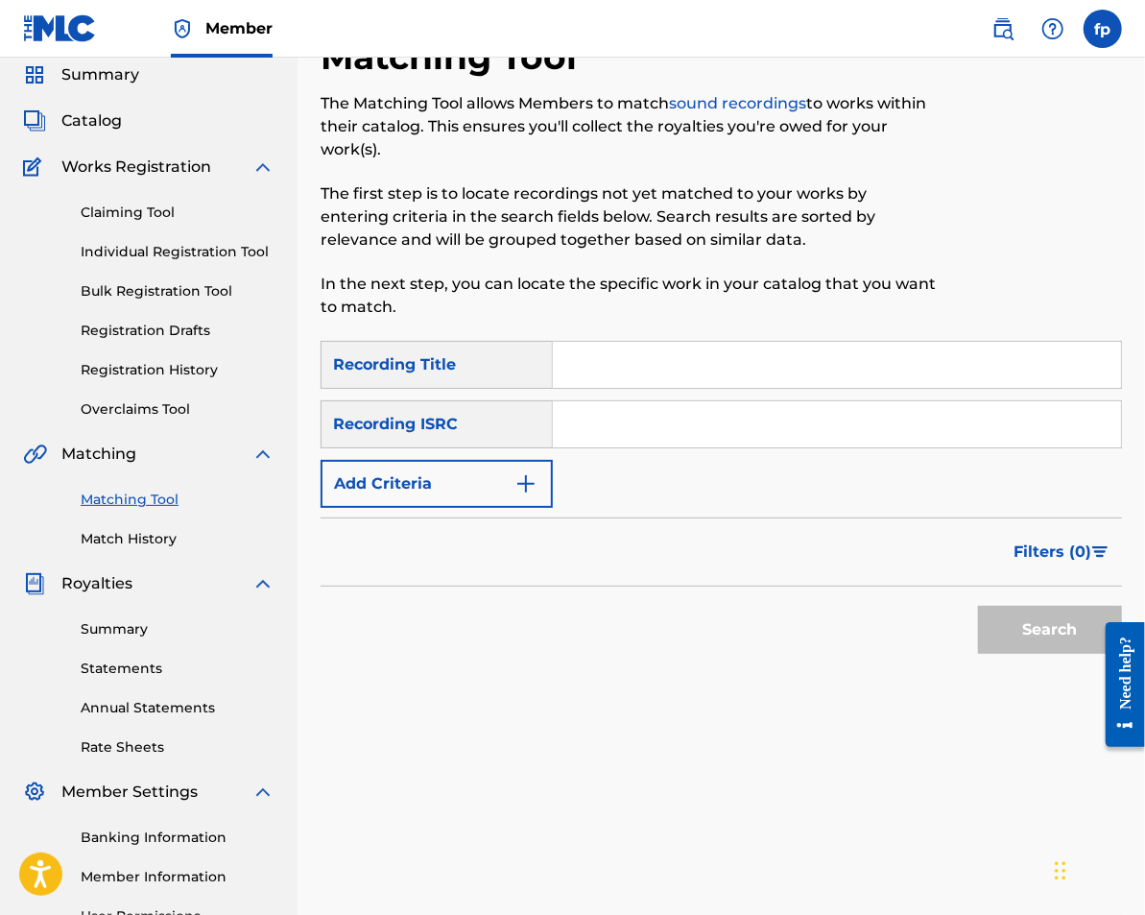
click at [143, 539] on link "Match History" at bounding box center [178, 539] width 194 height 20
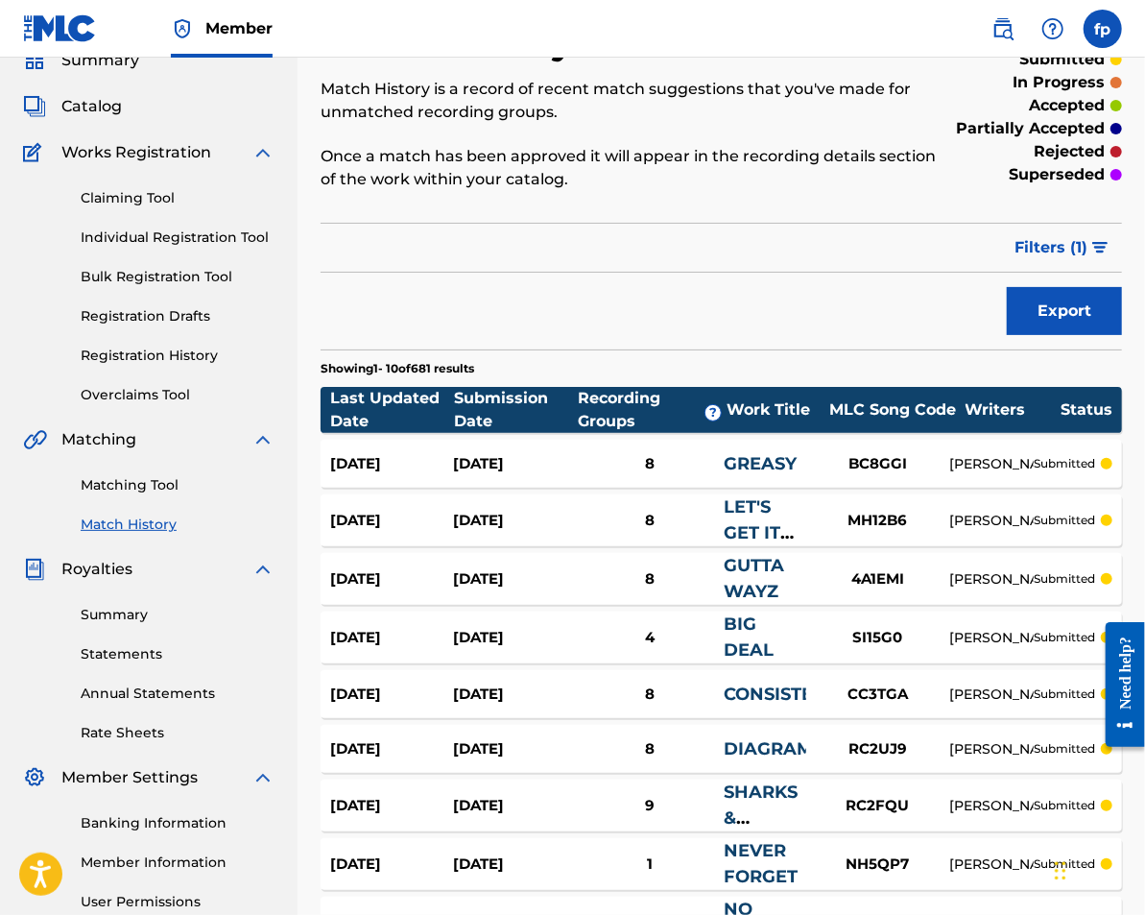
scroll to position [89, 0]
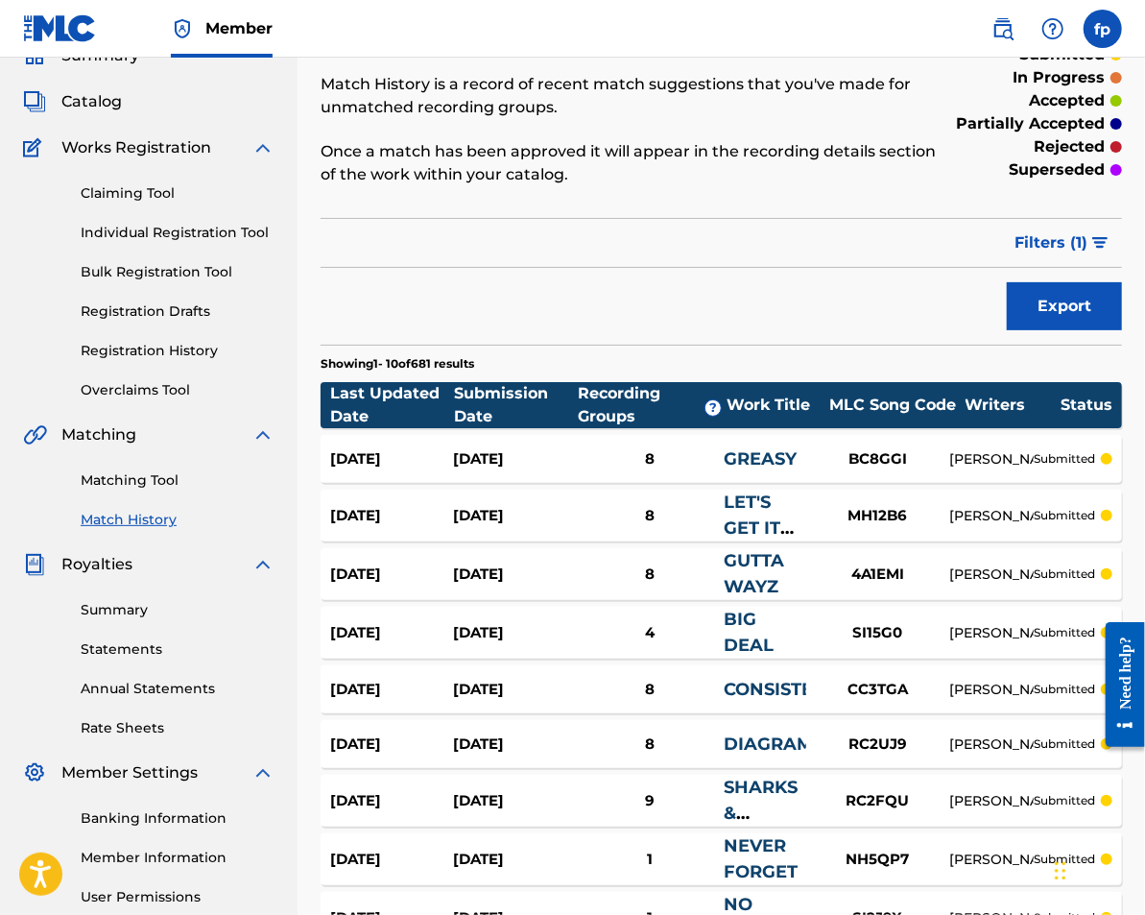
click at [174, 481] on link "Matching Tool" at bounding box center [178, 480] width 194 height 20
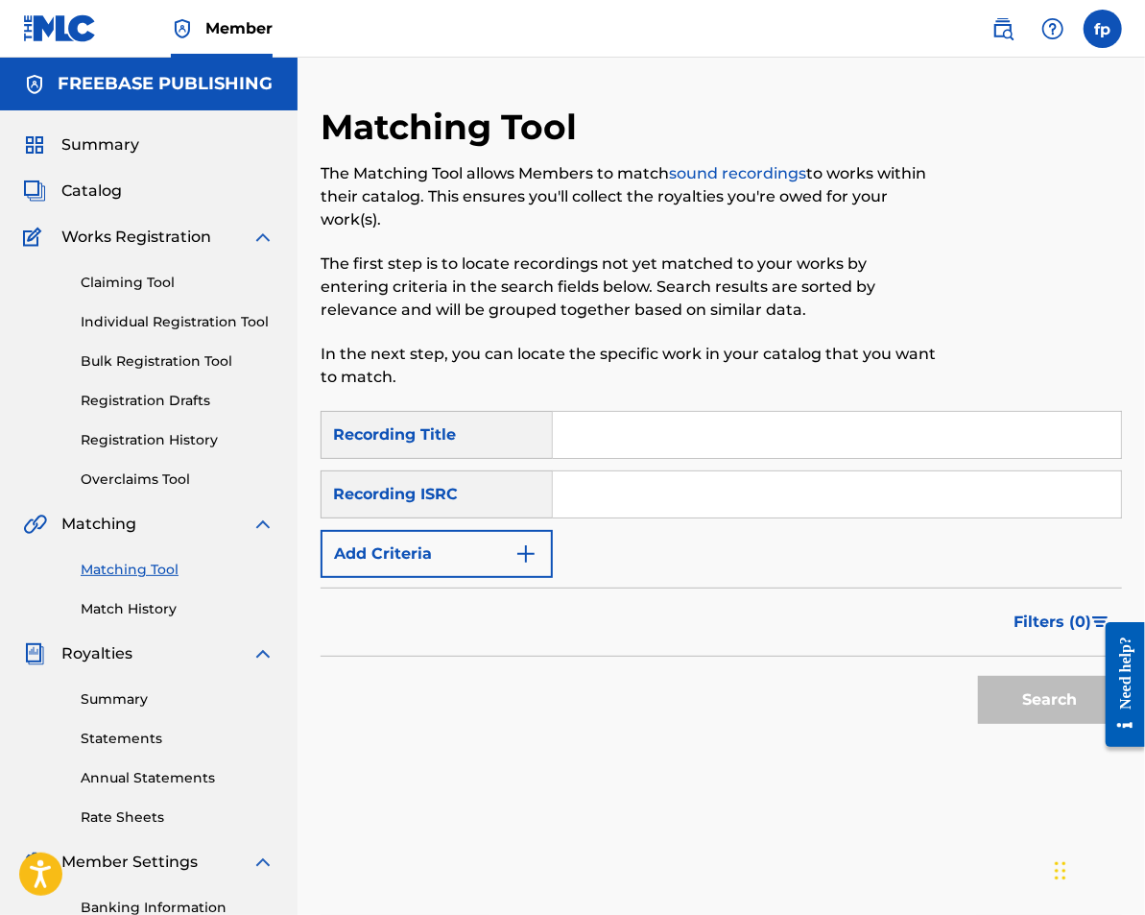
click at [630, 523] on div "SearchWithCriteria540531cc-296f-4b41-aa51-47cfd6bb9a8d Recording Title SearchWi…" at bounding box center [722, 494] width 802 height 167
click at [630, 511] on input "Search Form" at bounding box center [837, 494] width 568 height 46
click at [482, 549] on button "Add Criteria" at bounding box center [437, 554] width 232 height 48
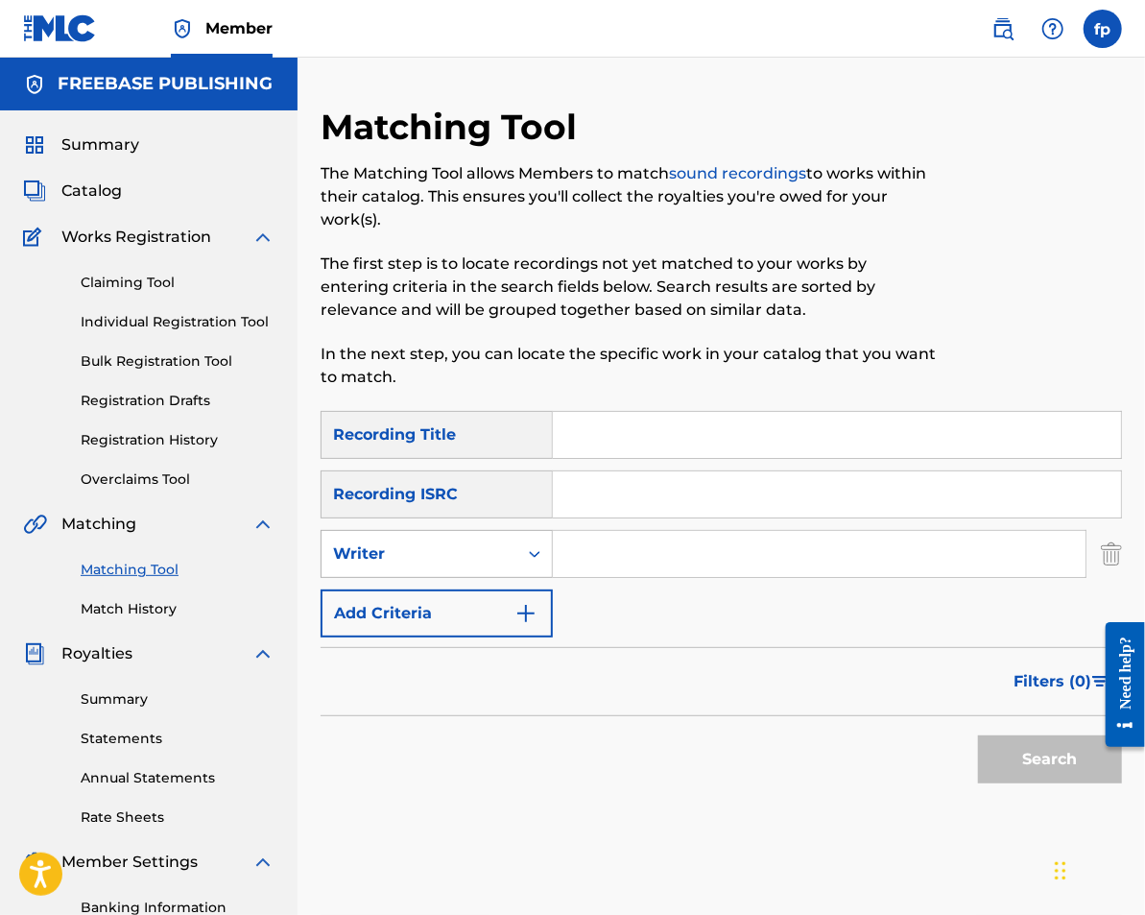
click at [451, 563] on div "Writer" at bounding box center [419, 553] width 173 height 23
click at [429, 607] on div "Recording Artist" at bounding box center [437, 602] width 230 height 48
click at [591, 550] on input "Search Form" at bounding box center [819, 554] width 533 height 46
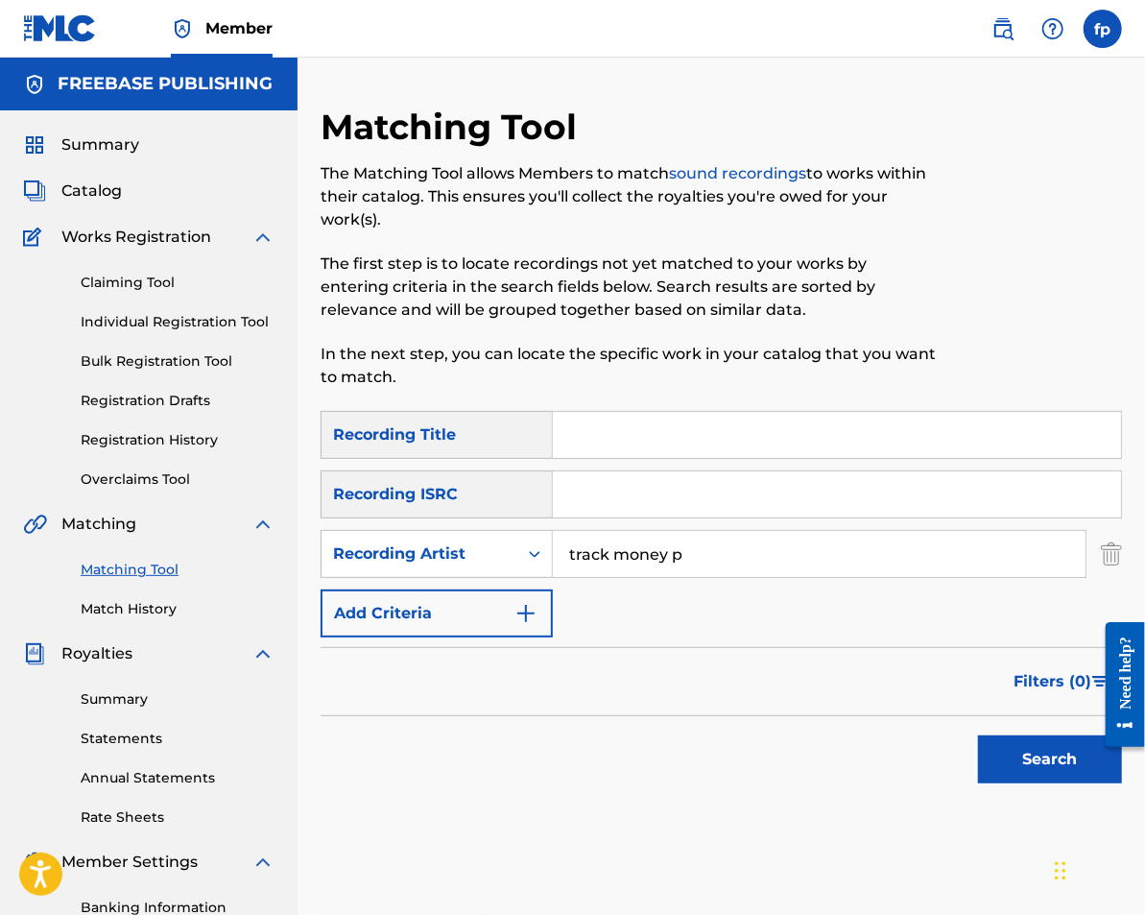
click at [611, 562] on input "track money p" at bounding box center [819, 554] width 533 height 46
click at [614, 560] on input "track money p" at bounding box center [819, 554] width 533 height 46
type input "trackmoney p"
click at [978, 735] on button "Search" at bounding box center [1050, 759] width 144 height 48
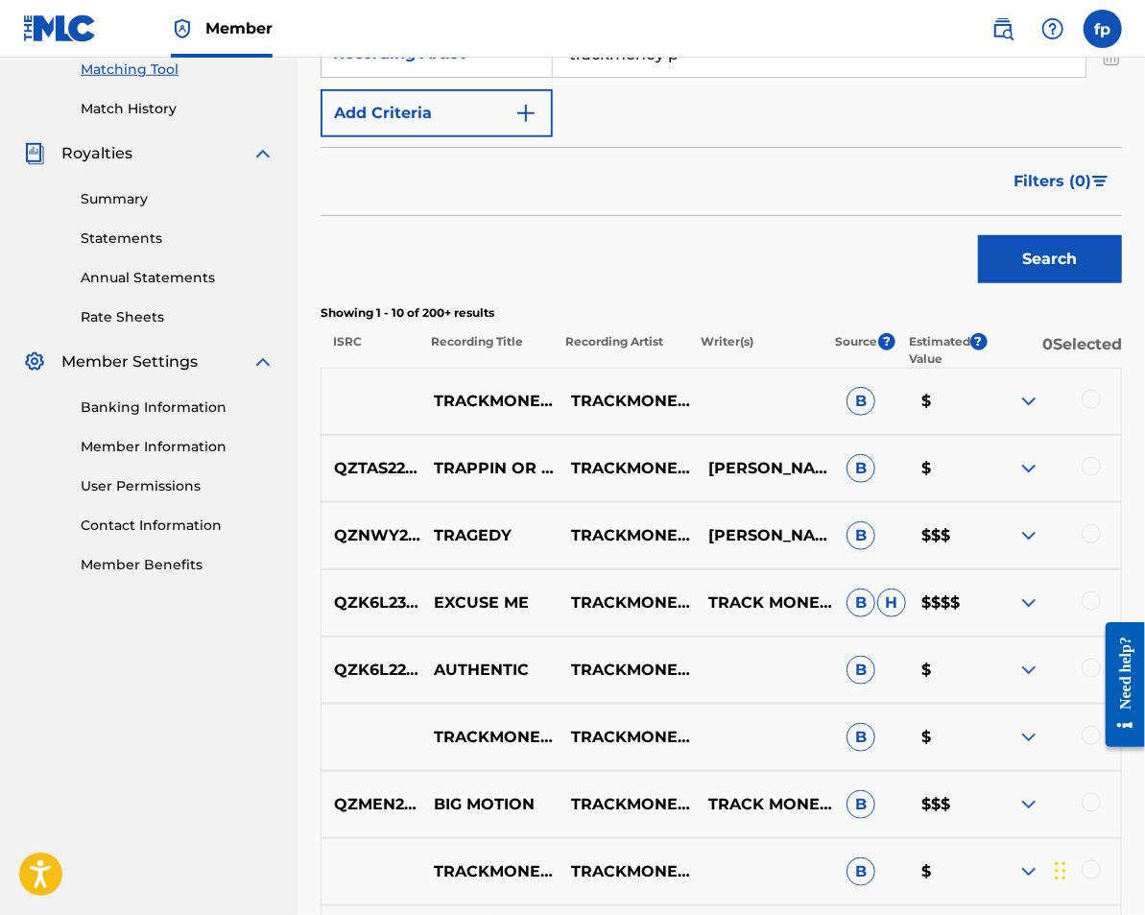
scroll to position [530, 0]
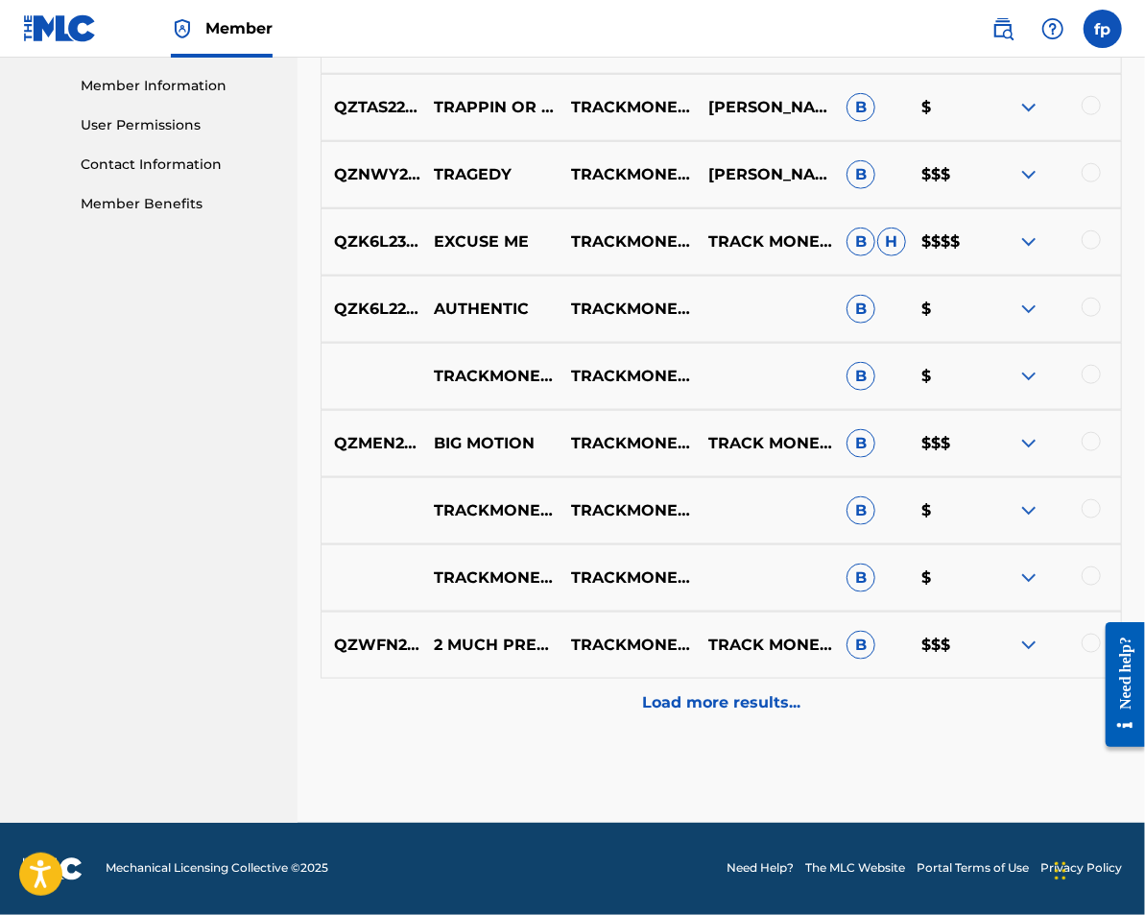
click at [692, 699] on p "Load more results..." at bounding box center [721, 702] width 158 height 23
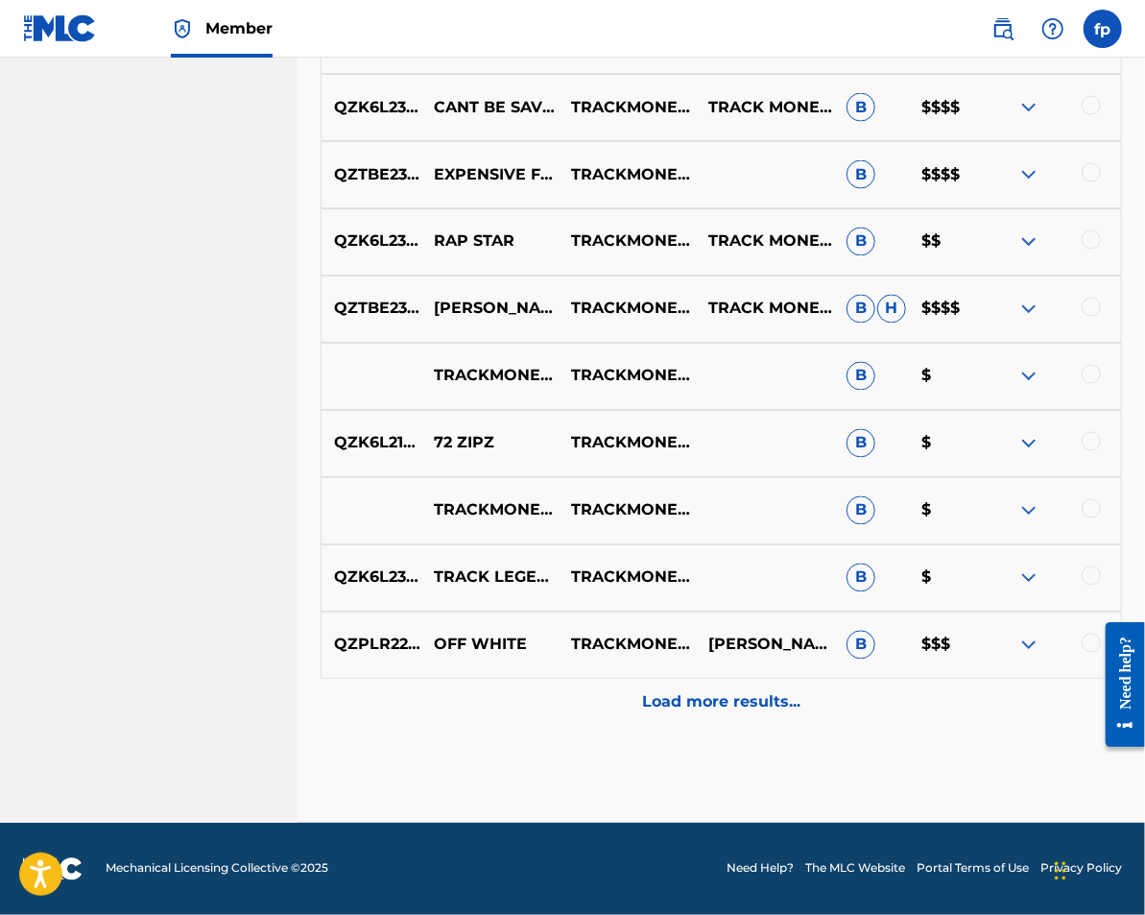
click at [692, 700] on p "Load more results..." at bounding box center [721, 702] width 158 height 23
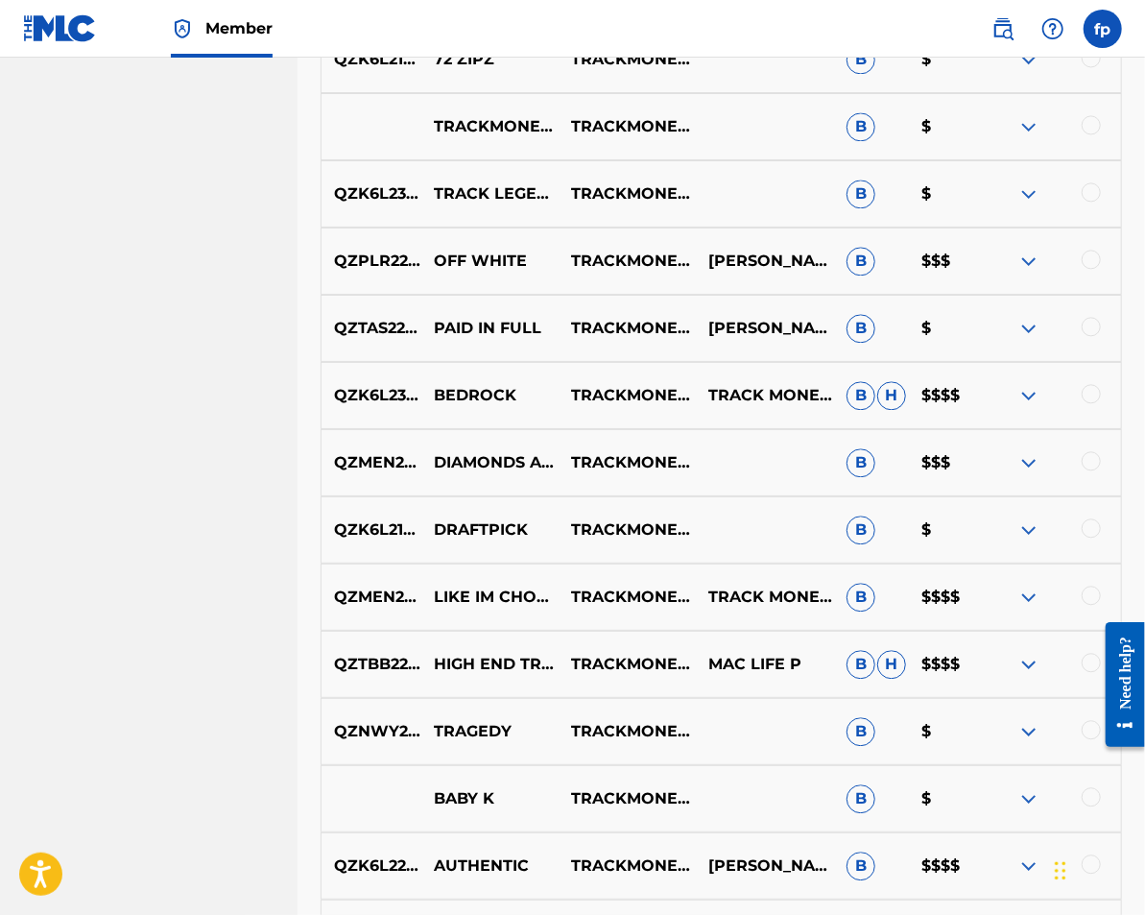
scroll to position [2205, 0]
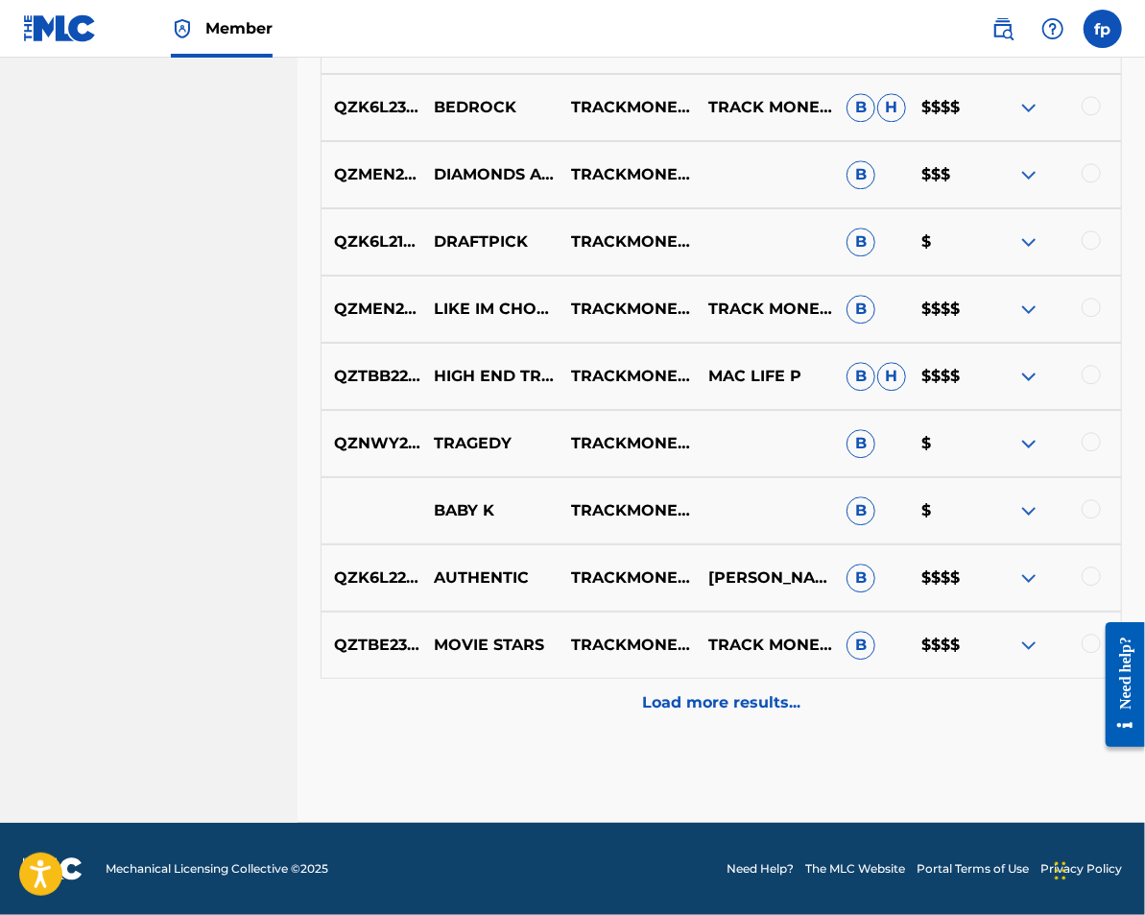
click at [686, 662] on div "QZTBE2379469 MOVIE STARS TRACKMONEY P TRACK MONEY P B $$$$" at bounding box center [722, 644] width 802 height 67
click at [680, 683] on div "Load more results..." at bounding box center [722, 703] width 802 height 48
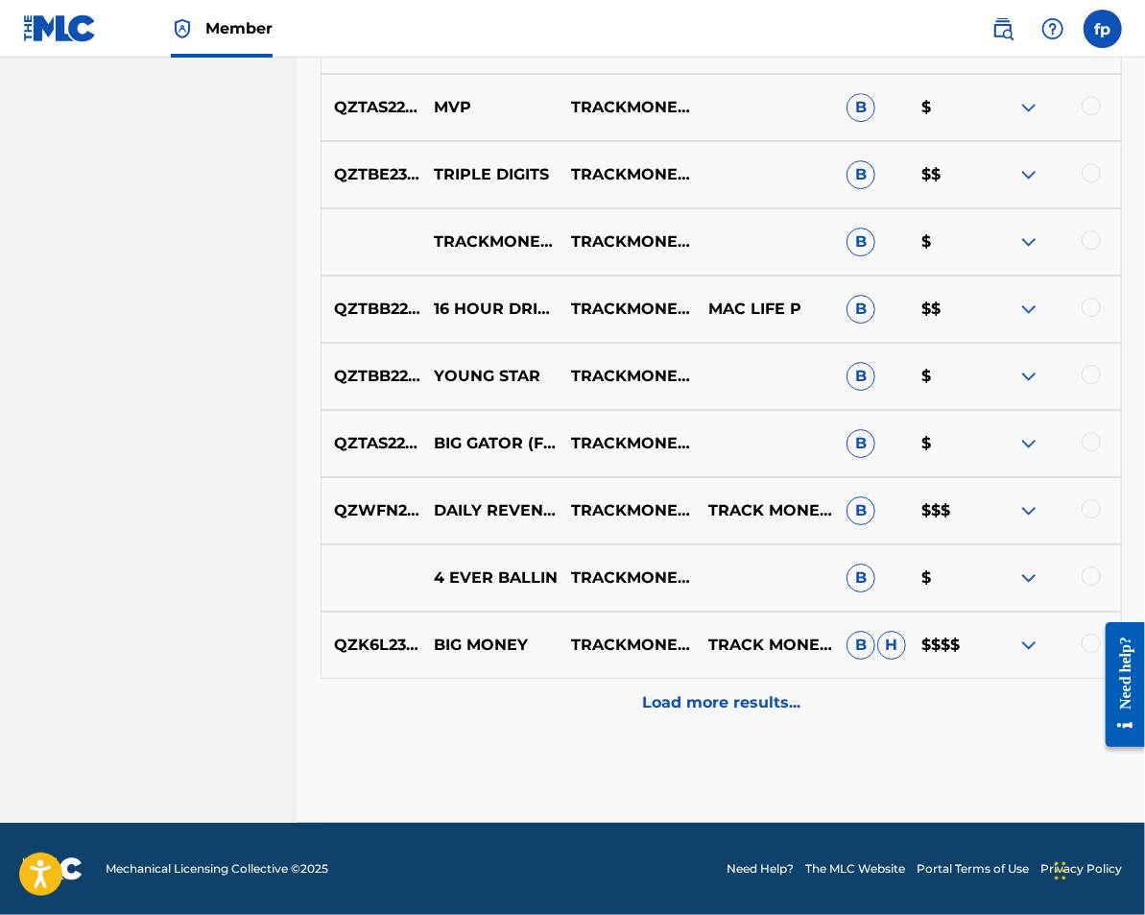
click at [680, 685] on div "Load more results..." at bounding box center [722, 703] width 802 height 48
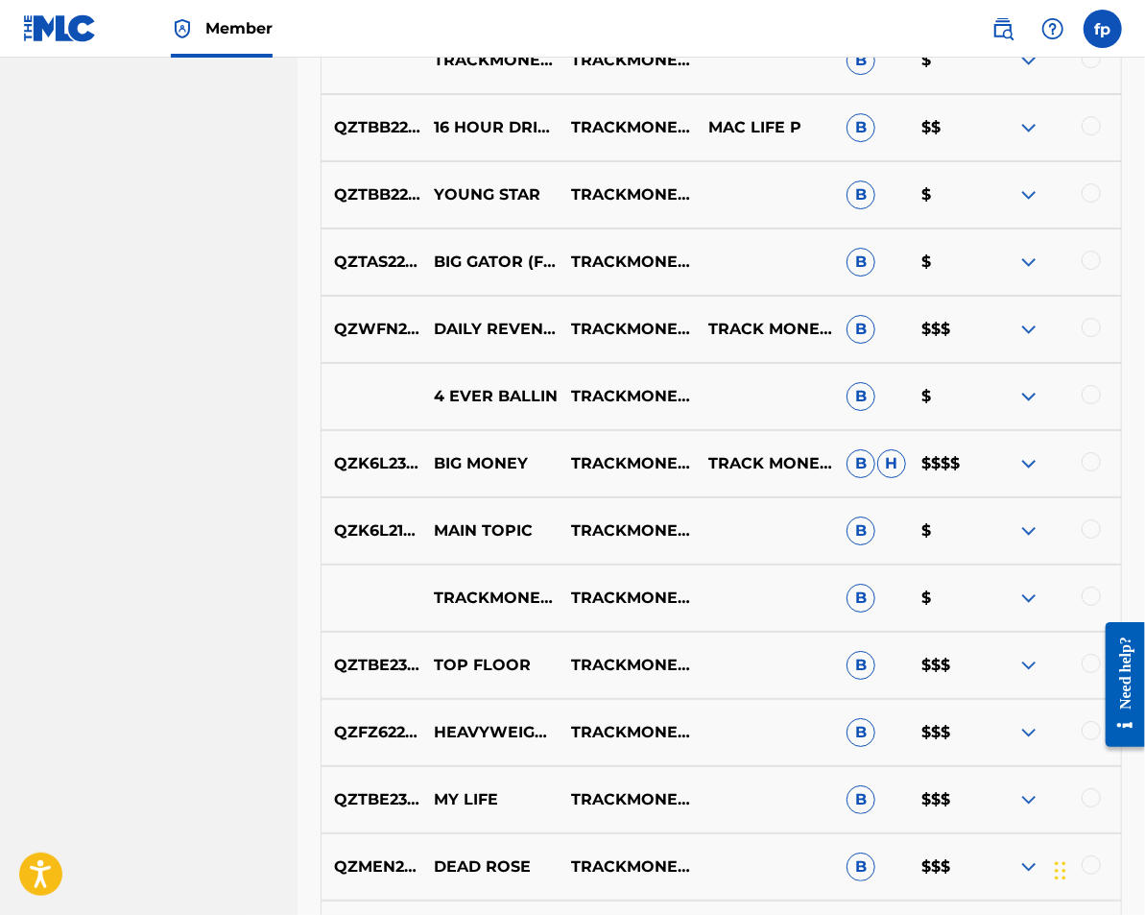
scroll to position [3549, 0]
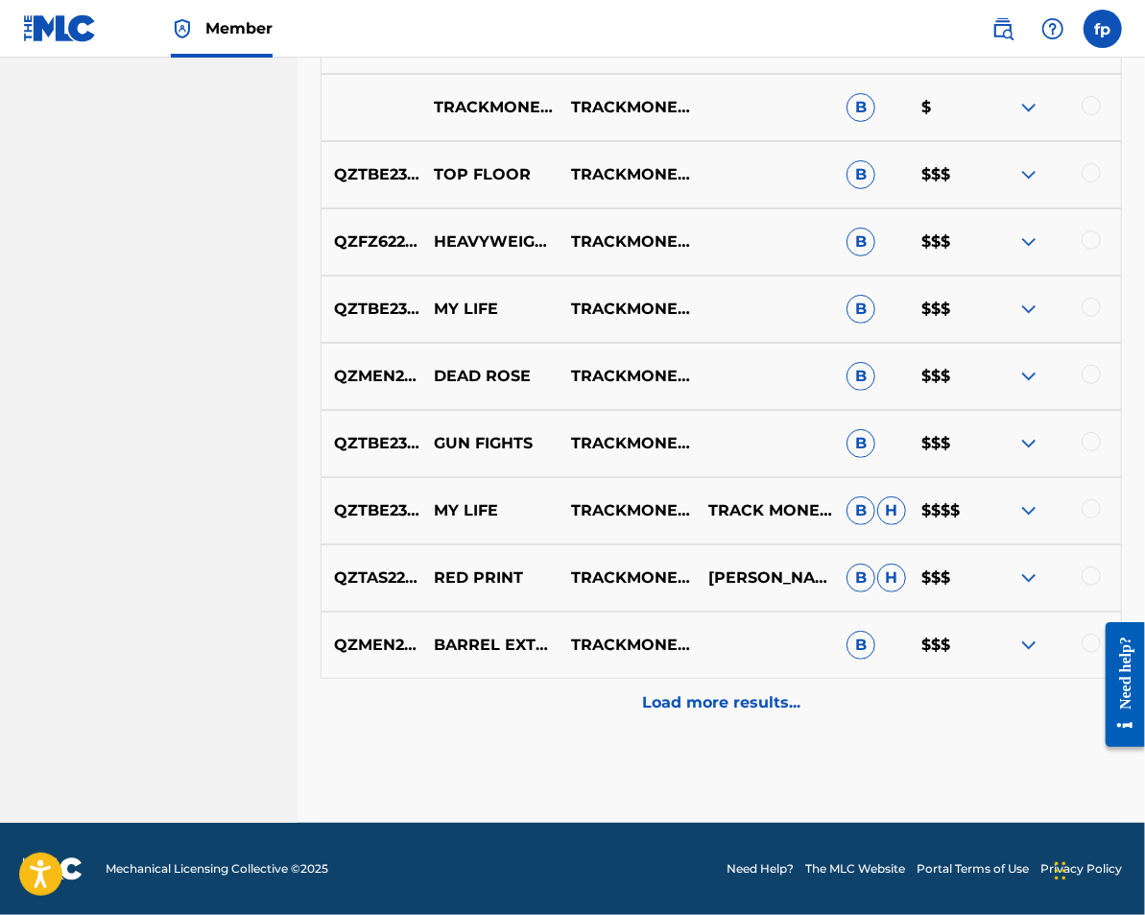
click at [631, 724] on div "Load more results..." at bounding box center [722, 703] width 802 height 48
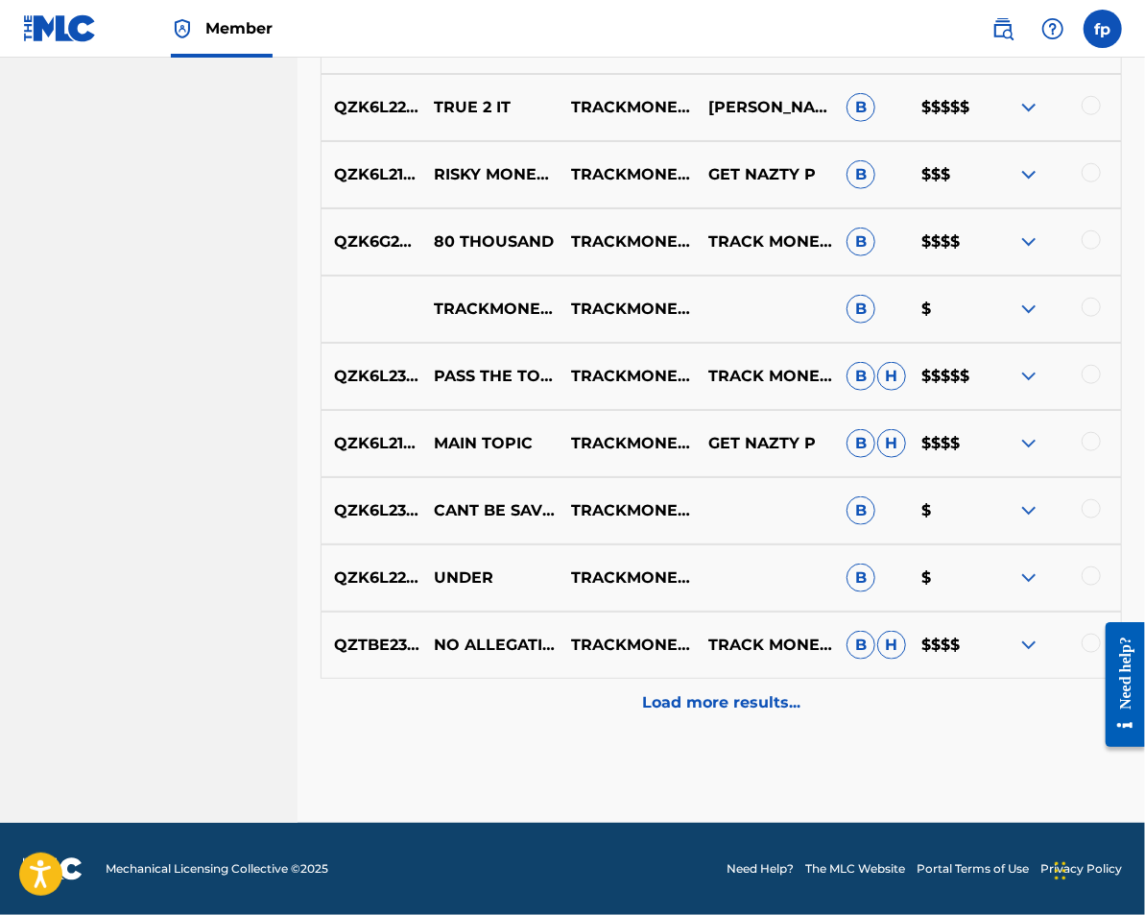
click at [638, 710] on div "Load more results..." at bounding box center [722, 703] width 802 height 48
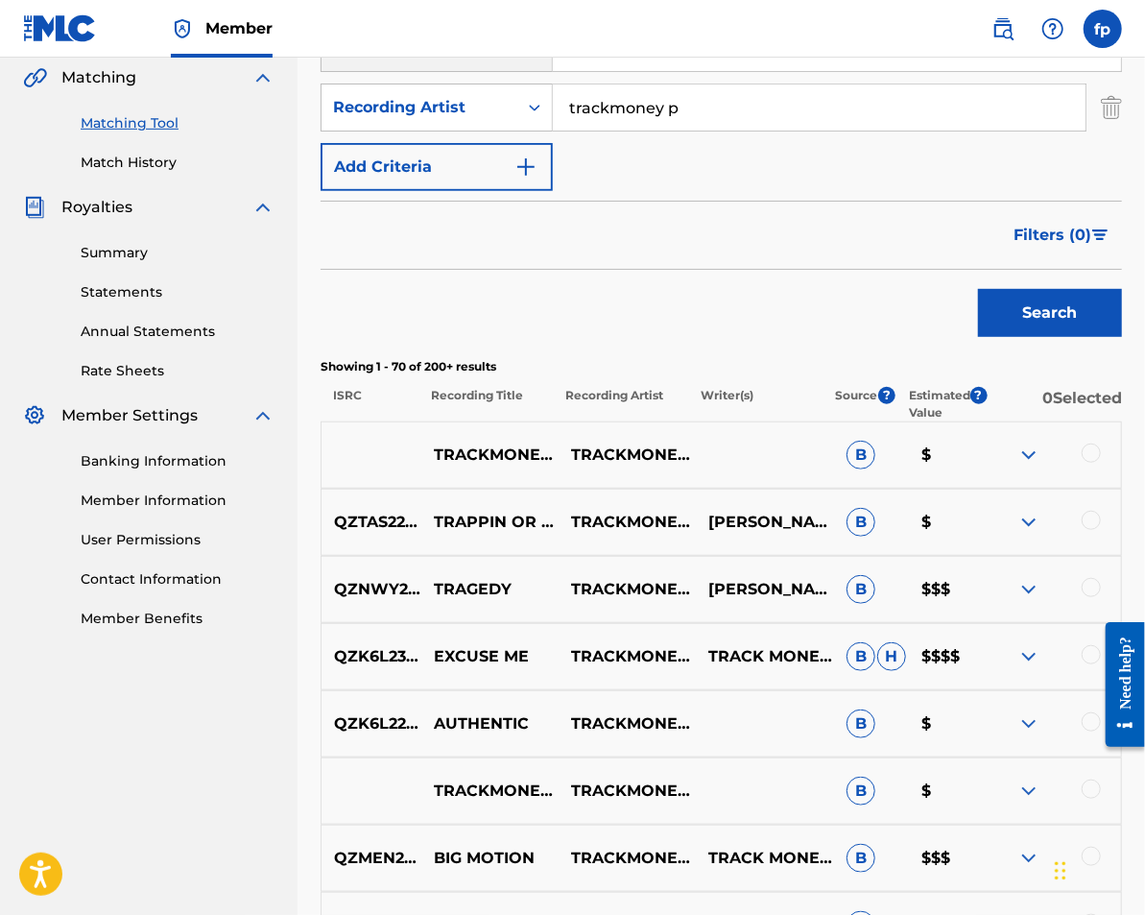
scroll to position [157, 0]
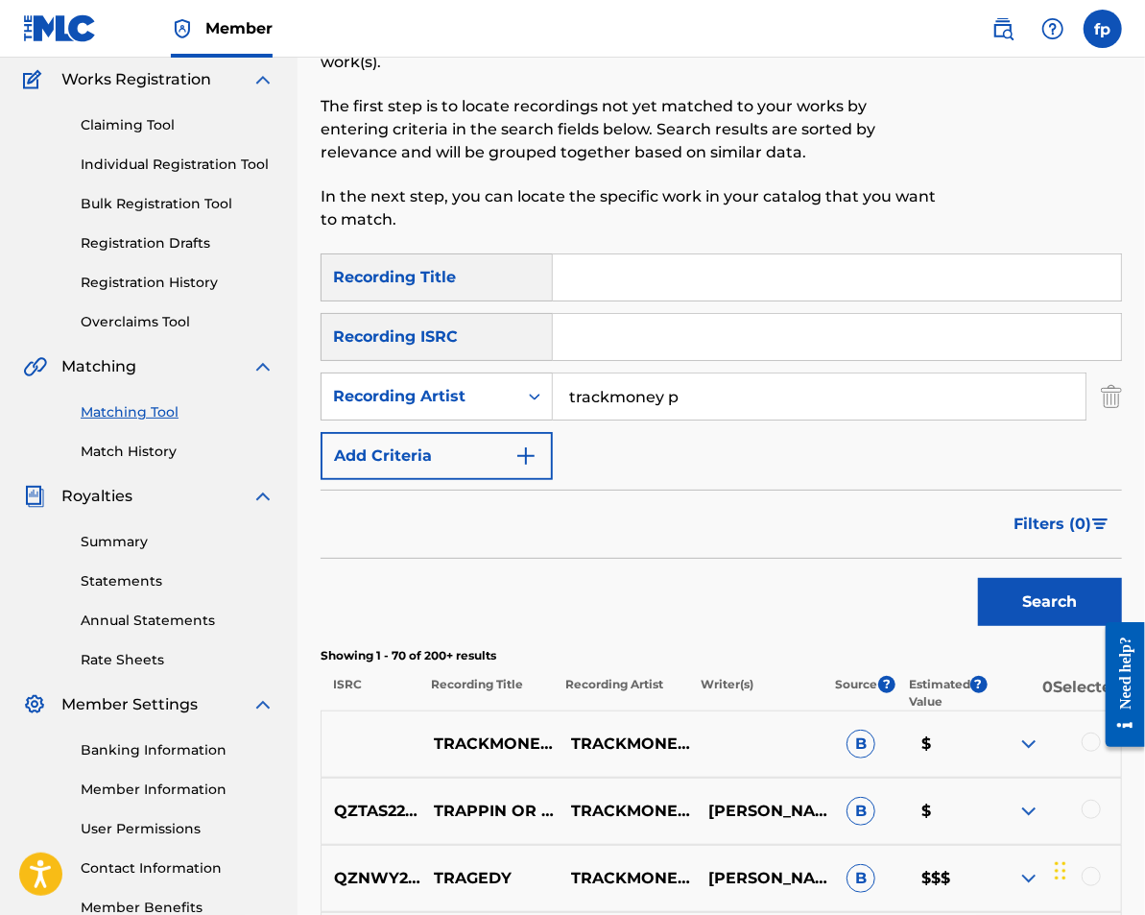
click at [1074, 525] on span "Filters ( 0 )" at bounding box center [1053, 524] width 78 height 23
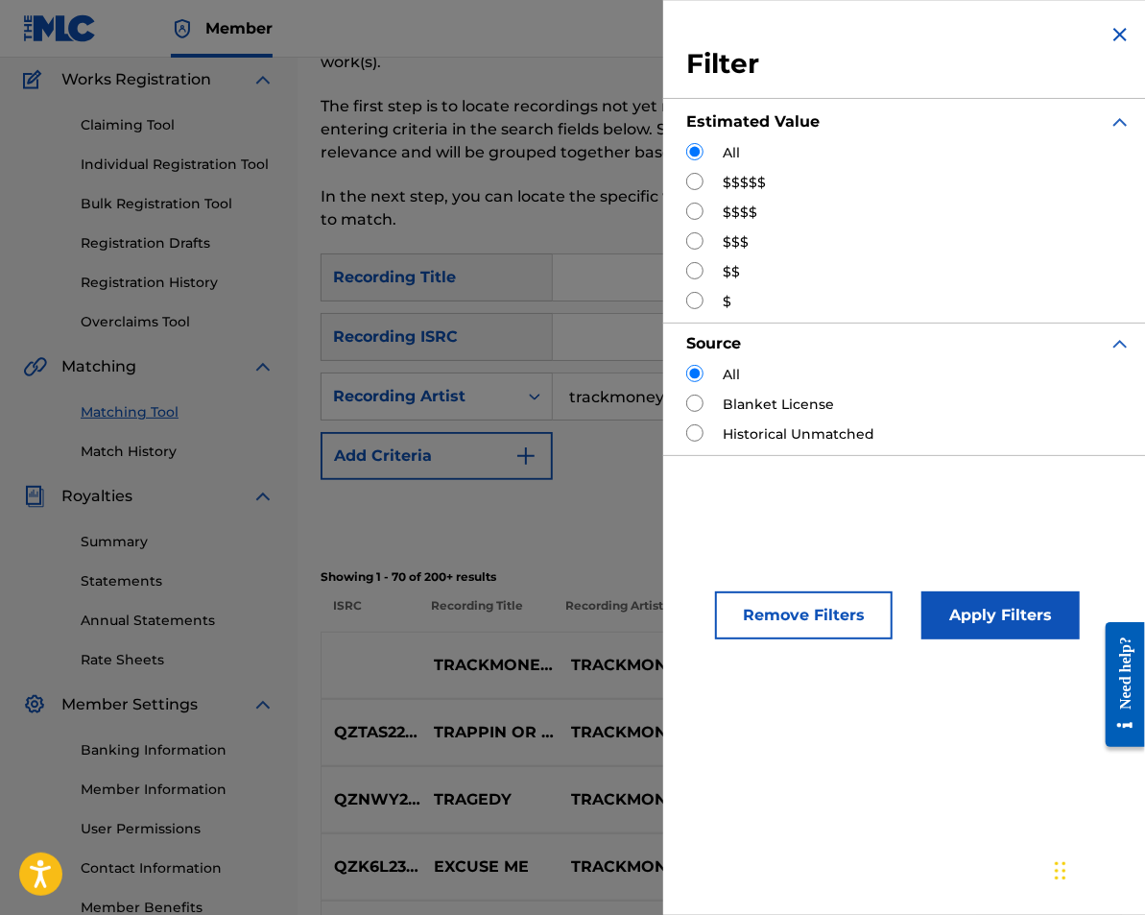
click at [702, 180] on input "Search Form" at bounding box center [694, 181] width 17 height 17
radio input "true"
click at [961, 638] on button "Apply Filters" at bounding box center [1001, 615] width 158 height 48
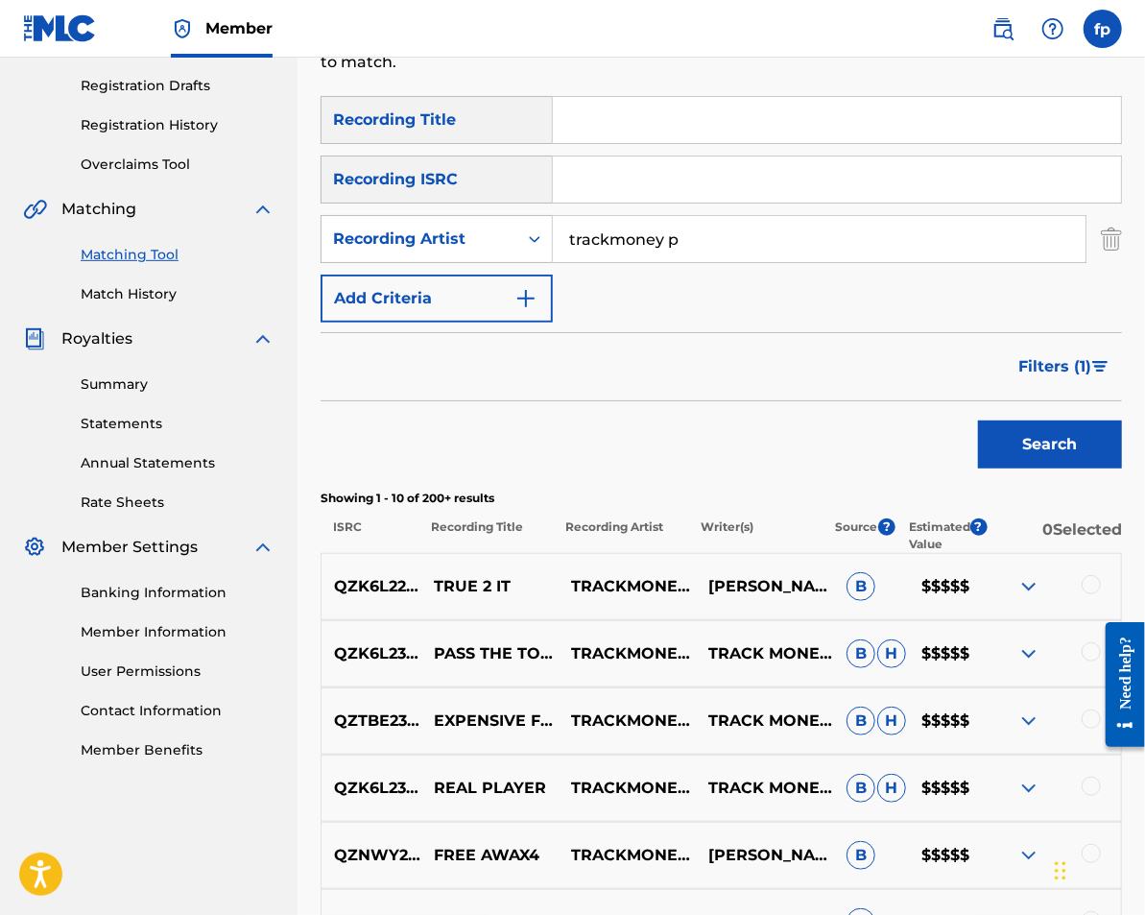
scroll to position [363, 0]
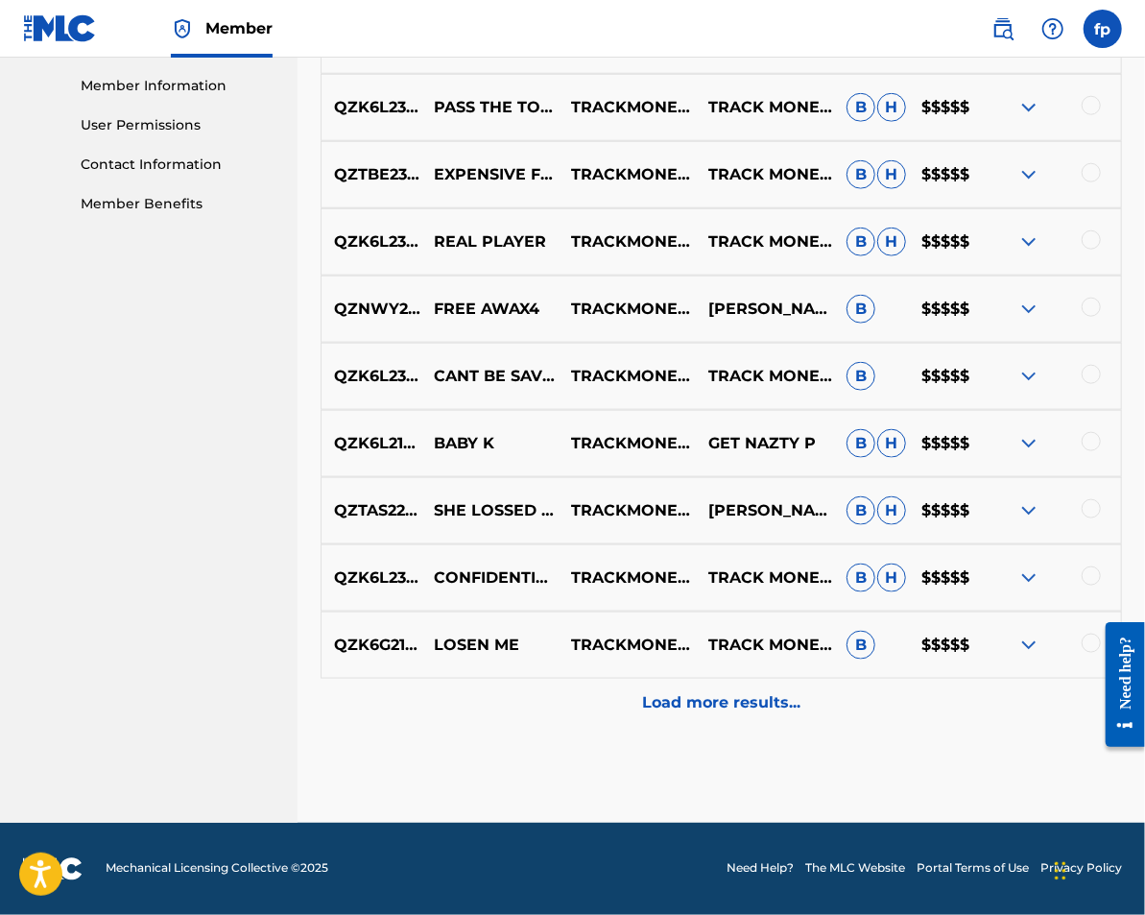
click at [705, 684] on div "Load more results..." at bounding box center [722, 703] width 802 height 48
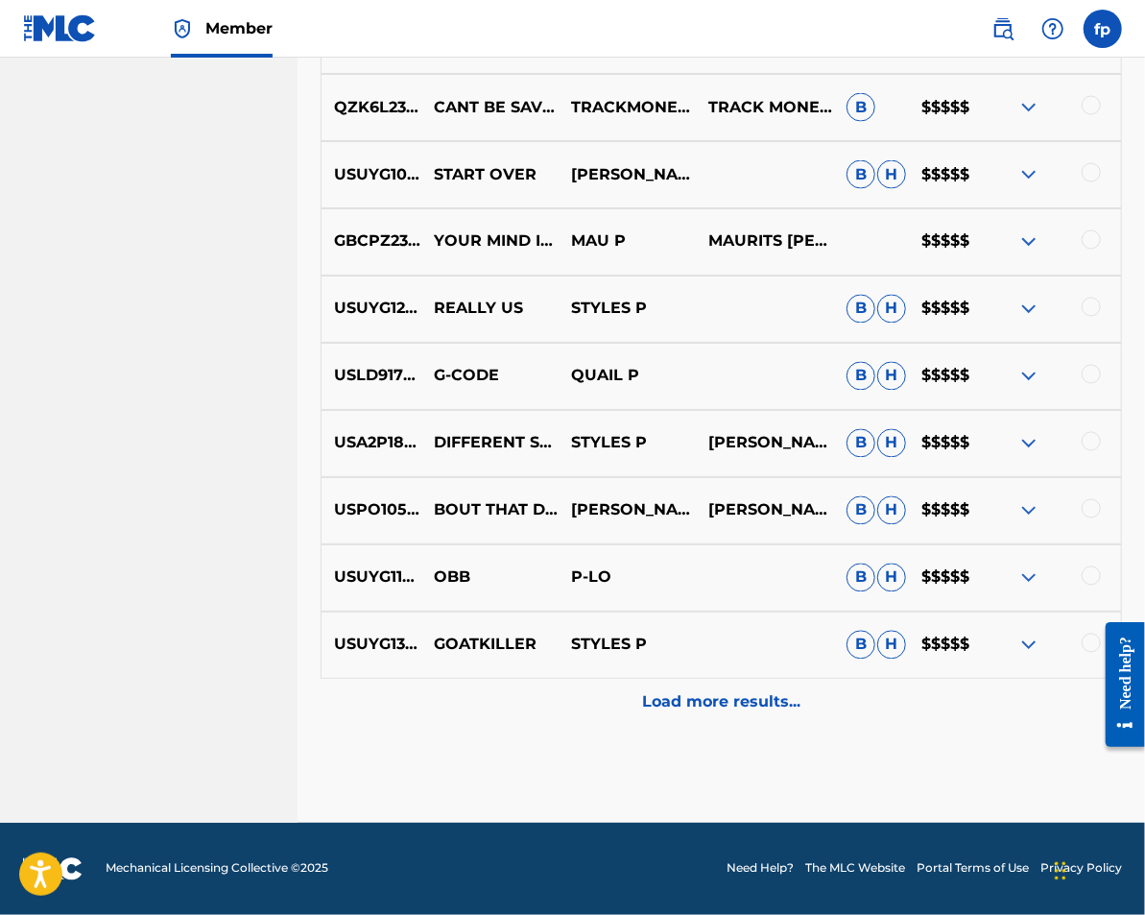
click at [705, 686] on div "Load more results..." at bounding box center [722, 703] width 802 height 48
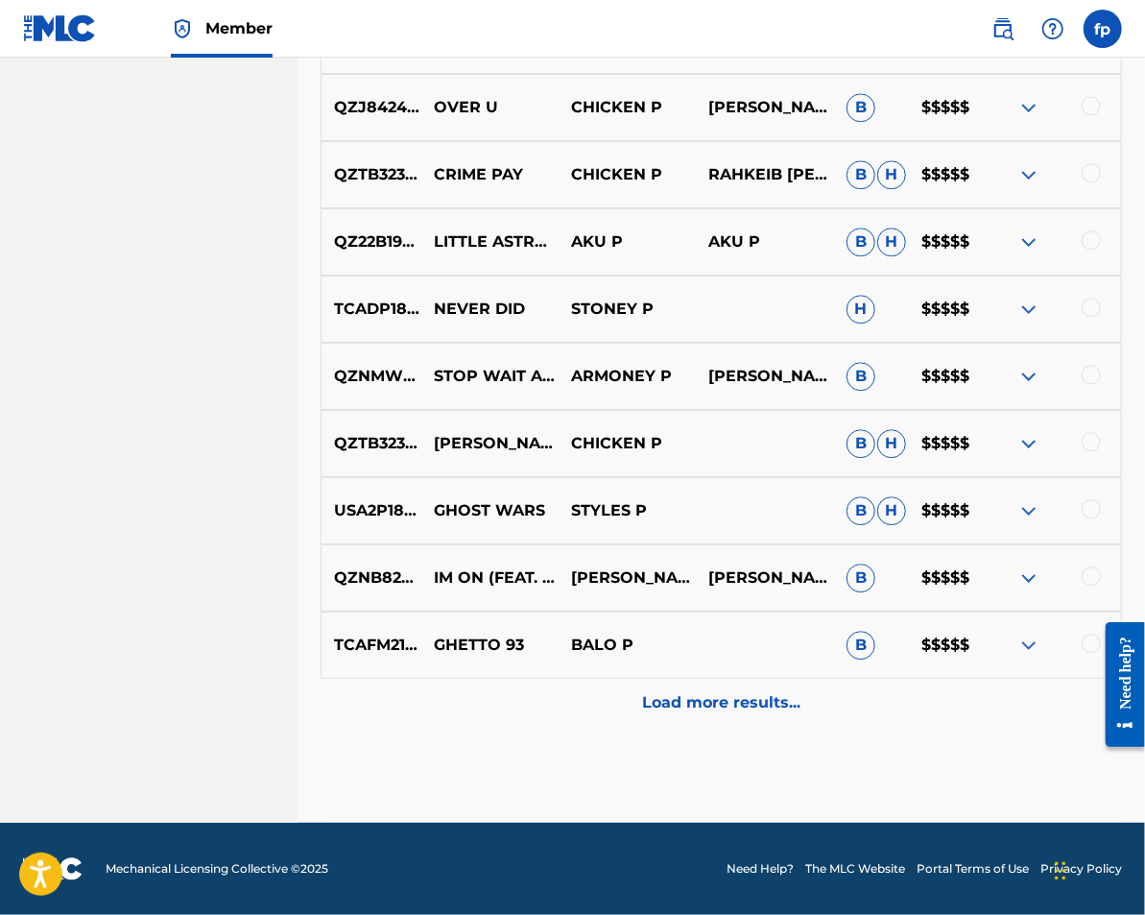
click at [704, 704] on p "Load more results..." at bounding box center [721, 702] width 158 height 23
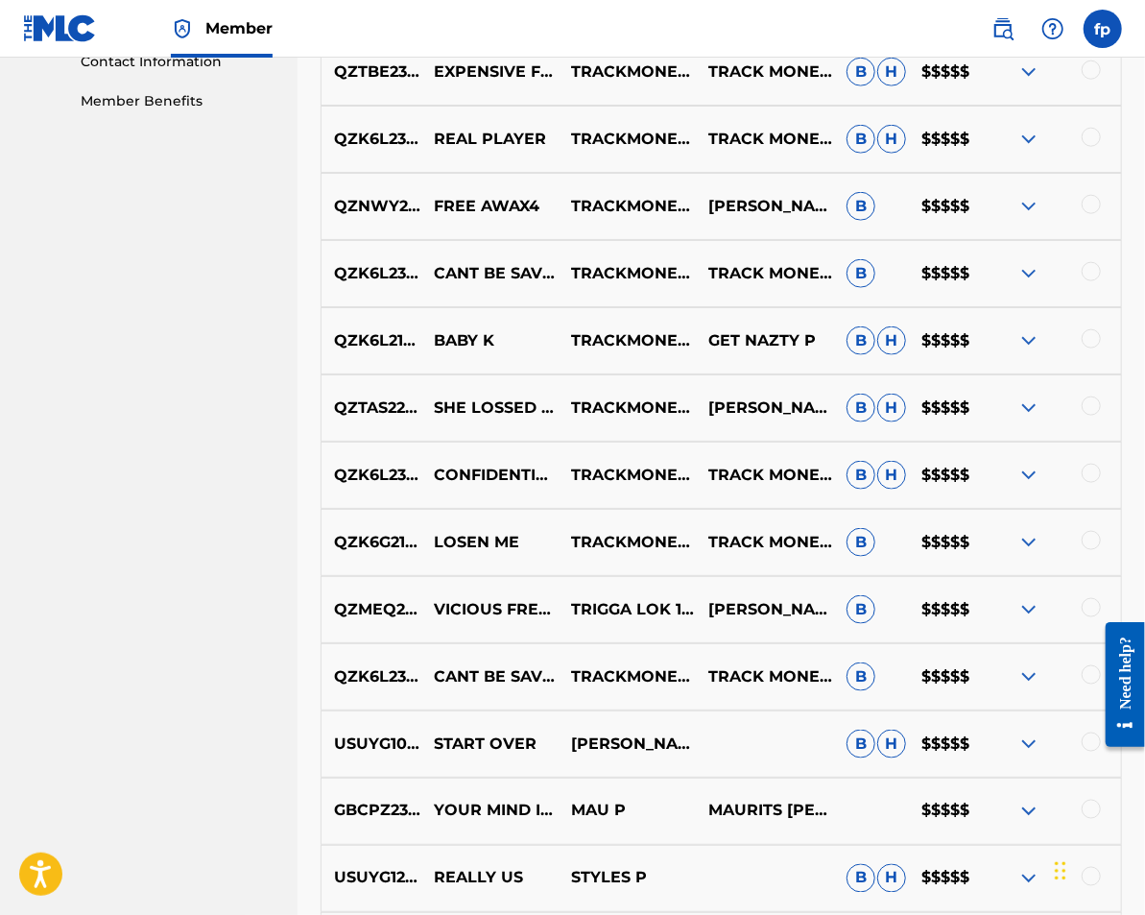
scroll to position [942, 0]
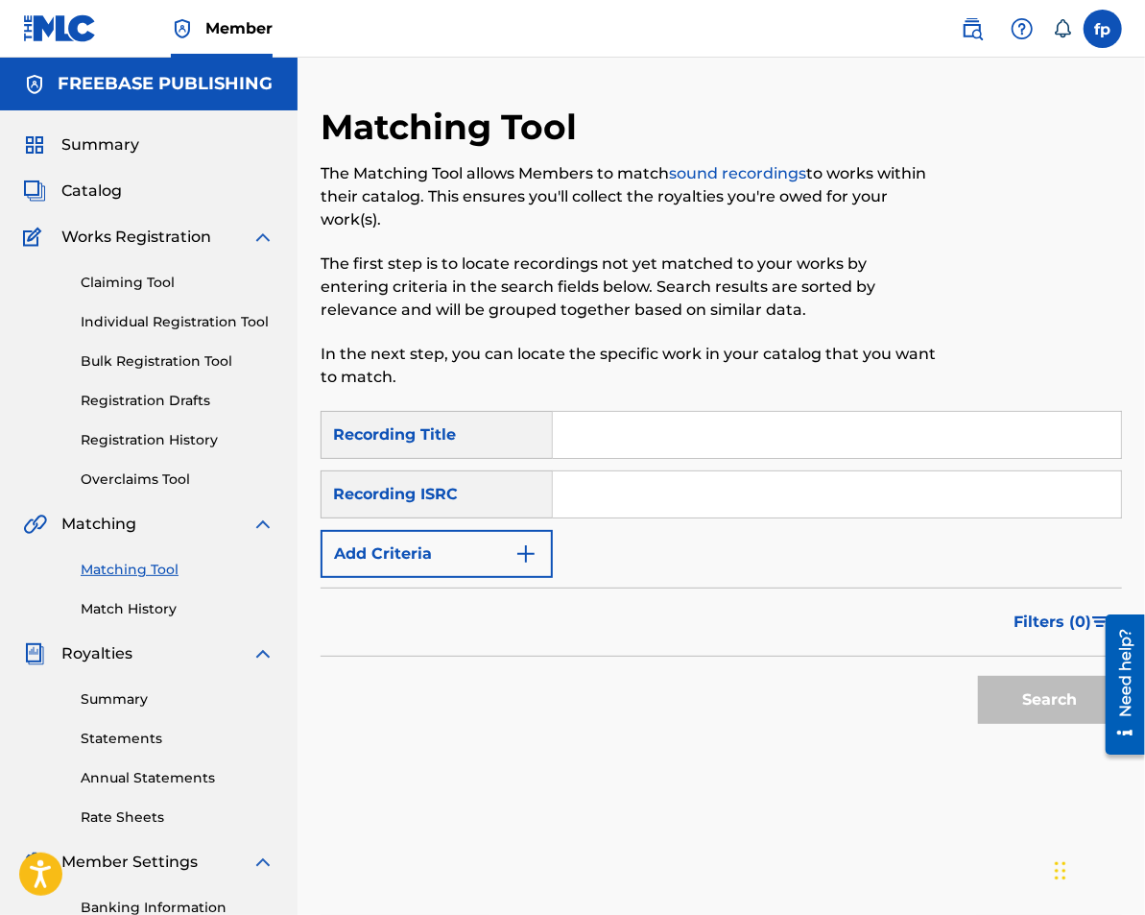
click at [592, 499] on input "Search Form" at bounding box center [837, 494] width 568 height 46
click at [501, 548] on button "Add Criteria" at bounding box center [437, 554] width 232 height 48
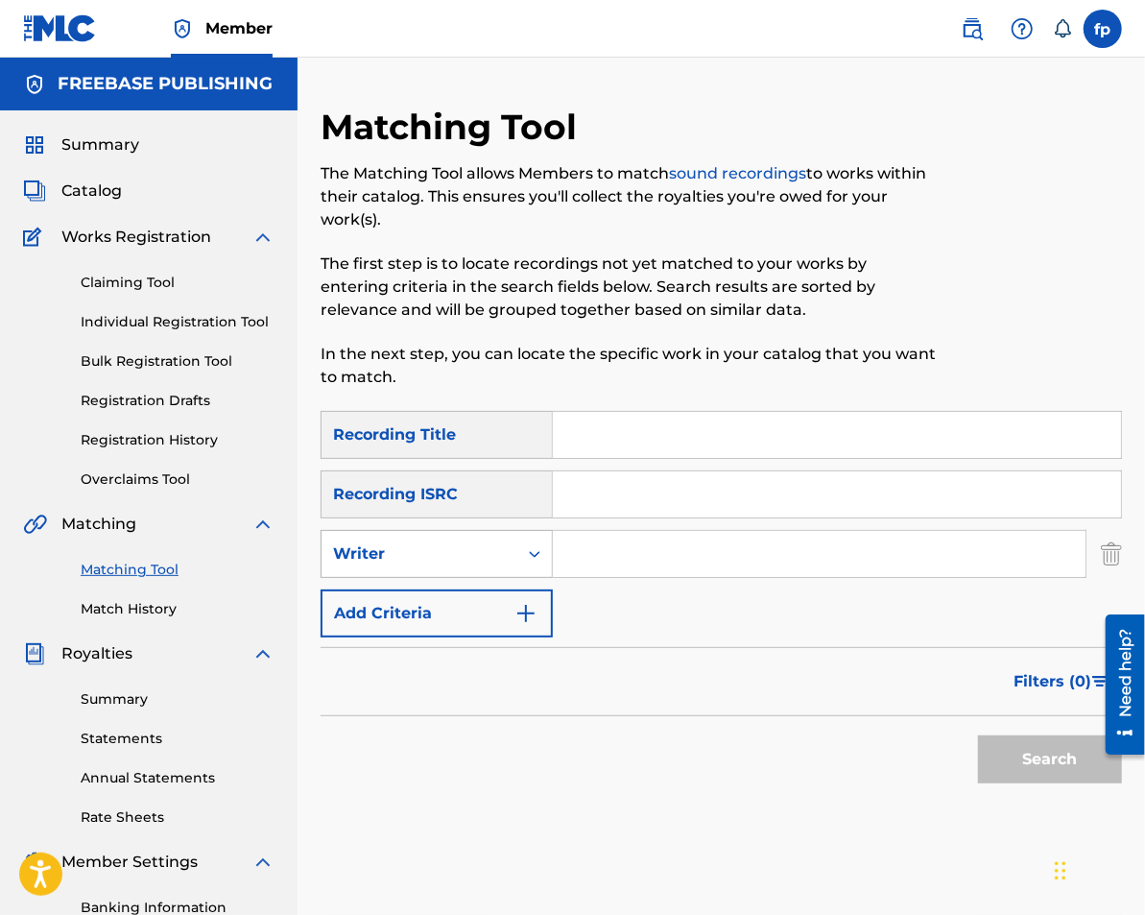
click at [467, 567] on div "Writer" at bounding box center [420, 554] width 196 height 36
click at [455, 607] on div "Recording Artist" at bounding box center [437, 602] width 230 height 48
click at [597, 579] on div "SearchWithCriteria47f68a1f-2683-4823-a5cc-5cbba037c9bb Recording Title SearchWi…" at bounding box center [722, 524] width 802 height 227
click at [604, 563] on input "Search Form" at bounding box center [819, 554] width 533 height 46
type input "trackmoney p"
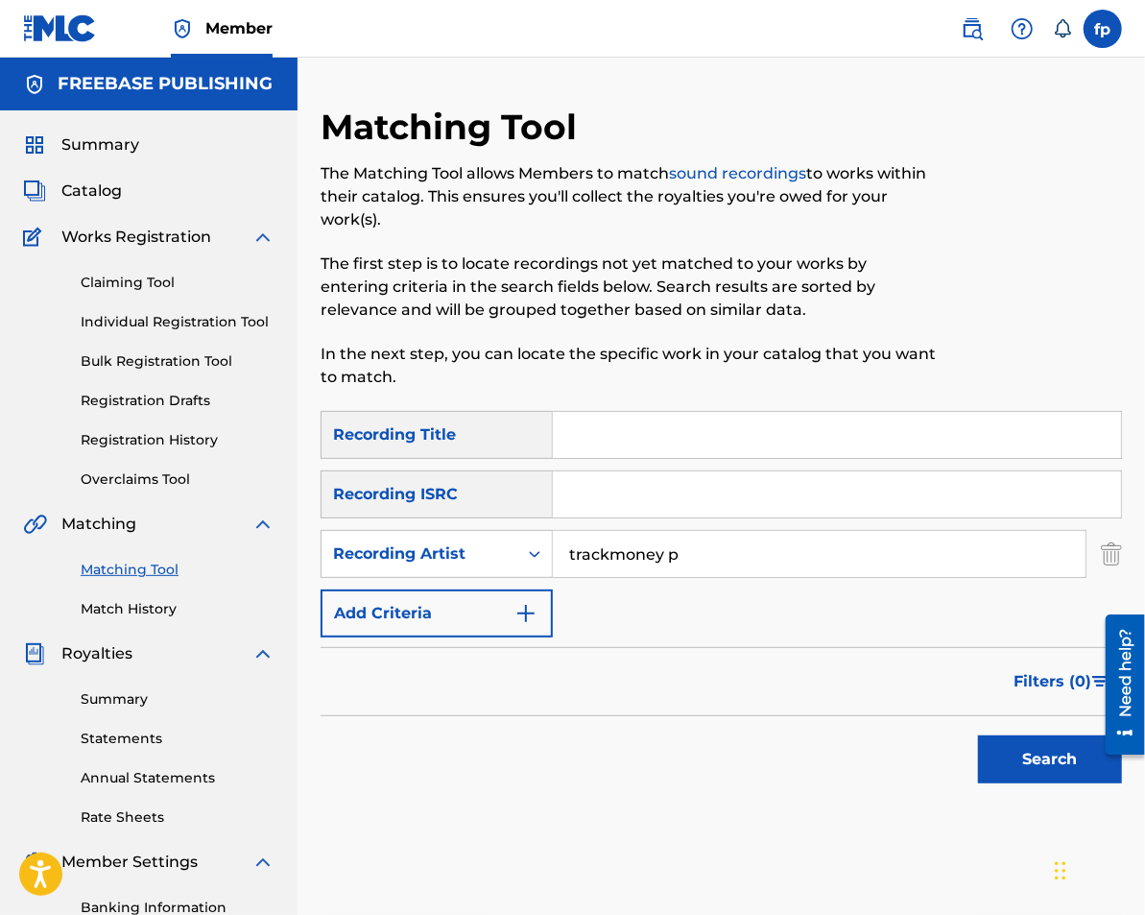
click at [1025, 773] on button "Search" at bounding box center [1050, 759] width 144 height 48
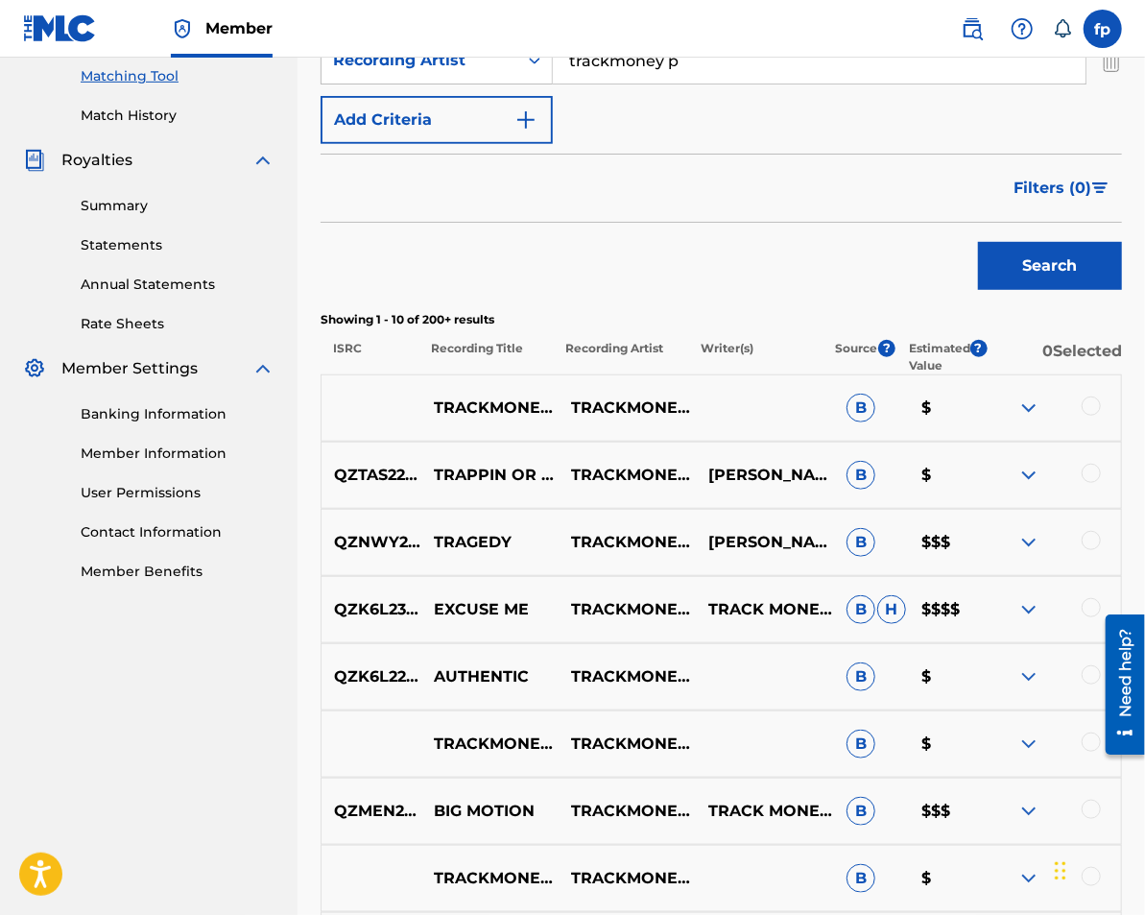
scroll to position [434, 0]
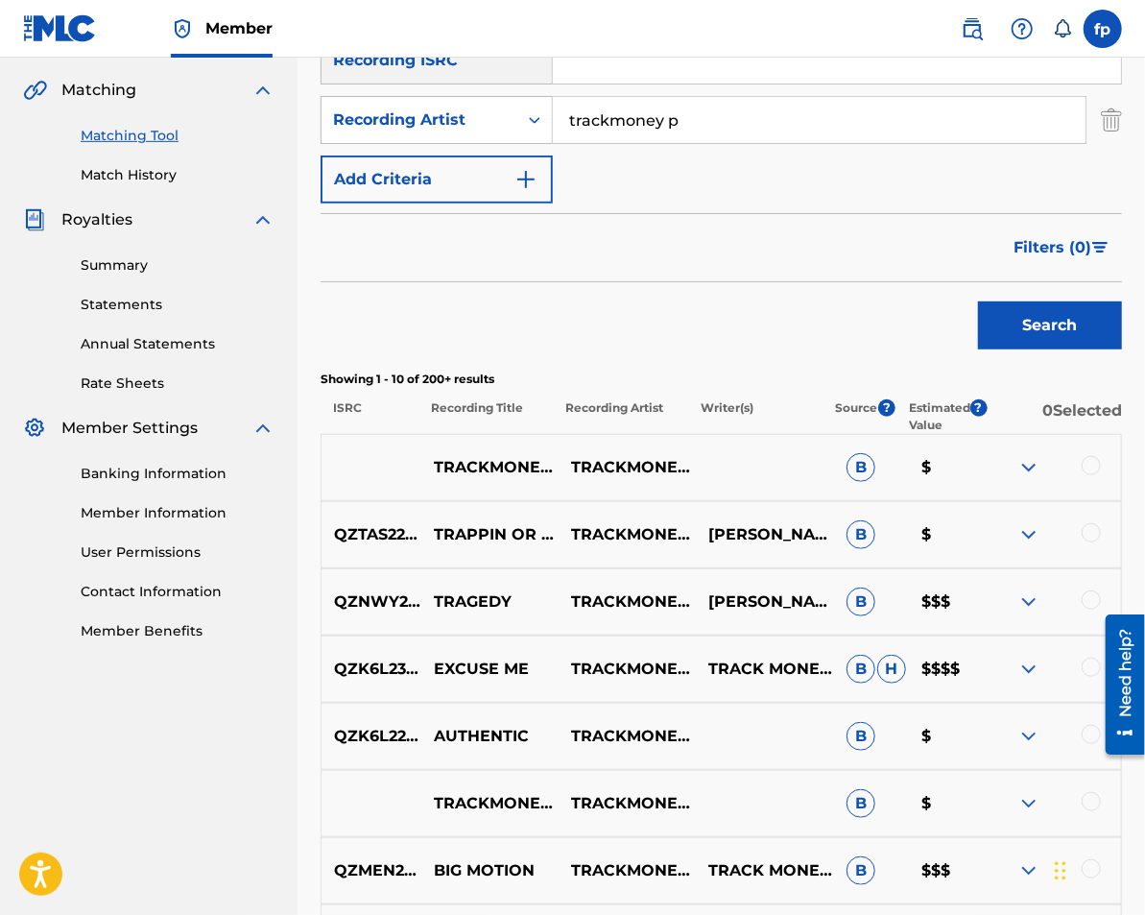
click at [1052, 271] on button "Filters ( 0 )" at bounding box center [1062, 248] width 120 height 48
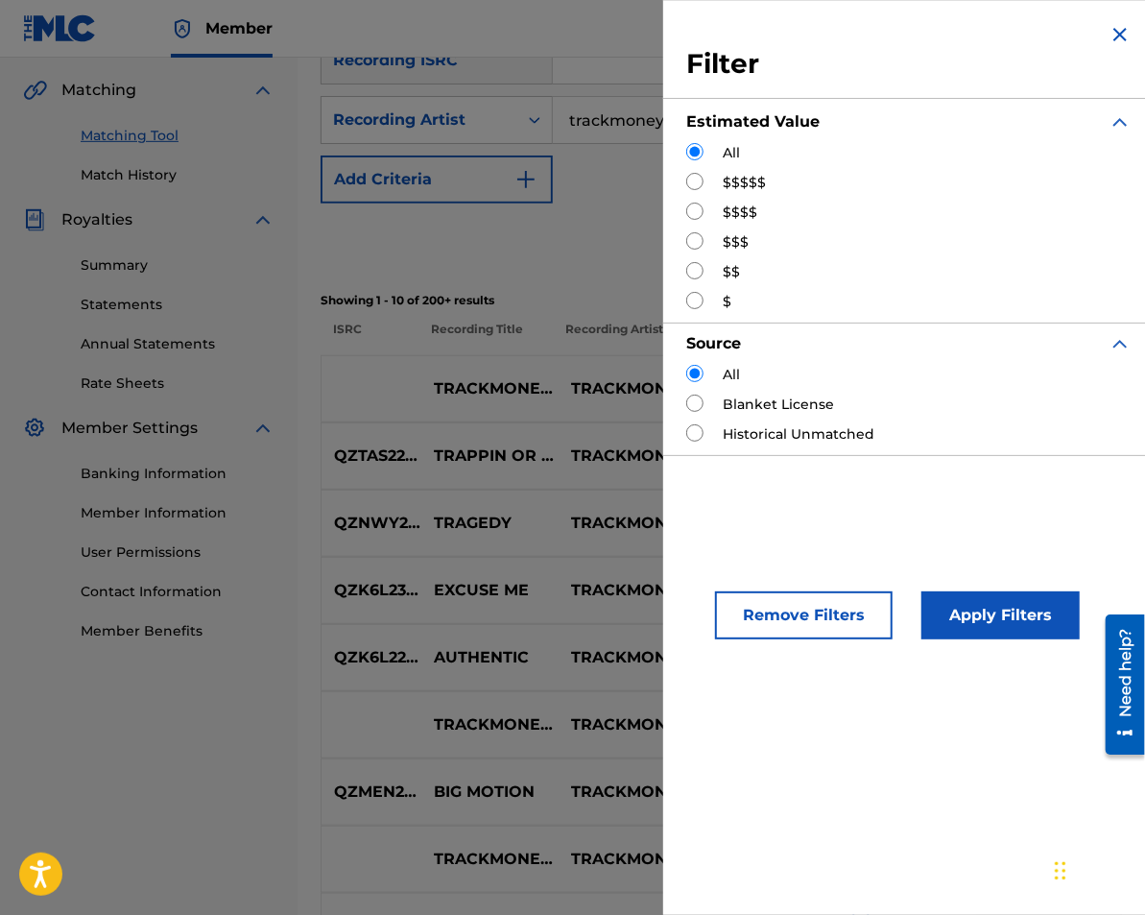
click at [697, 184] on input "Search Form" at bounding box center [694, 181] width 17 height 17
radio input "true"
click at [949, 589] on div "Apply Filters" at bounding box center [972, 611] width 158 height 58
click at [948, 600] on button "Apply Filters" at bounding box center [1001, 615] width 158 height 48
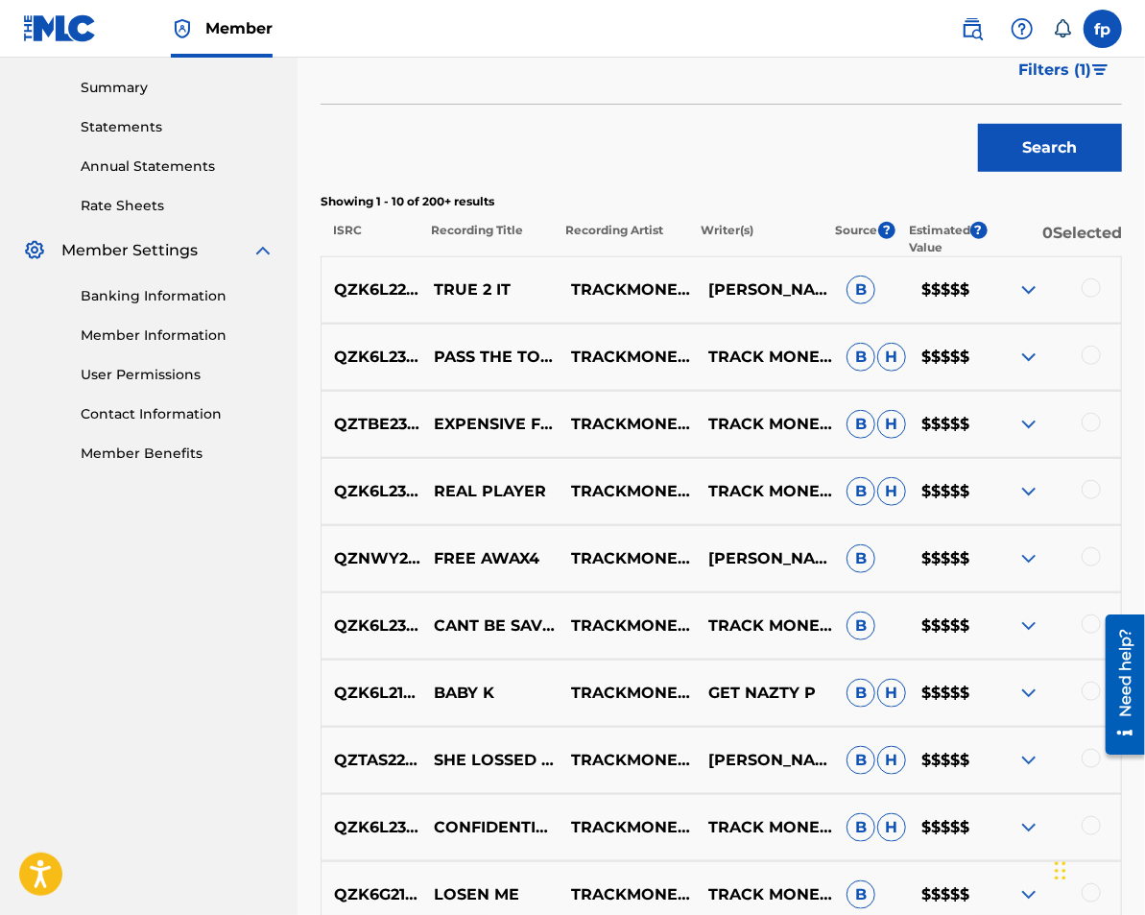
scroll to position [861, 0]
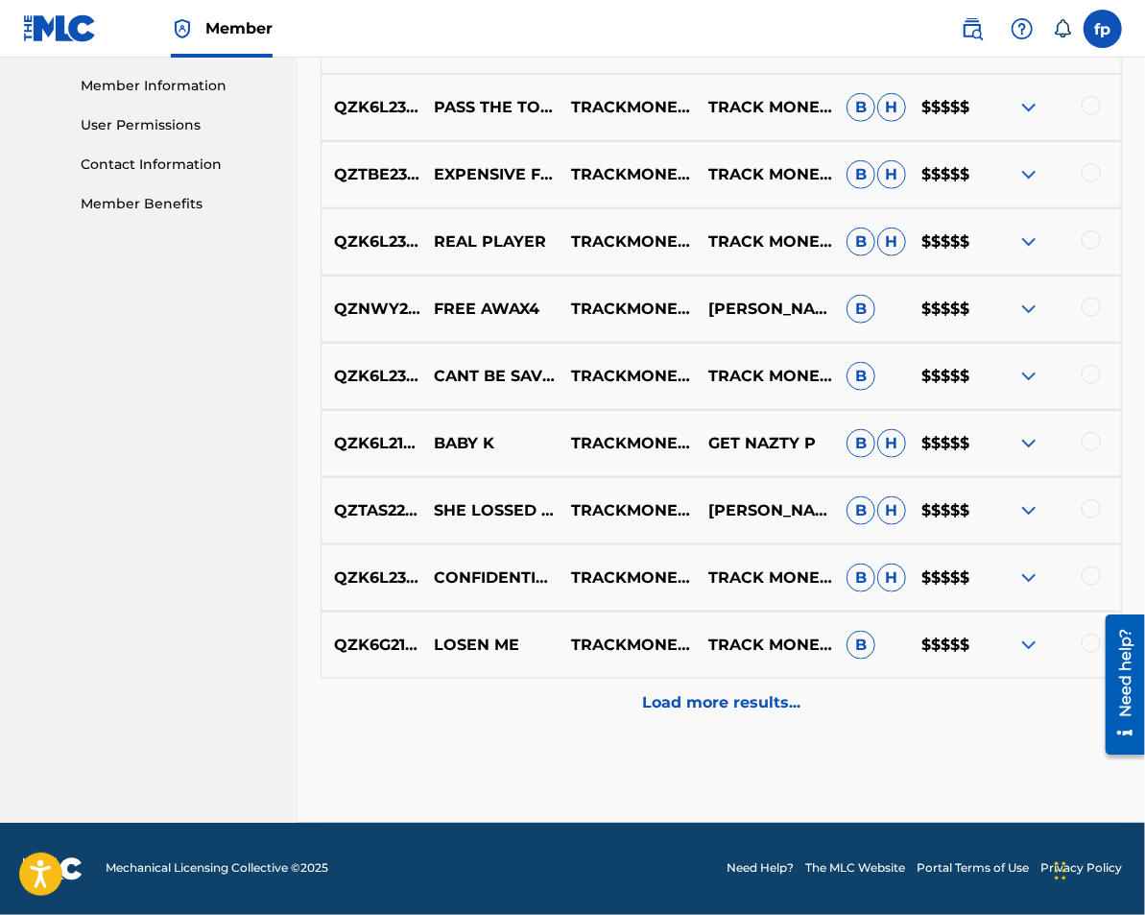
click at [668, 696] on p "Load more results..." at bounding box center [721, 702] width 158 height 23
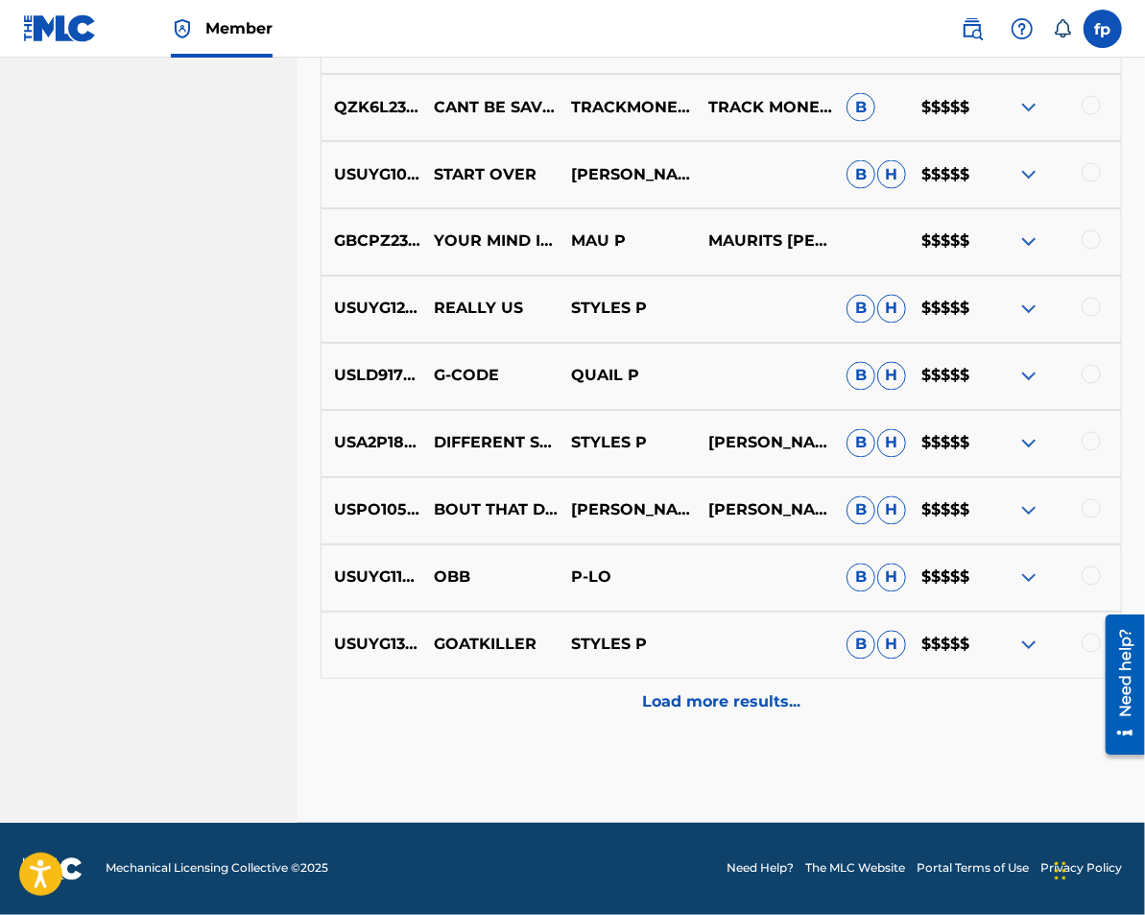
click at [668, 697] on p "Load more results..." at bounding box center [721, 702] width 158 height 23
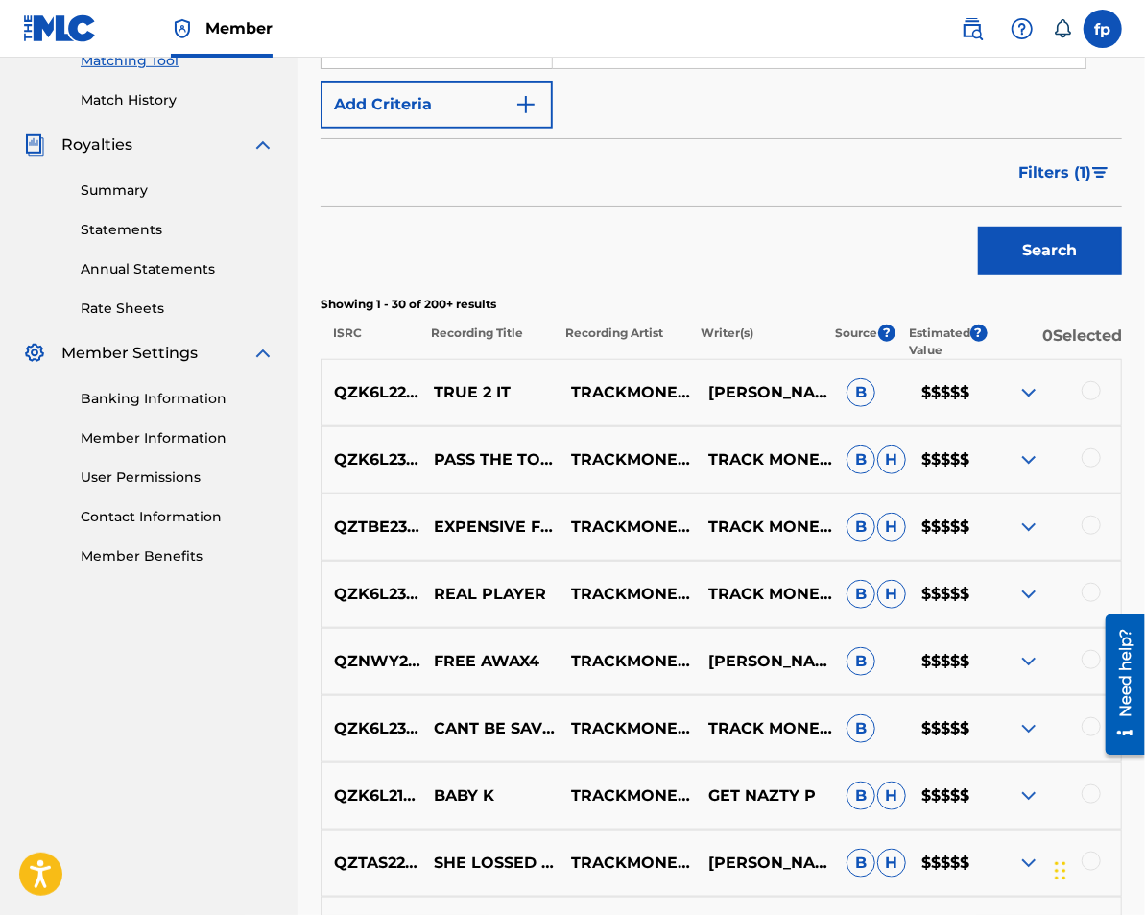
scroll to position [0, 0]
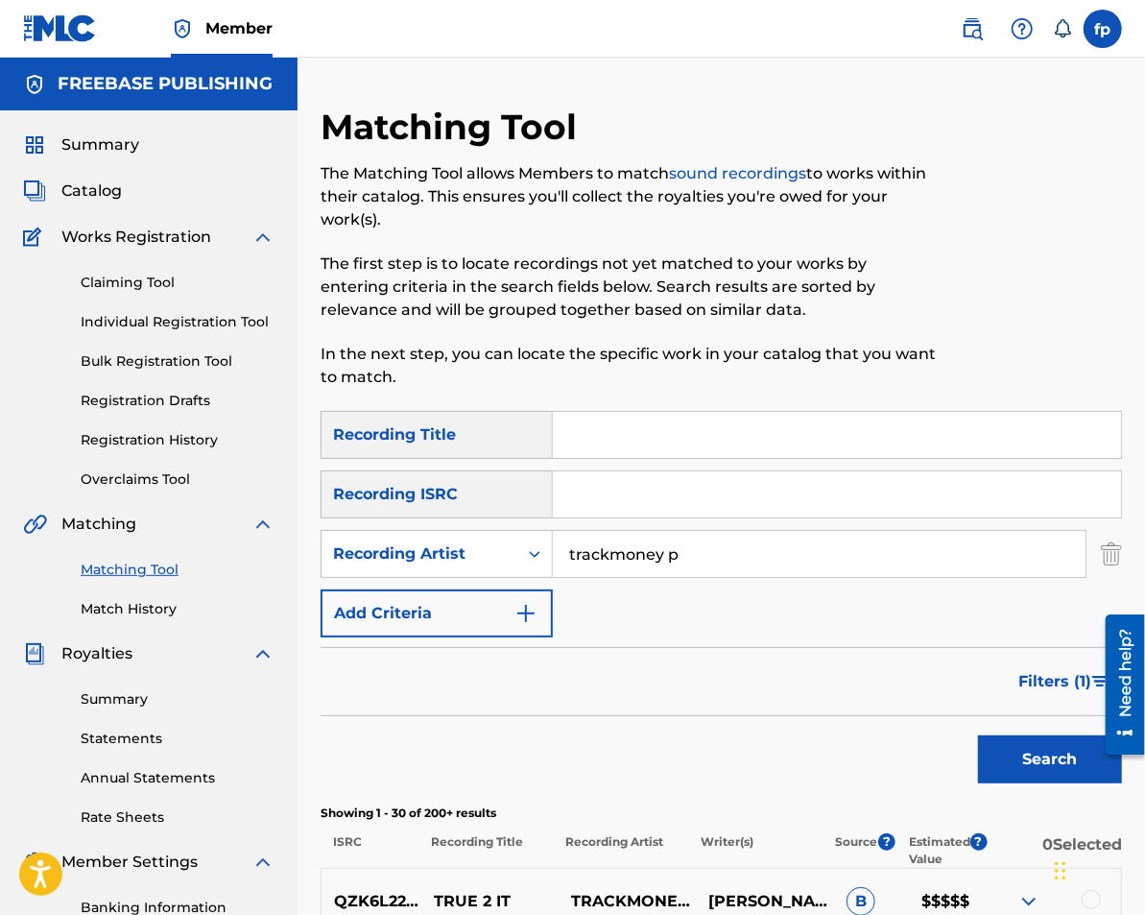
click at [684, 559] on input "trackmoney p" at bounding box center [819, 554] width 533 height 46
click at [684, 561] on input "trackmoney p" at bounding box center [819, 554] width 533 height 46
click at [519, 539] on div "Search Form" at bounding box center [534, 554] width 35 height 35
click at [588, 561] on input "Search Form" at bounding box center [819, 554] width 533 height 46
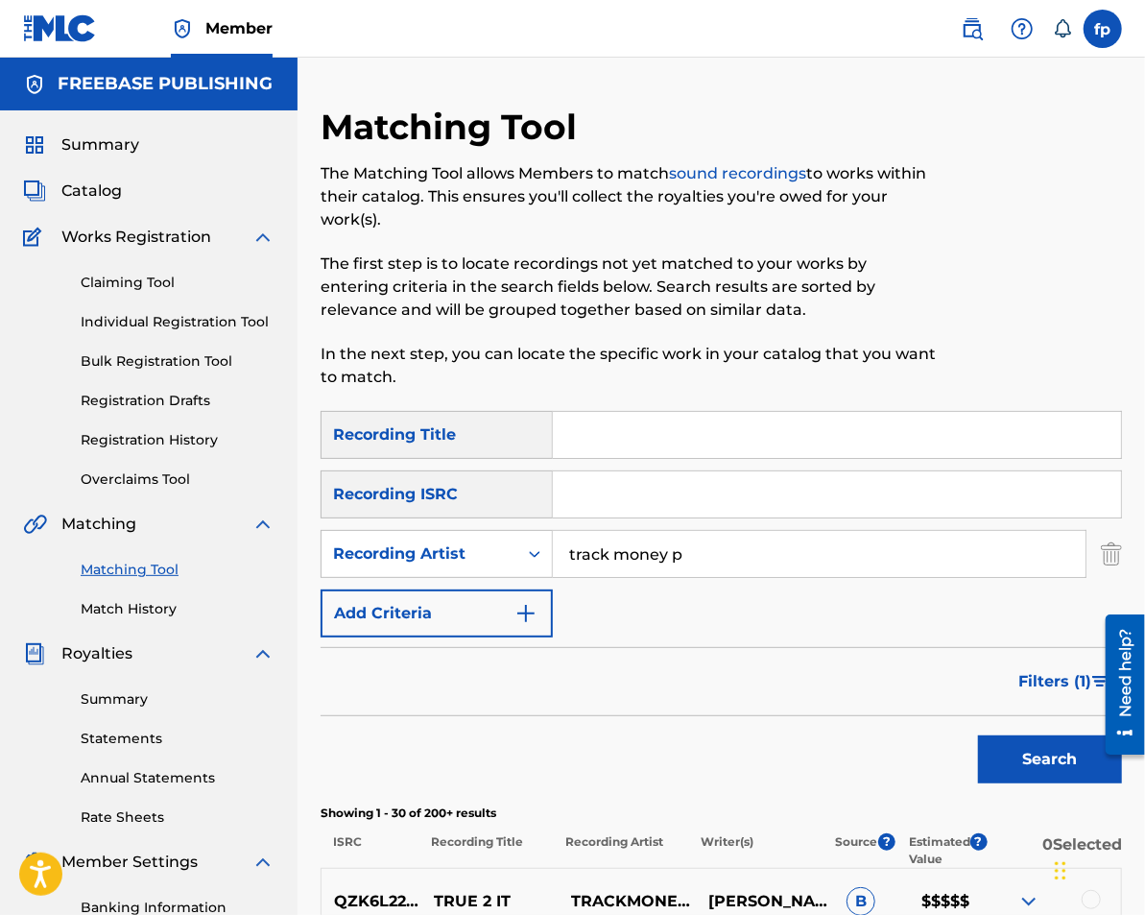
click at [967, 745] on div "Search" at bounding box center [722, 754] width 802 height 77
click at [988, 745] on button "Search" at bounding box center [1050, 759] width 144 height 48
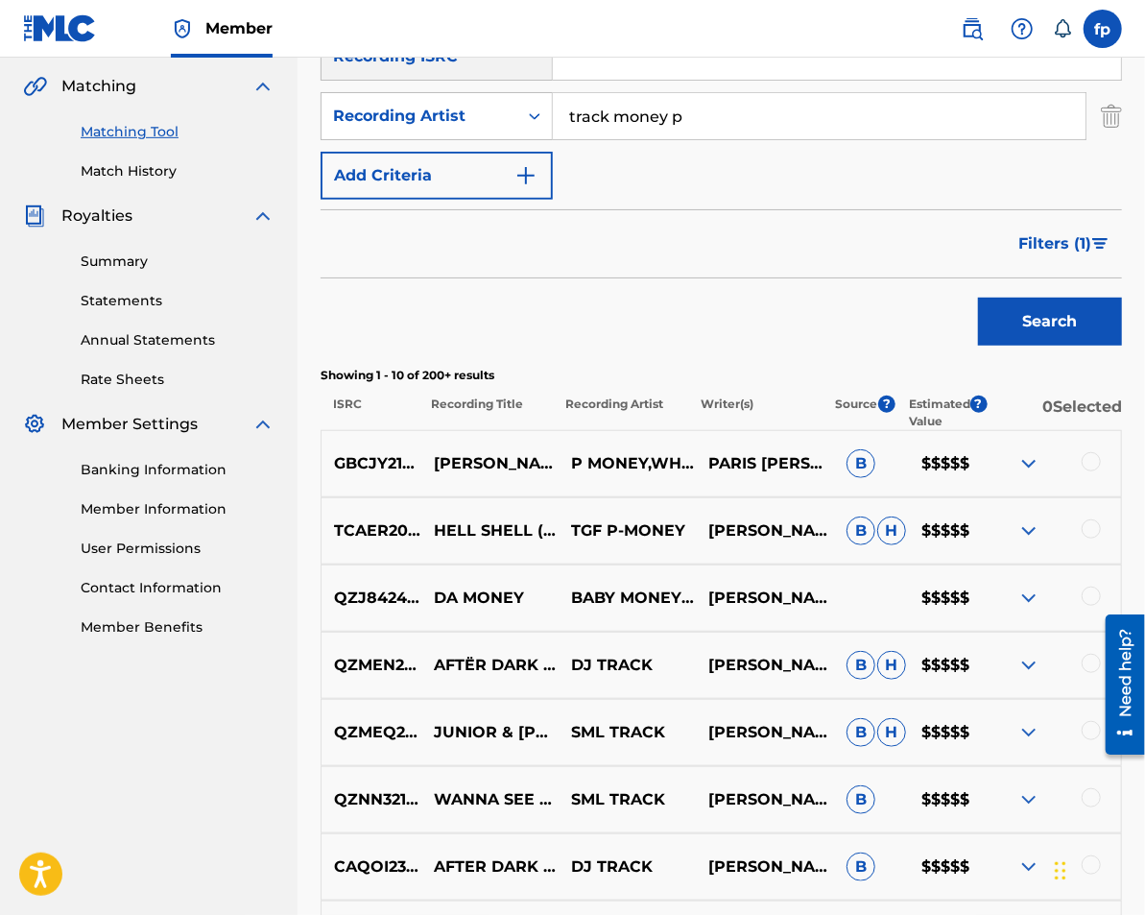
scroll to position [454, 0]
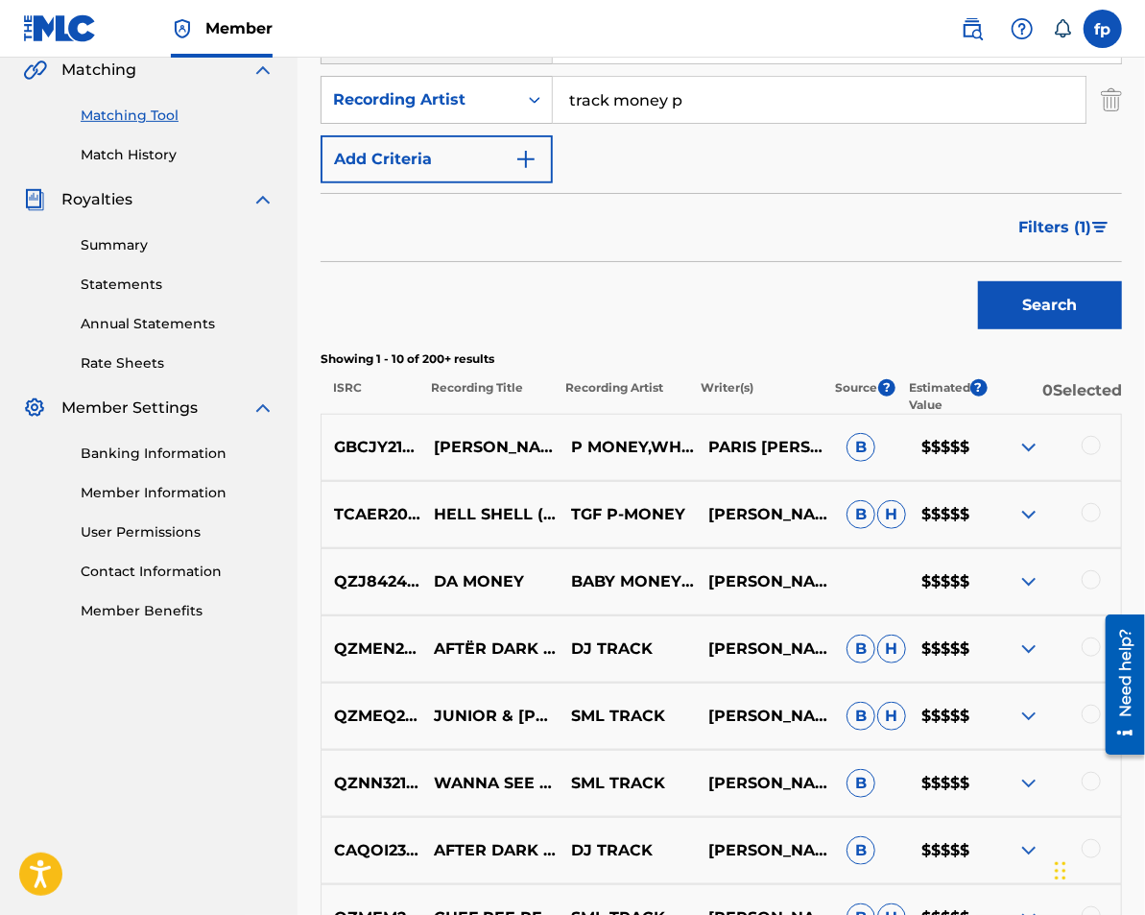
click at [617, 96] on input "track money p" at bounding box center [819, 100] width 533 height 46
type input "trackmoney p"
click at [978, 281] on button "Search" at bounding box center [1050, 305] width 144 height 48
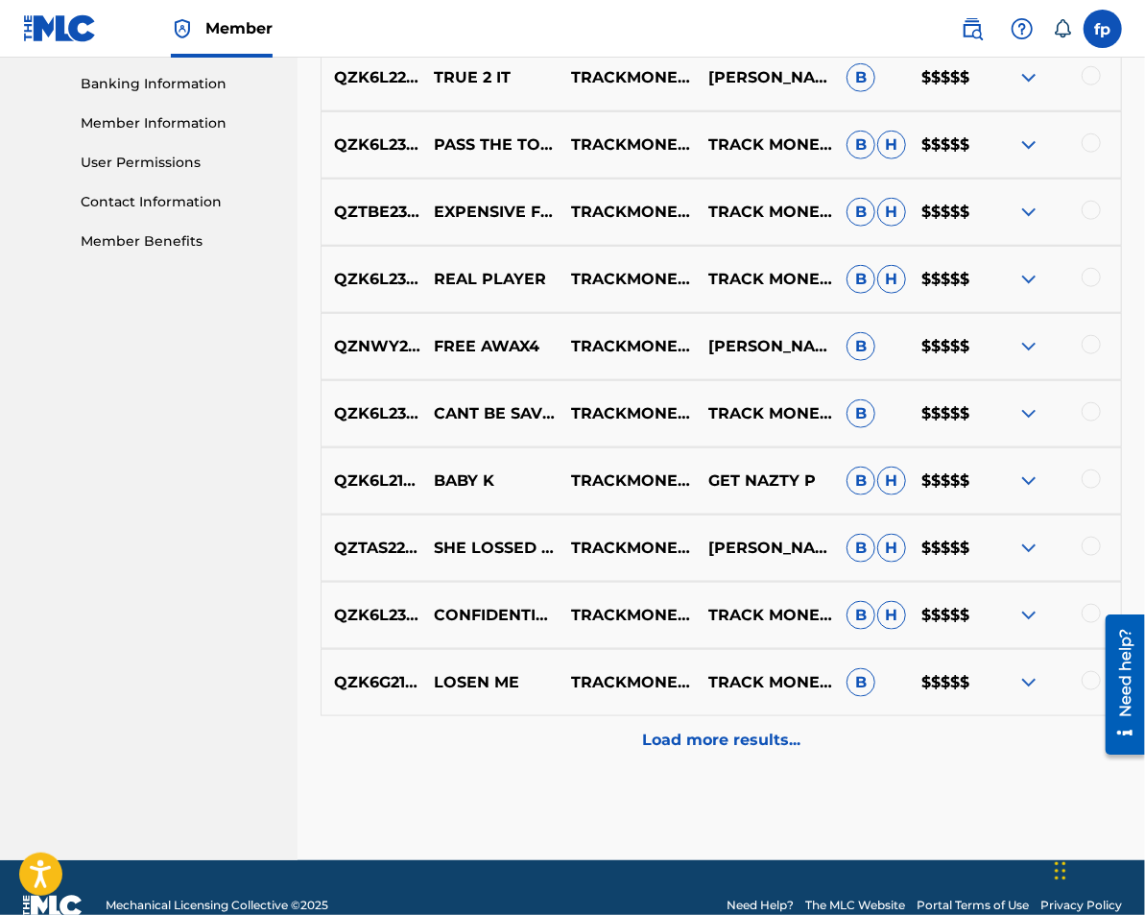
scroll to position [861, 0]
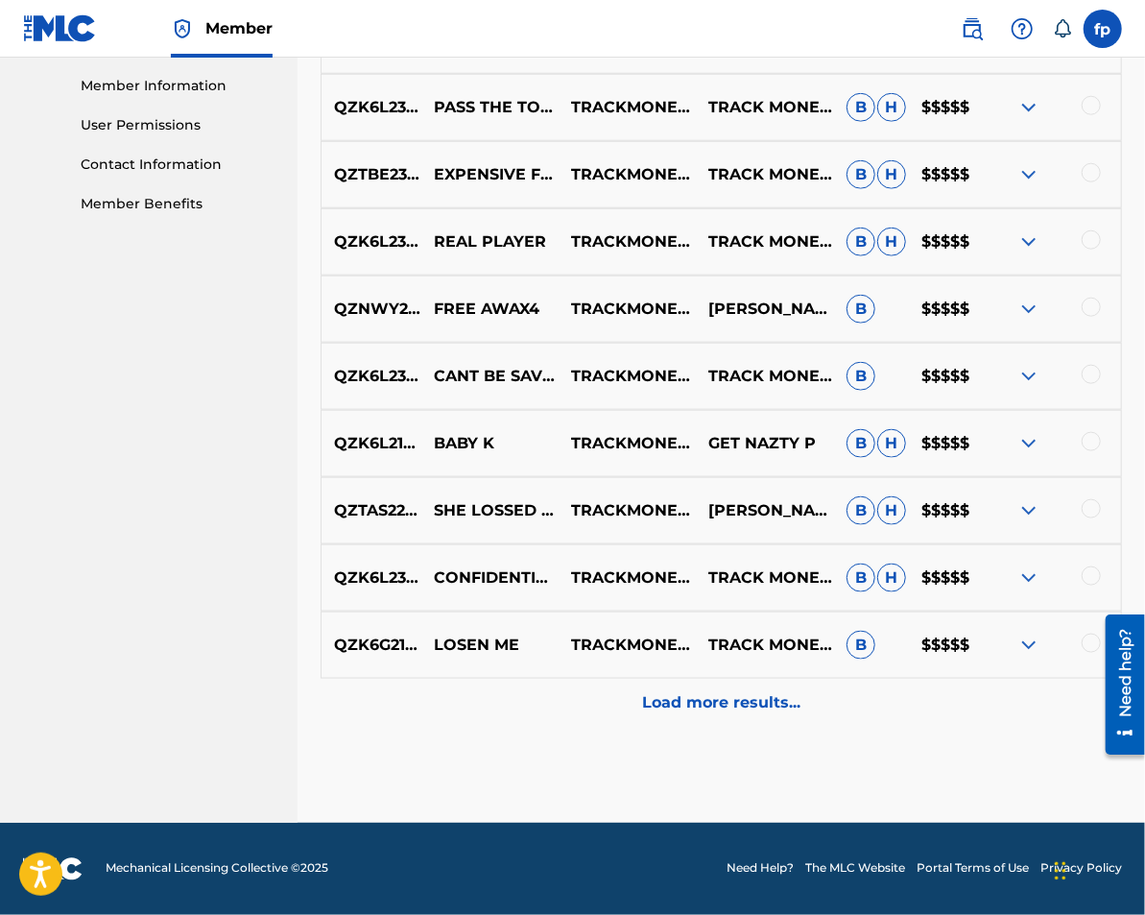
click at [681, 718] on div "Load more results..." at bounding box center [722, 703] width 802 height 48
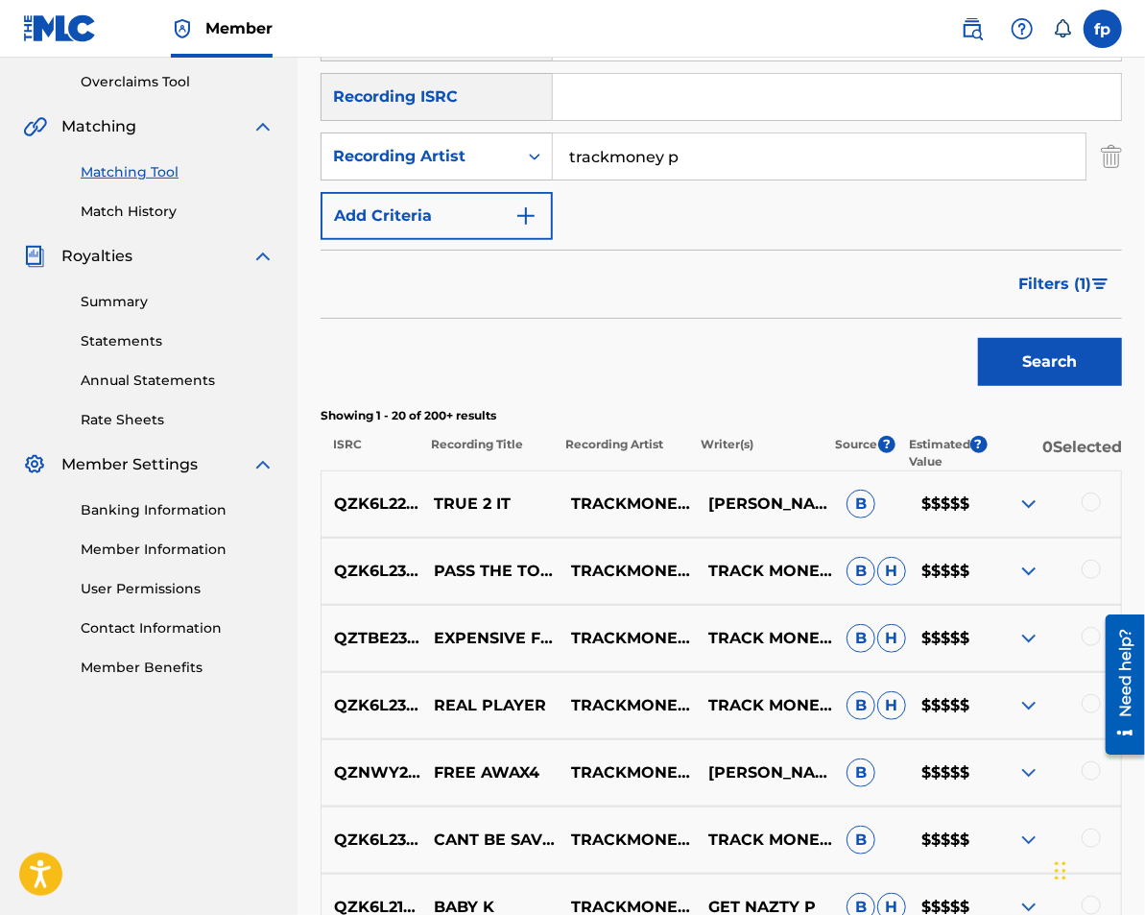
scroll to position [385, 0]
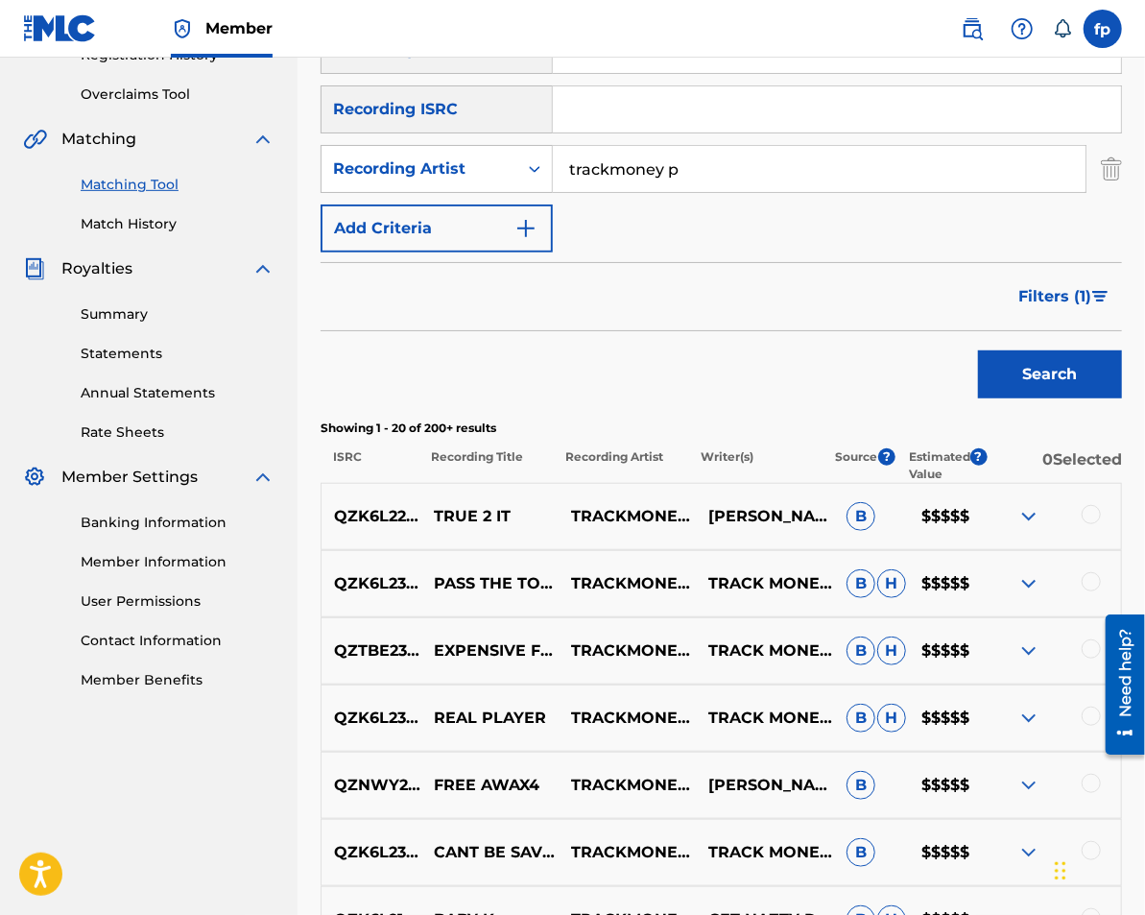
click at [1049, 302] on span "Filters ( 1 )" at bounding box center [1054, 296] width 73 height 23
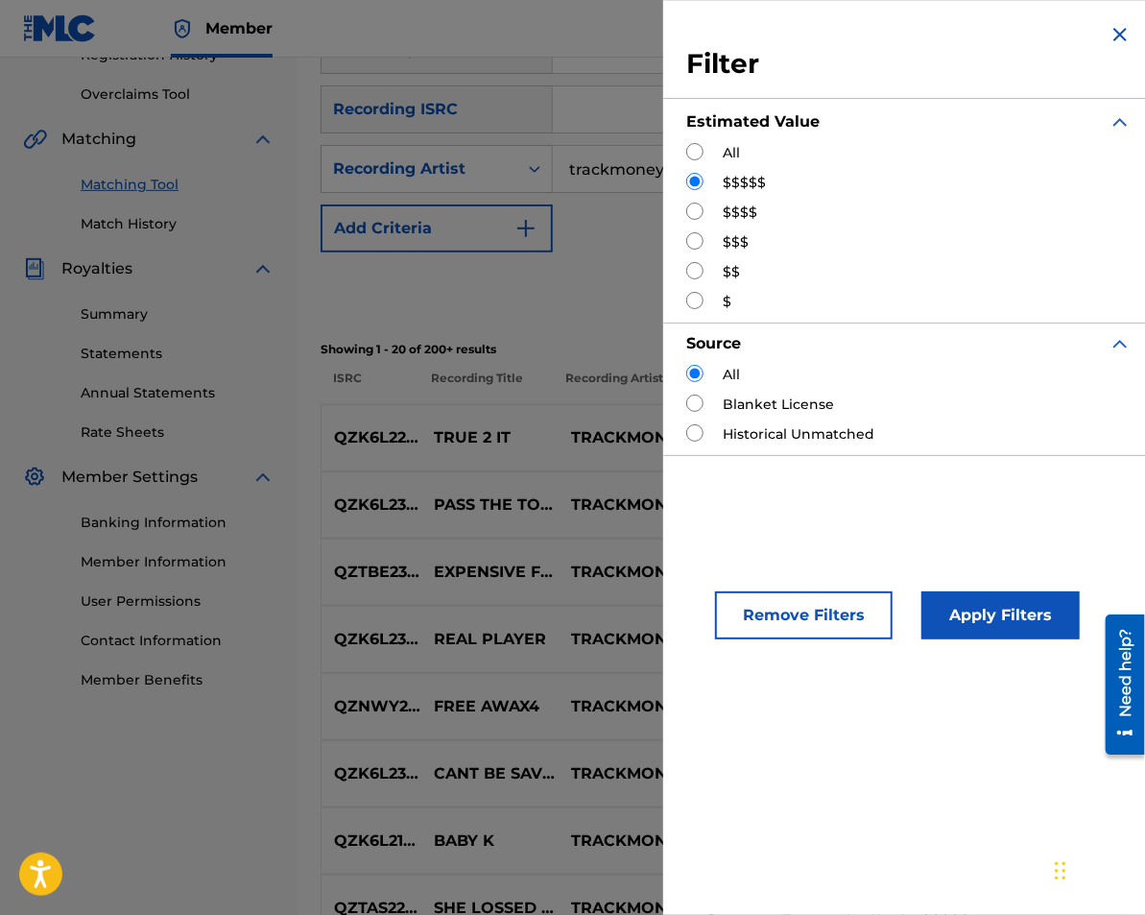
click at [700, 212] on input "Search Form" at bounding box center [694, 211] width 17 height 17
radio input "true"
click at [958, 596] on button "Apply Filters" at bounding box center [1001, 615] width 158 height 48
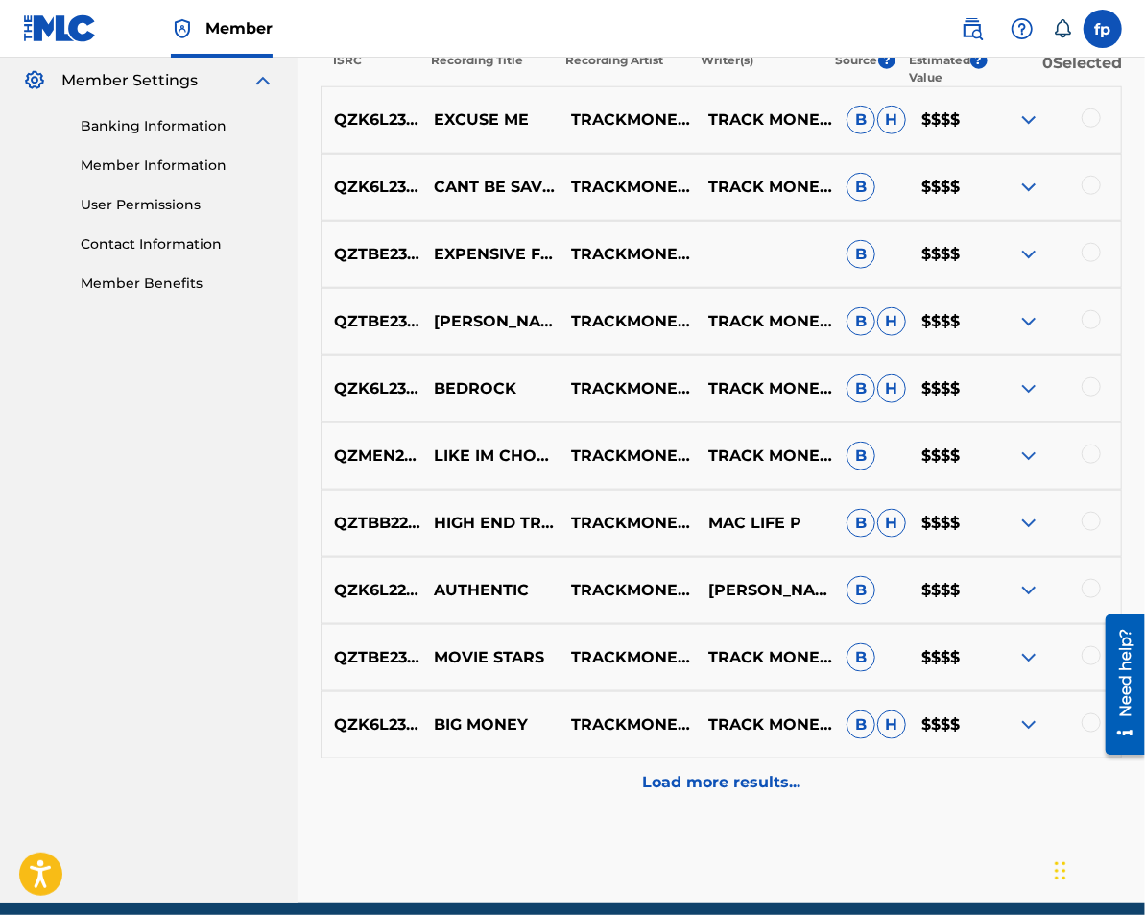
scroll to position [861, 0]
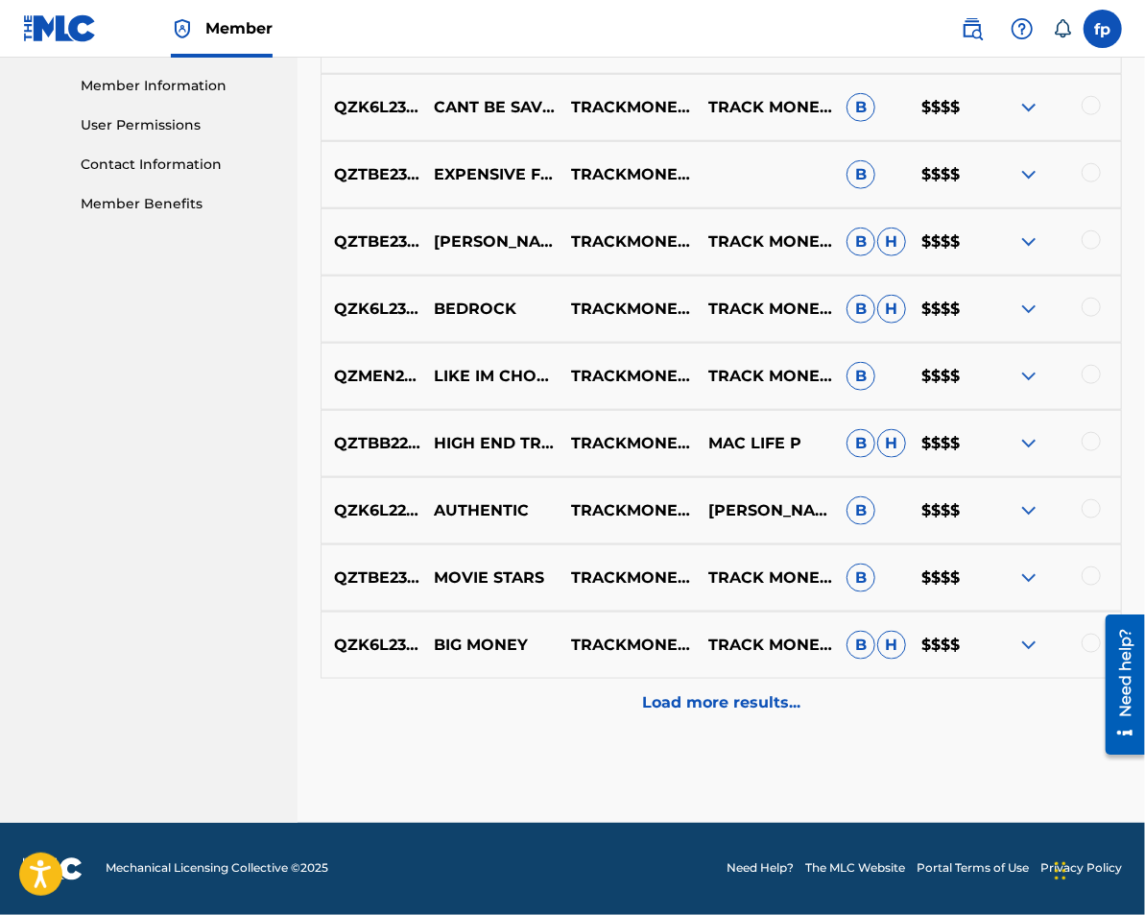
click at [716, 689] on div "Load more results..." at bounding box center [722, 703] width 802 height 48
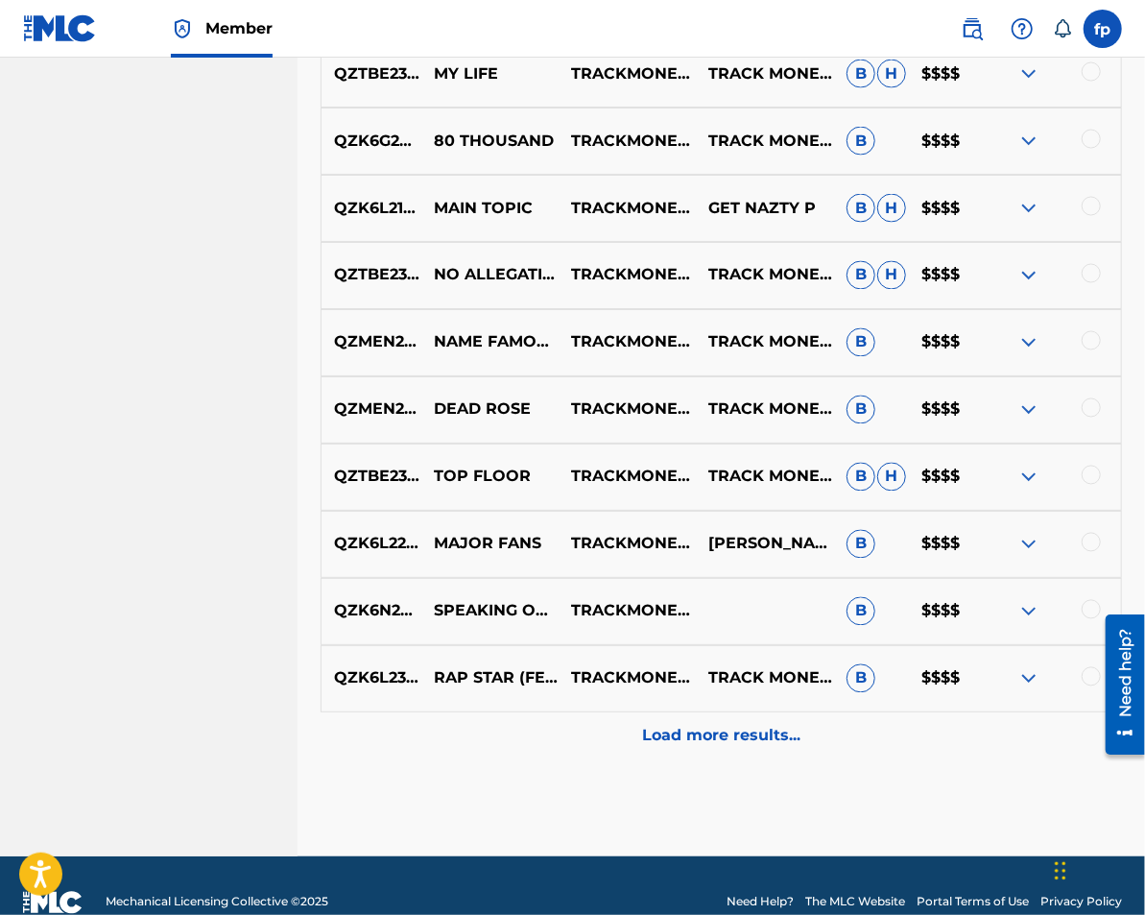
scroll to position [1533, 0]
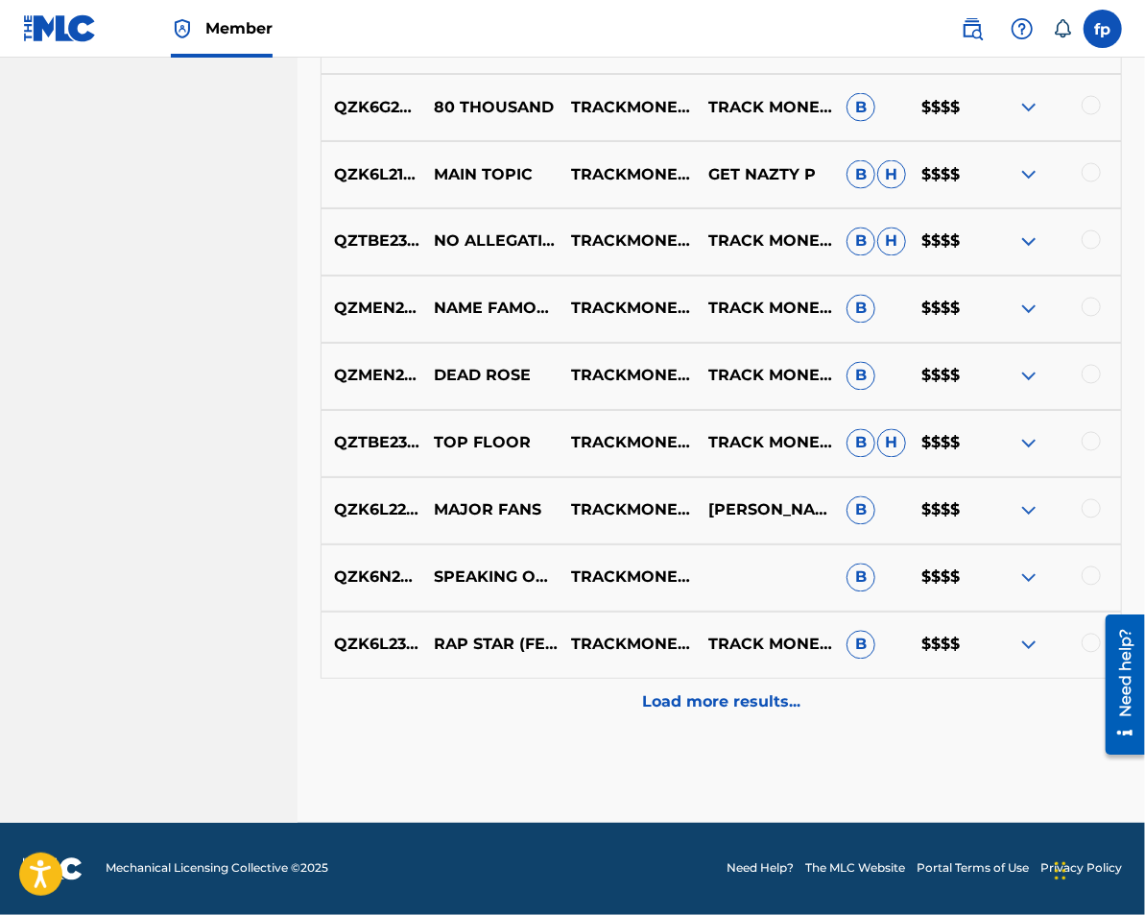
click at [712, 712] on p "Load more results..." at bounding box center [721, 702] width 158 height 23
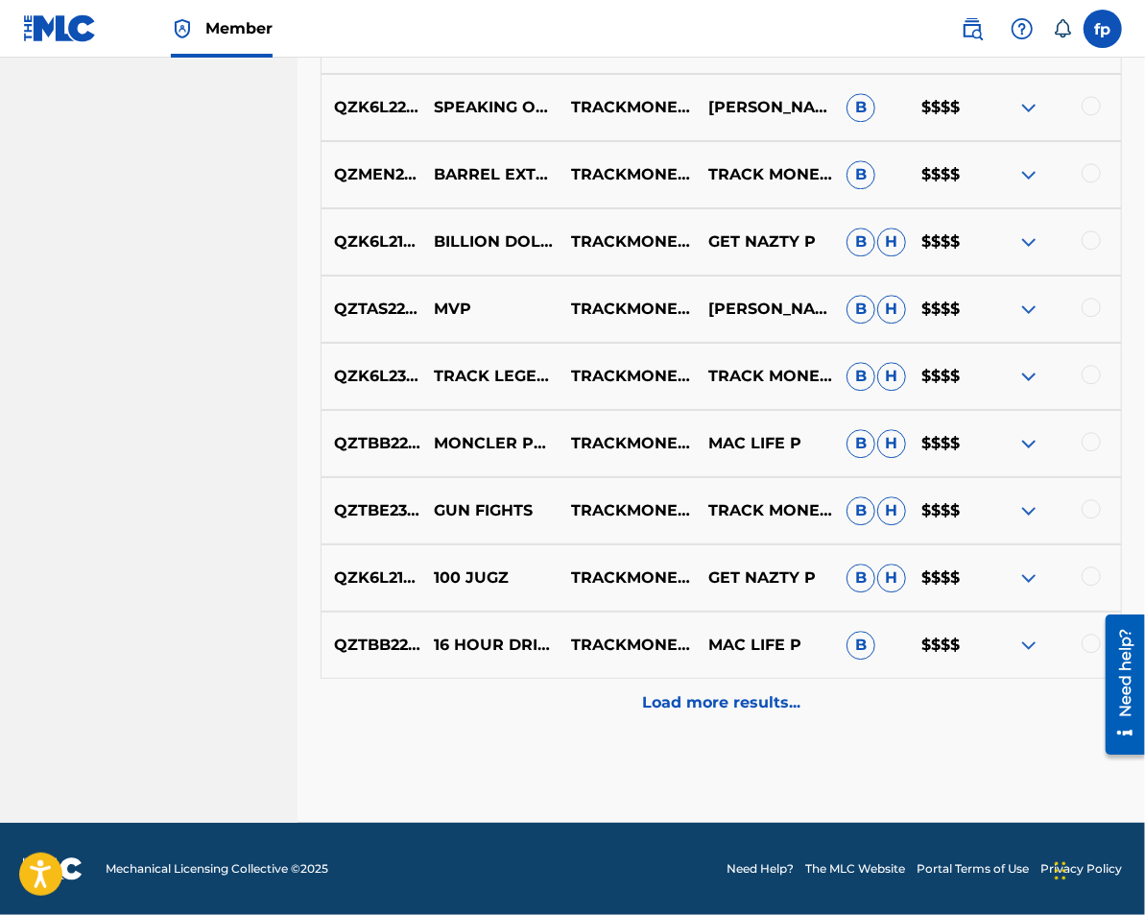
click at [709, 696] on p "Load more results..." at bounding box center [721, 702] width 158 height 23
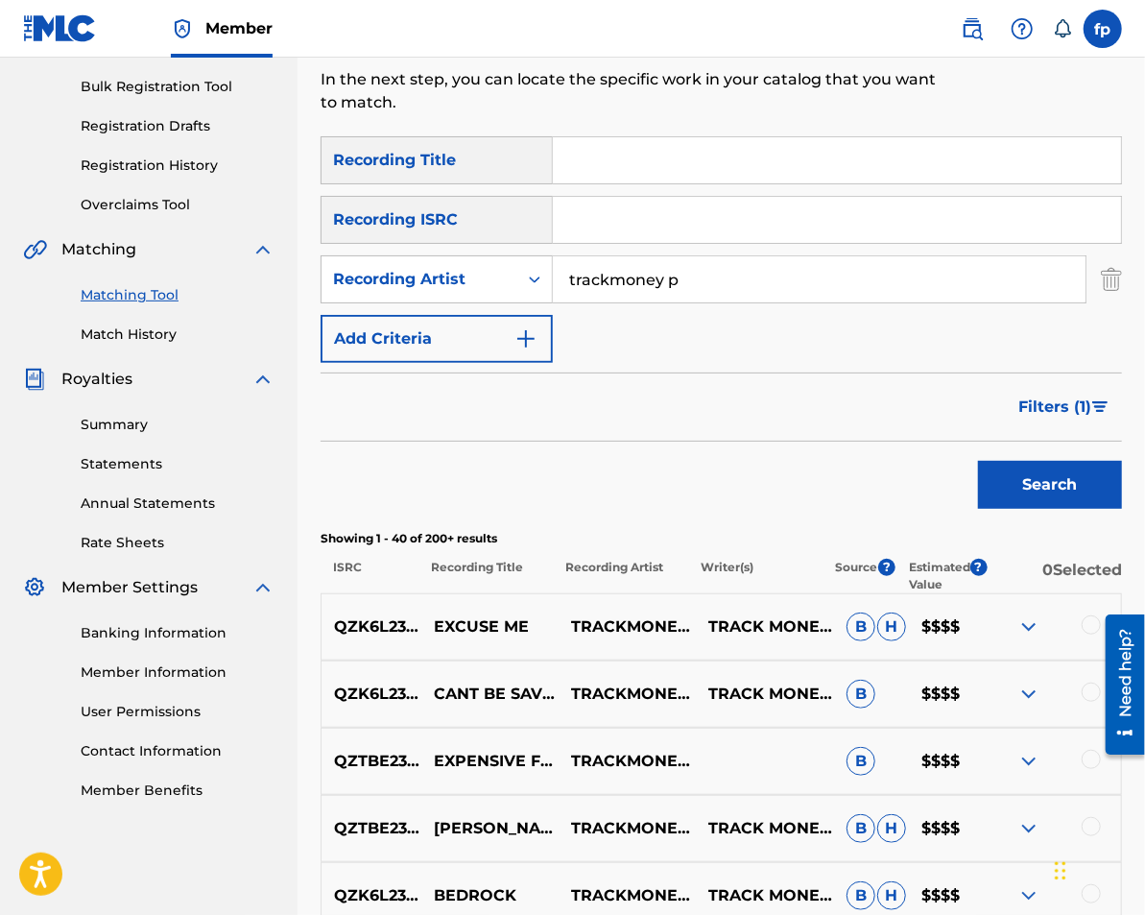
scroll to position [2877, 0]
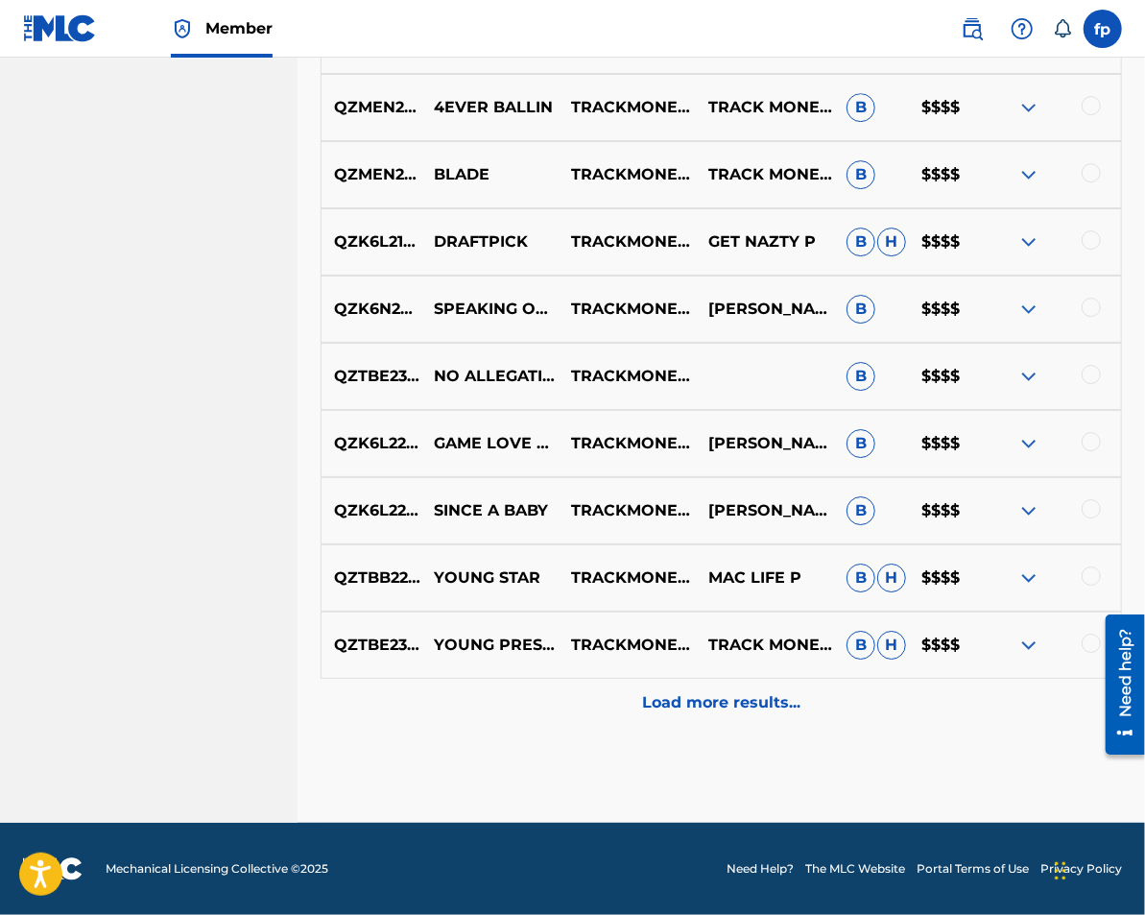
click at [708, 693] on p "Load more results..." at bounding box center [721, 702] width 158 height 23
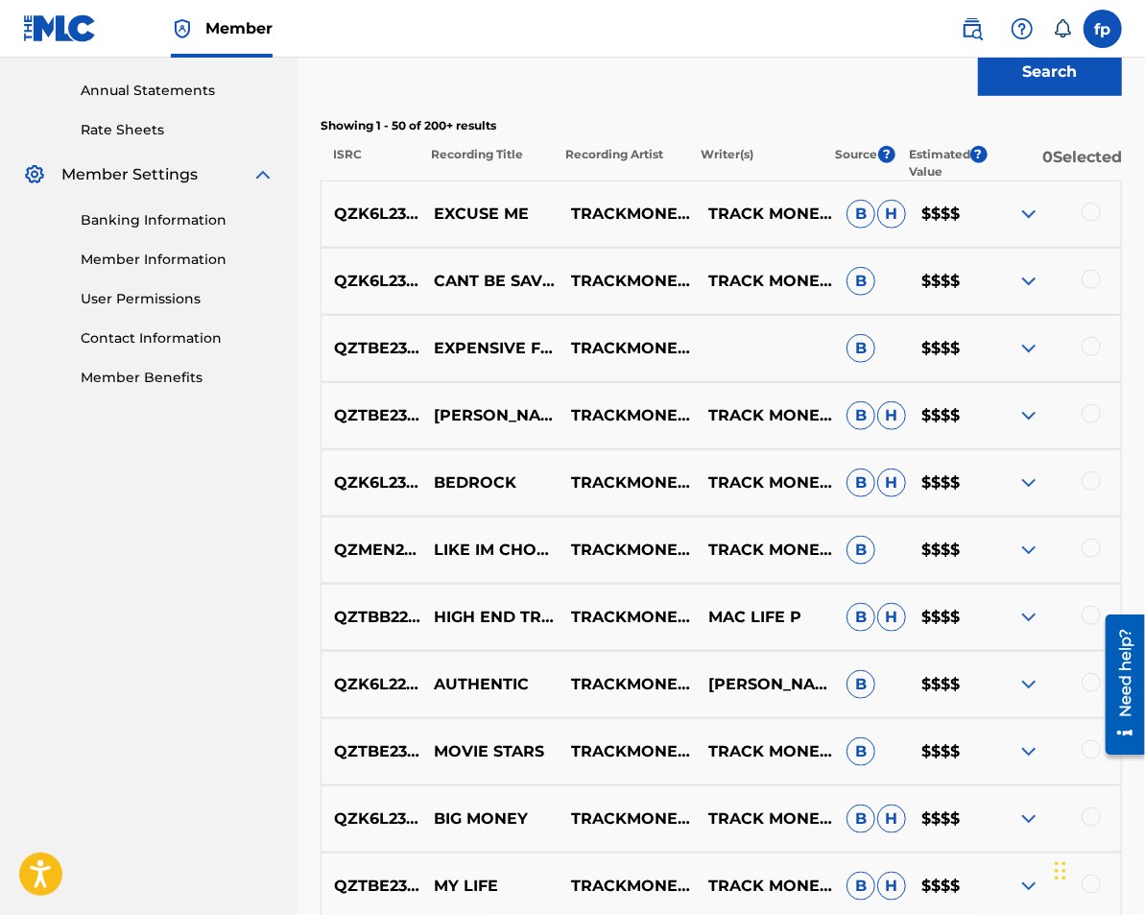
scroll to position [0, 0]
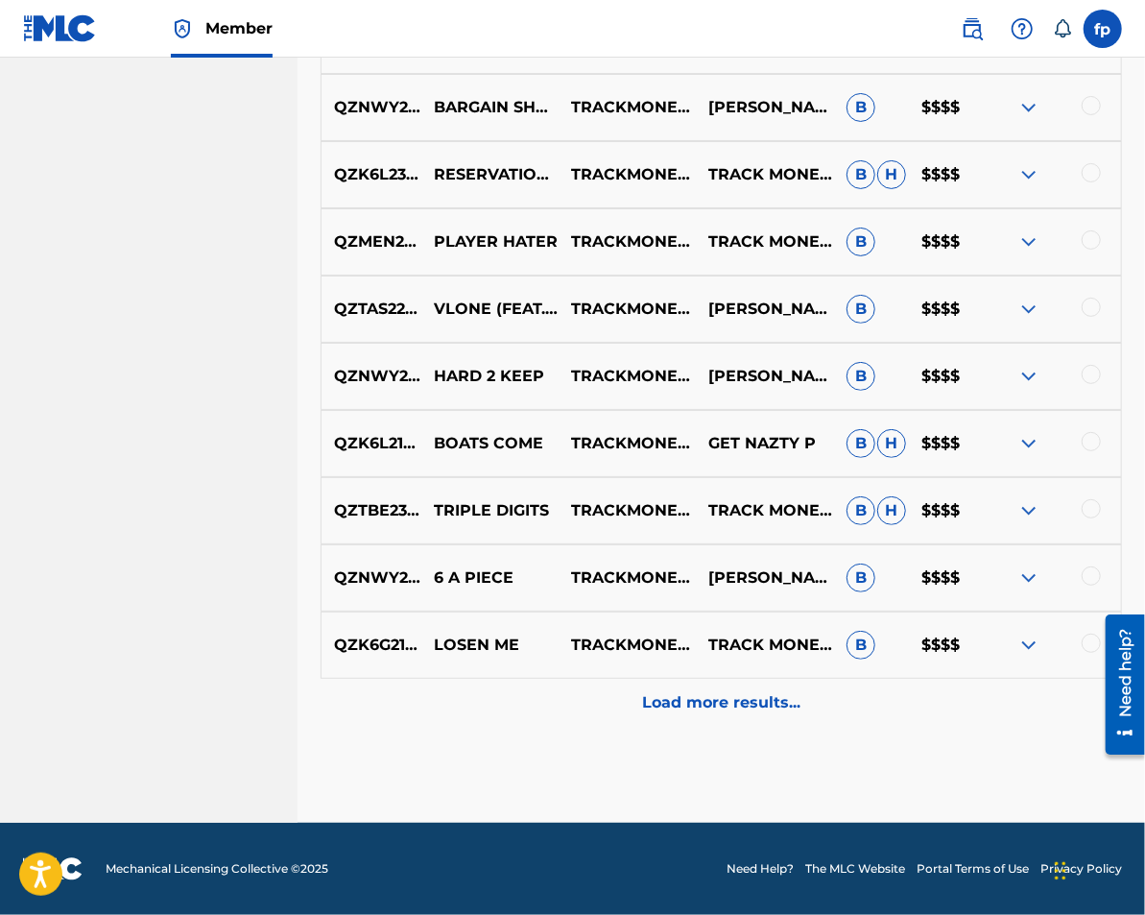
click at [700, 683] on div "Load more results..." at bounding box center [722, 703] width 802 height 48
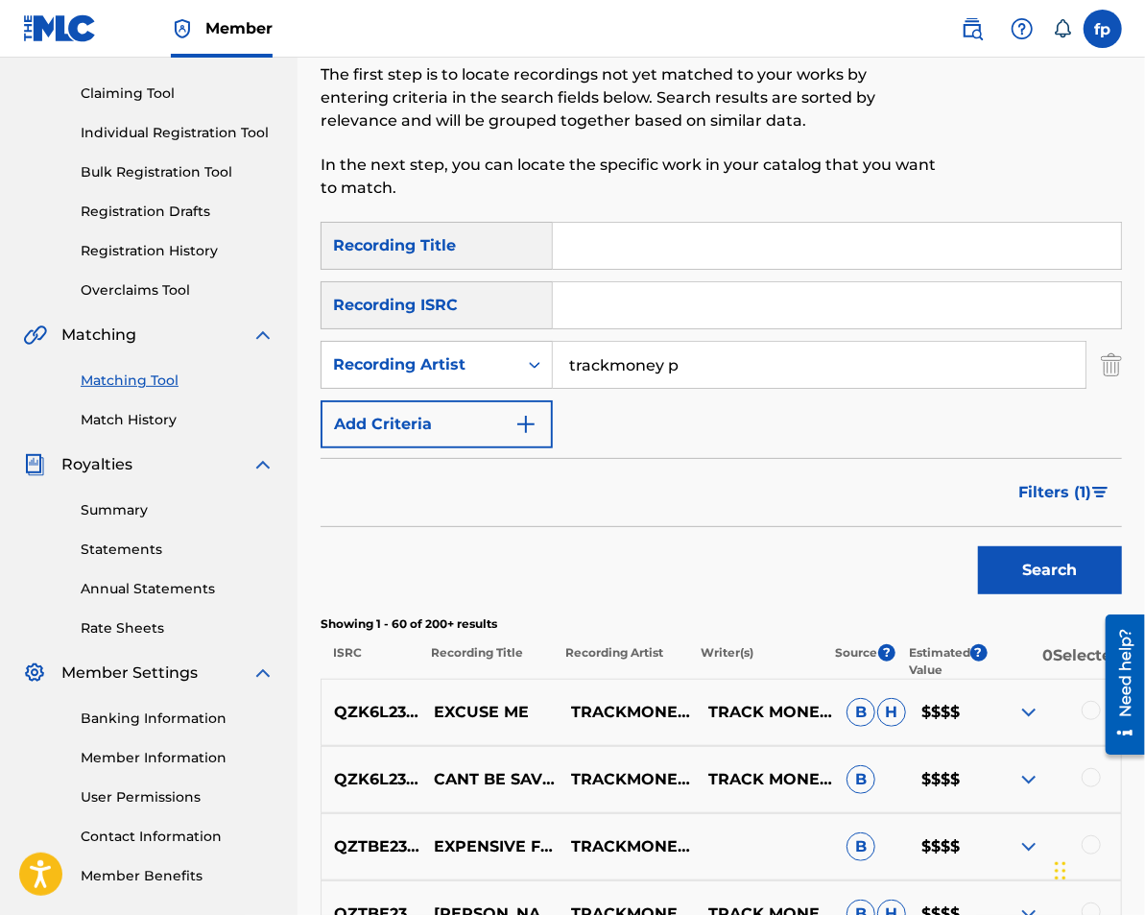
scroll to position [213, 0]
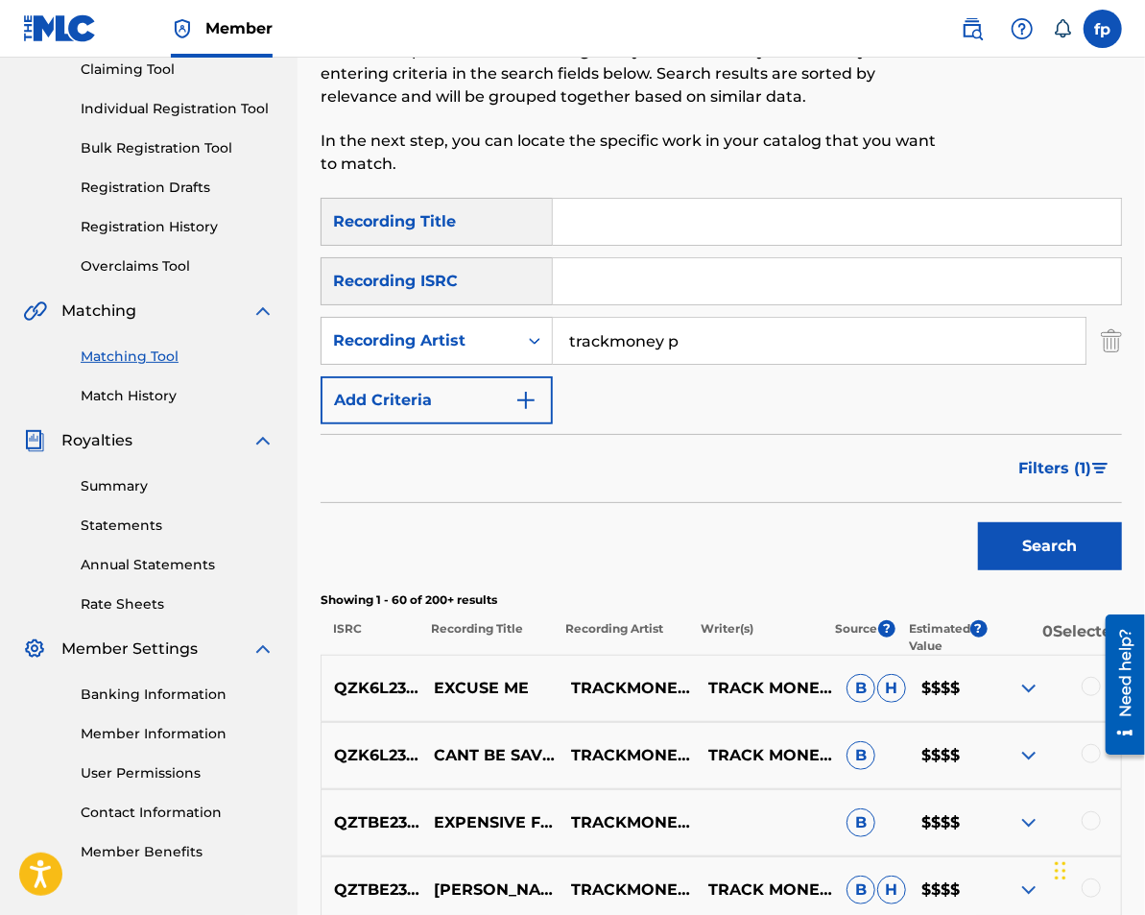
click at [617, 337] on input "trackmoney p" at bounding box center [819, 341] width 533 height 46
click at [1016, 481] on button "Filters ( 1 )" at bounding box center [1064, 468] width 115 height 48
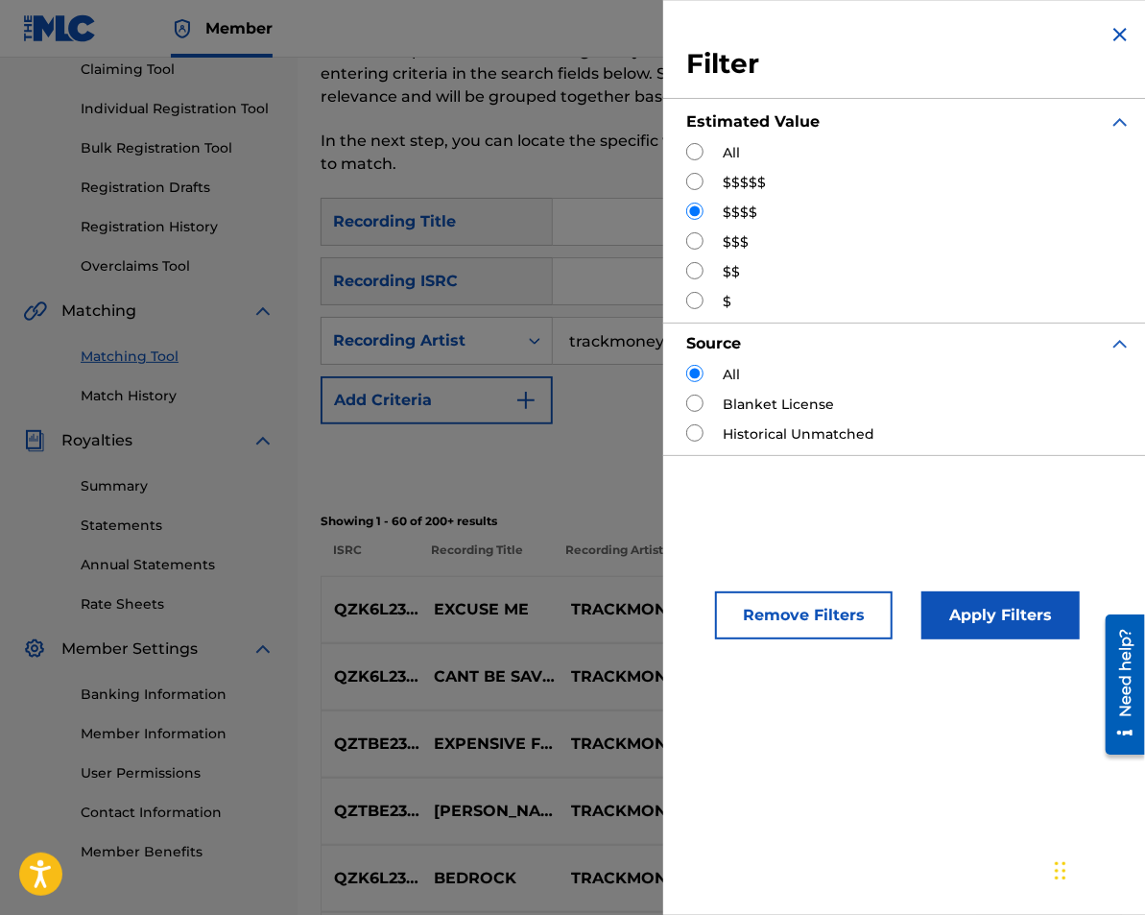
click at [700, 236] on input "Search Form" at bounding box center [694, 240] width 17 height 17
radio input "true"
click at [960, 622] on button "Apply Filters" at bounding box center [1001, 615] width 158 height 48
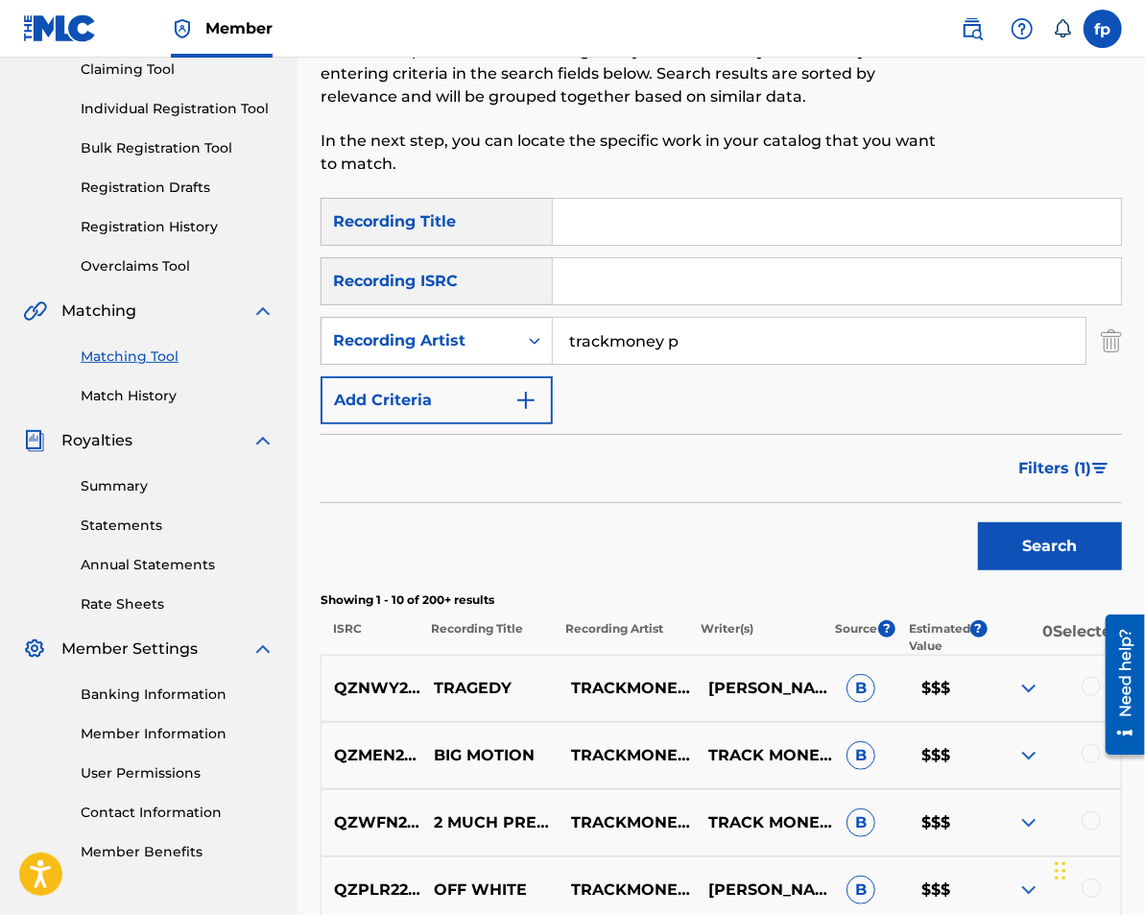
click at [927, 640] on p "Estimated Value" at bounding box center [939, 637] width 61 height 35
click at [973, 637] on span "?" at bounding box center [978, 637] width 17 height 35
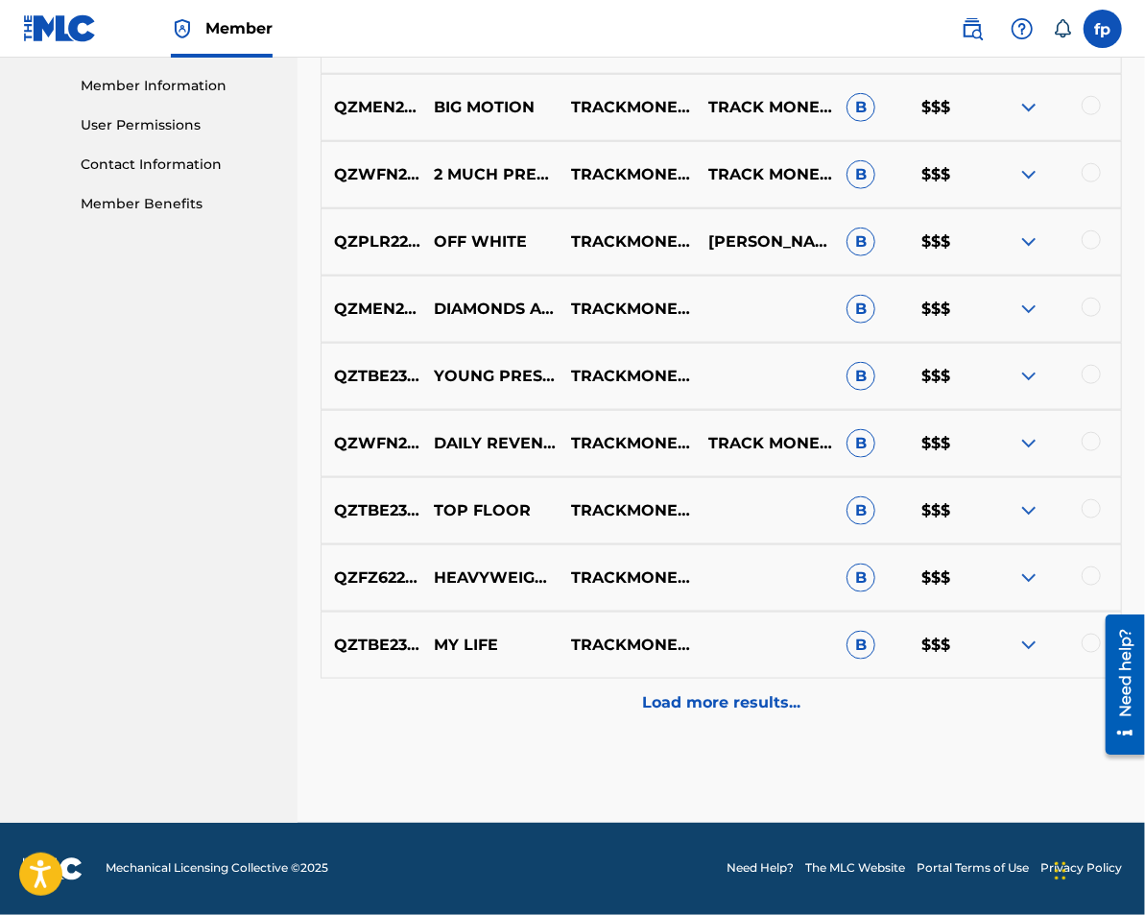
click at [735, 686] on div "Load more results..." at bounding box center [722, 703] width 802 height 48
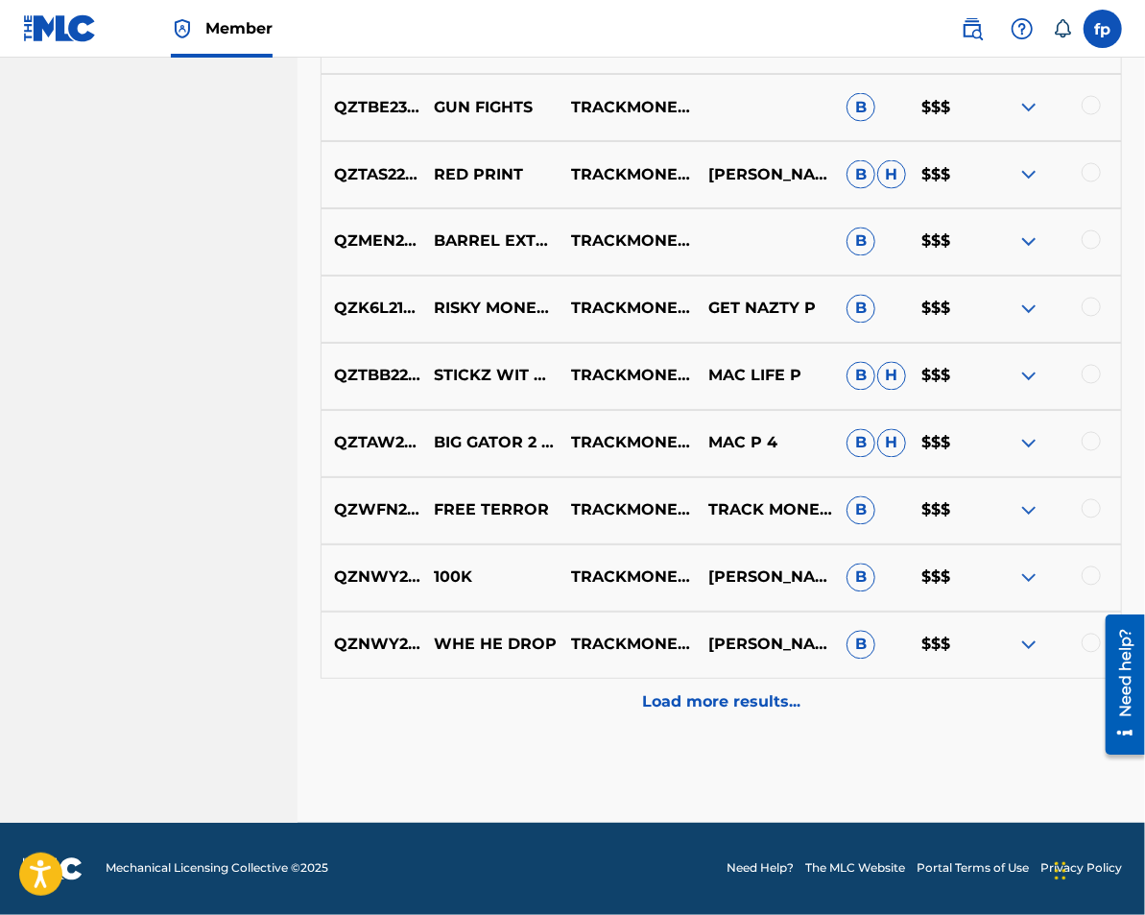
click at [735, 687] on div "Load more results..." at bounding box center [722, 703] width 802 height 48
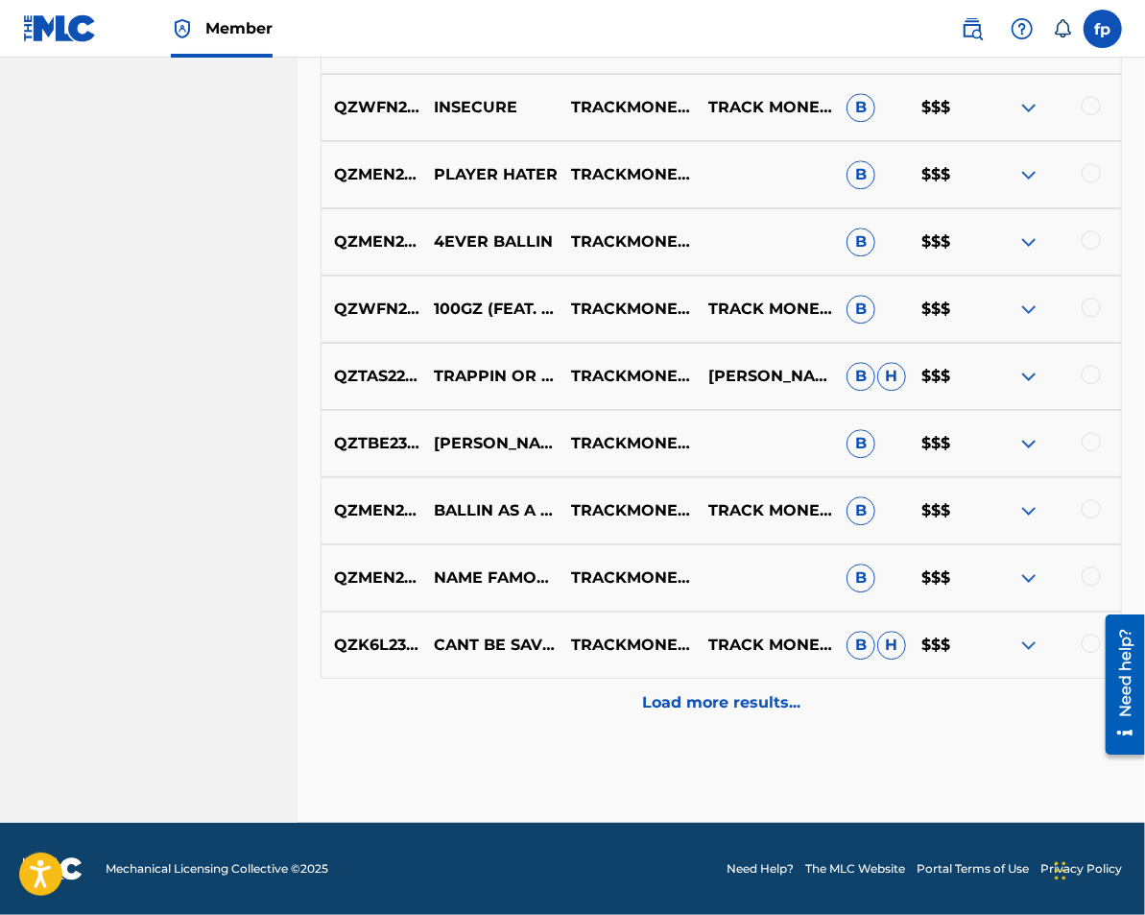
click at [735, 689] on div "Load more results..." at bounding box center [722, 703] width 802 height 48
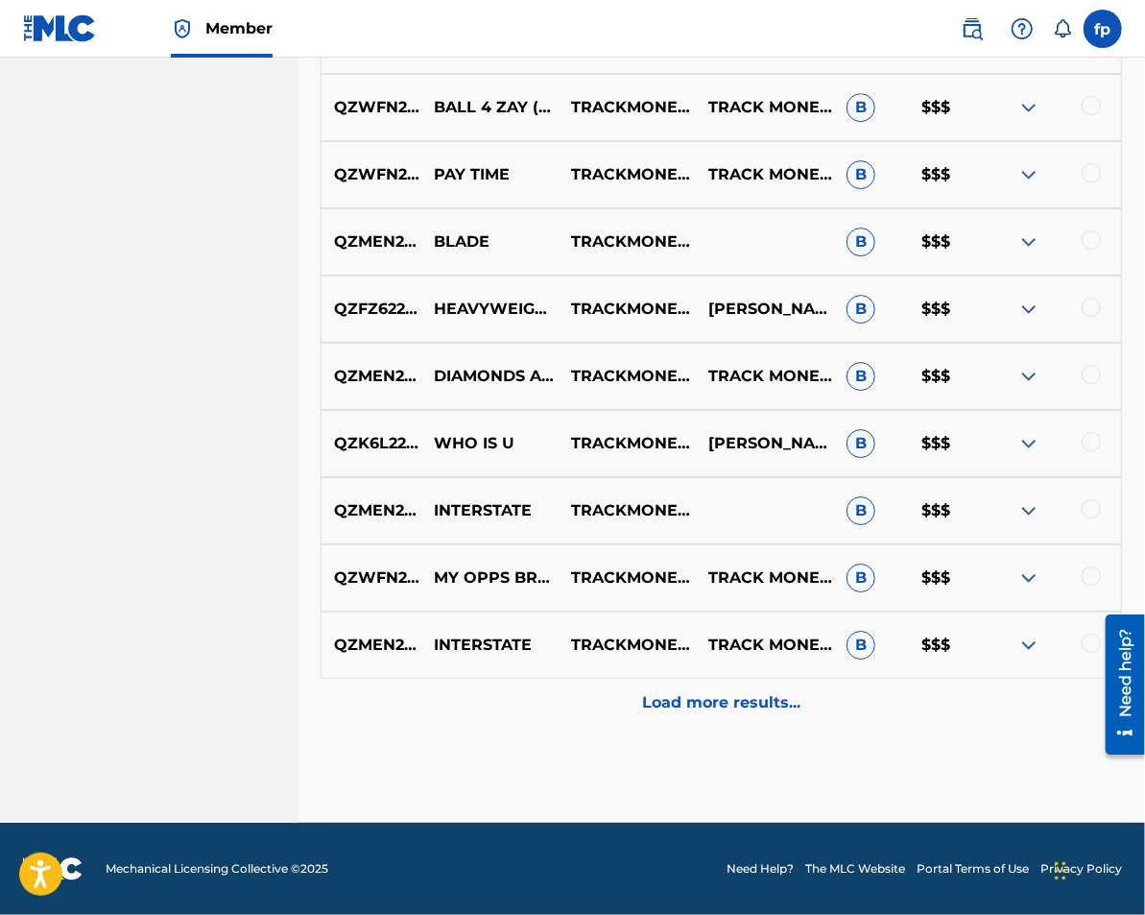
click at [735, 689] on div "Load more results..." at bounding box center [722, 703] width 802 height 48
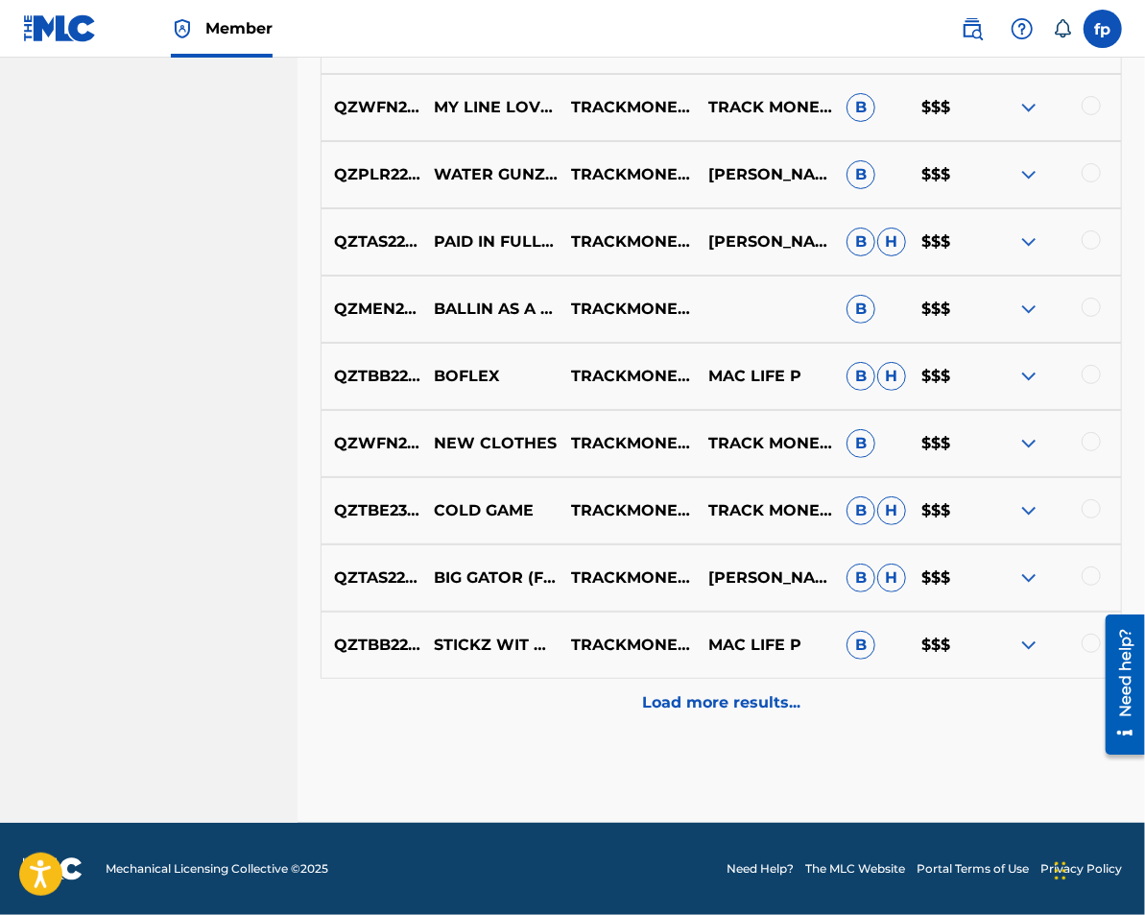
click at [735, 686] on div "Load more results..." at bounding box center [722, 703] width 802 height 48
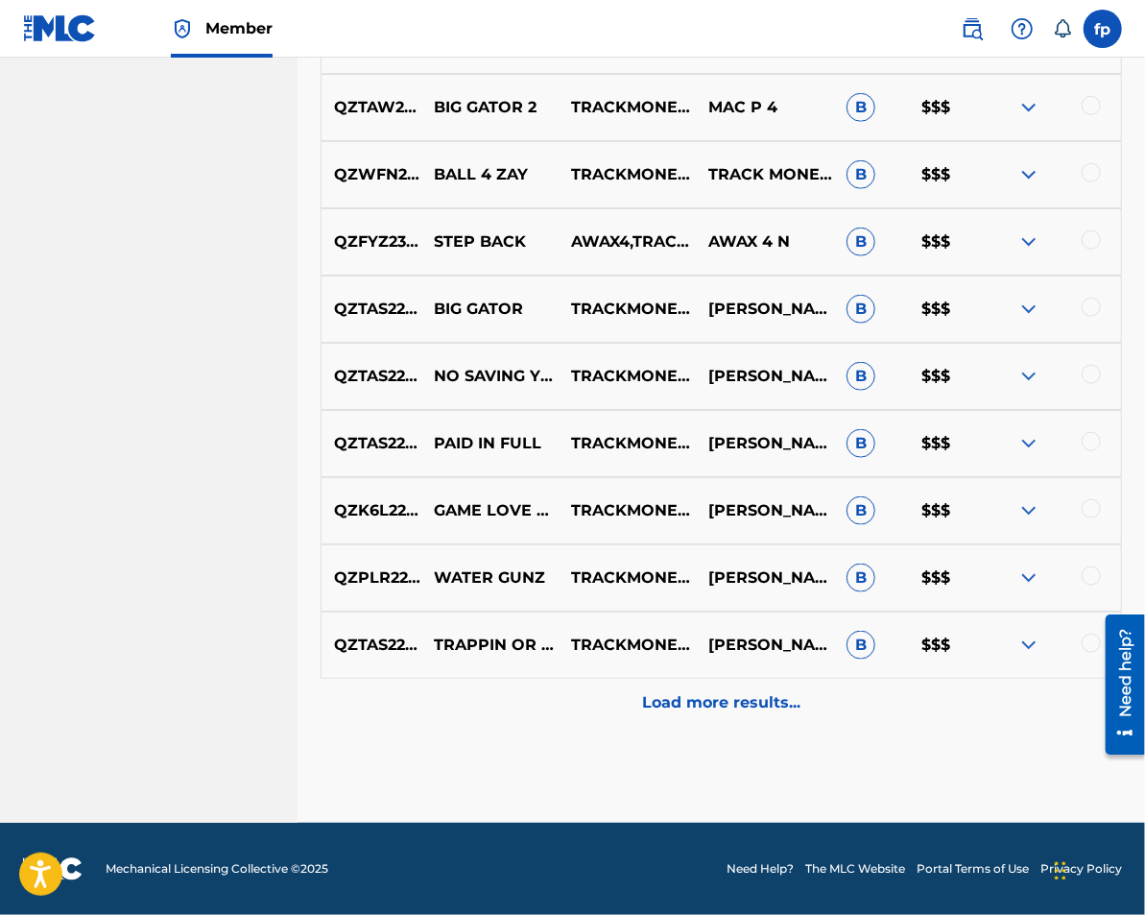
click at [735, 689] on div "Load more results..." at bounding box center [722, 703] width 802 height 48
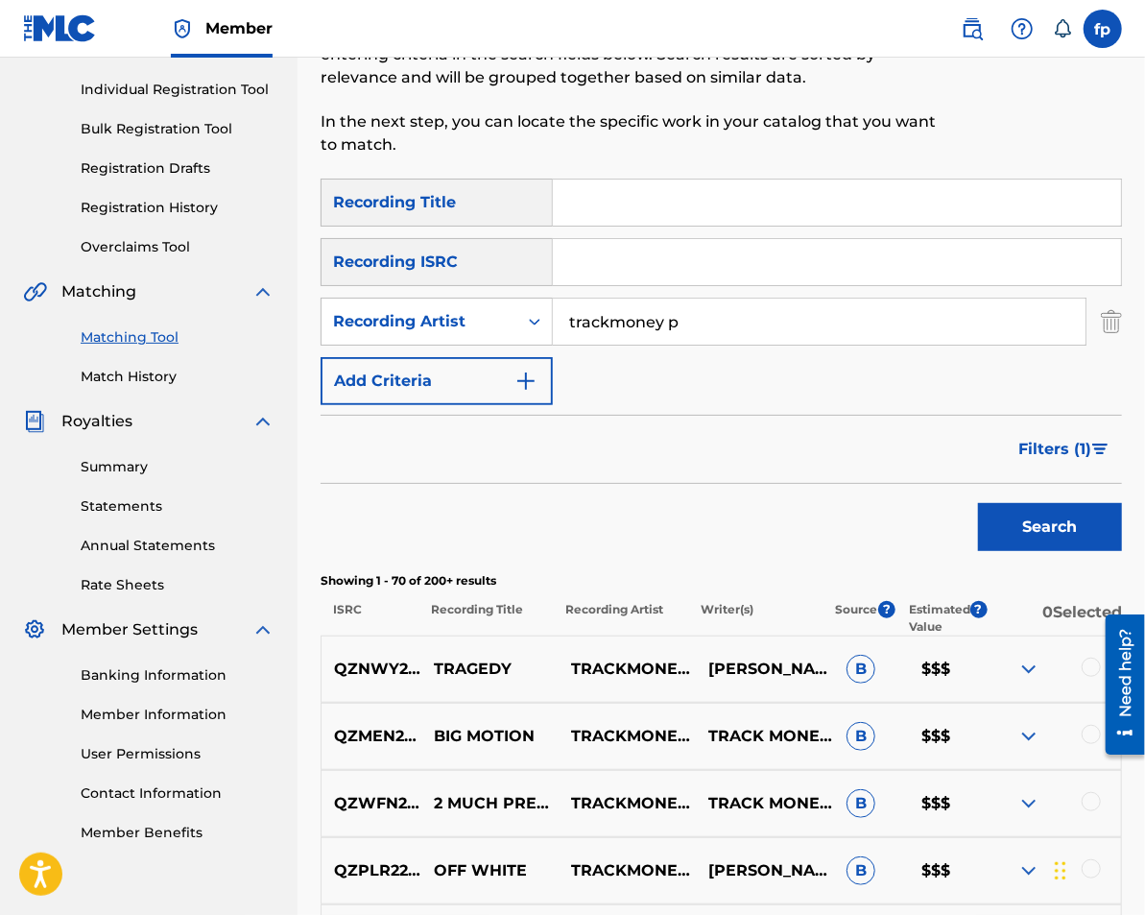
scroll to position [231, 0]
